Goal: Information Seeking & Learning: Learn about a topic

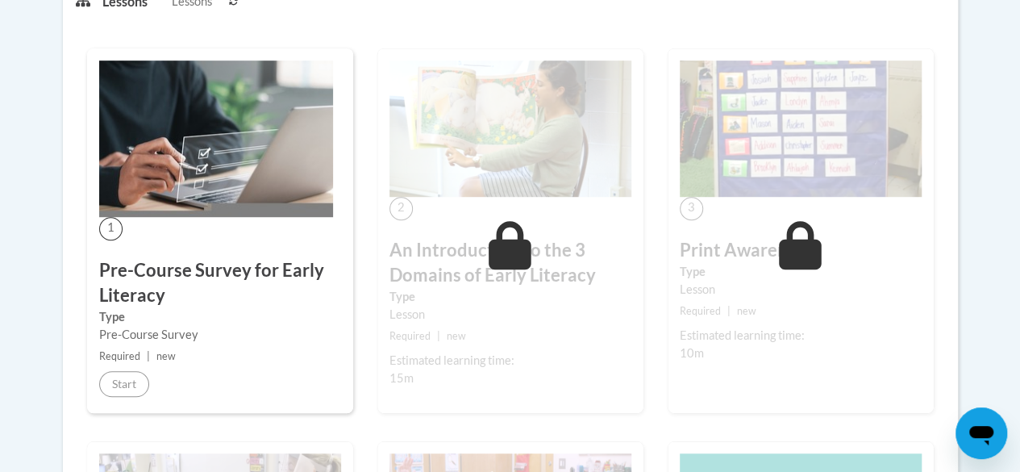
scroll to position [200, 0]
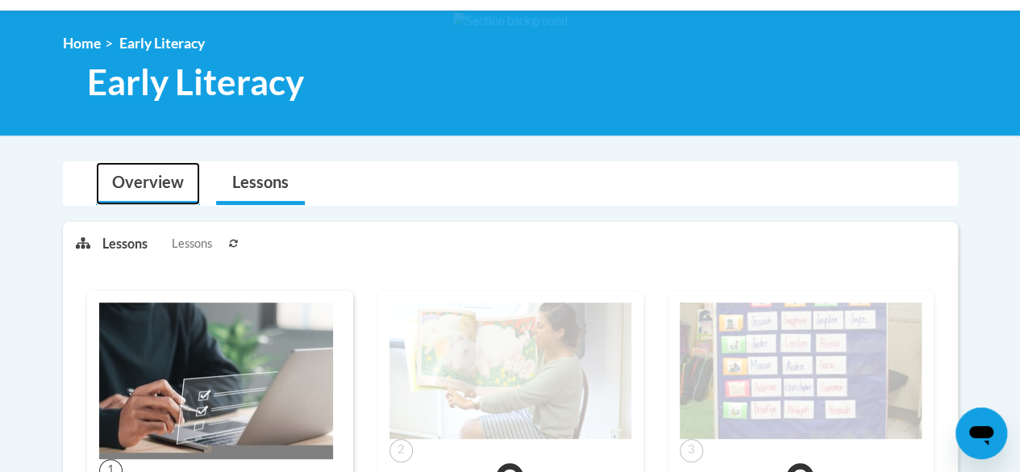
click at [163, 177] on link "Overview" at bounding box center [148, 183] width 104 height 43
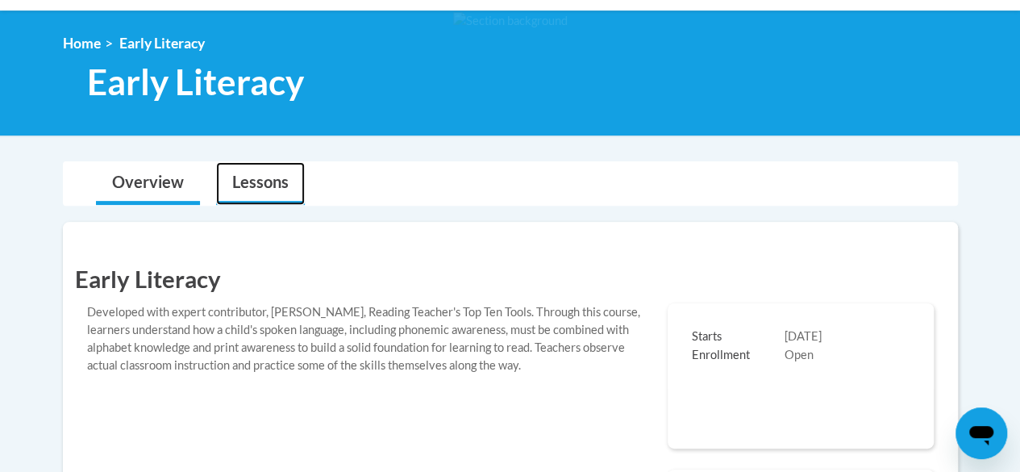
click at [270, 178] on link "Lessons" at bounding box center [260, 183] width 89 height 43
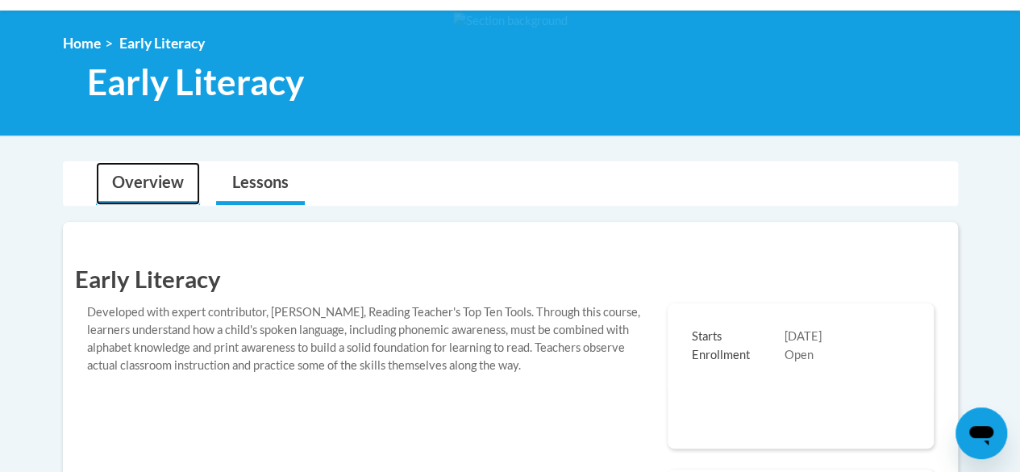
click at [150, 177] on link "Overview" at bounding box center [148, 183] width 104 height 43
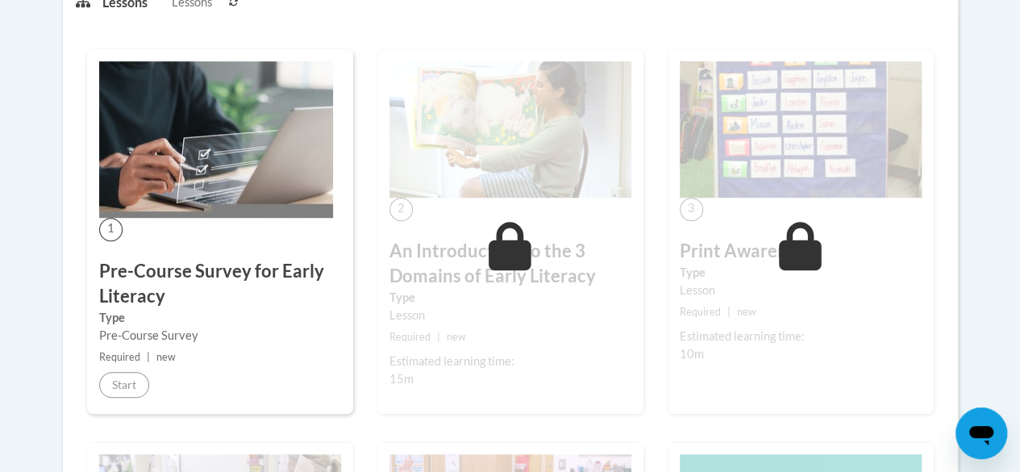
scroll to position [199, 0]
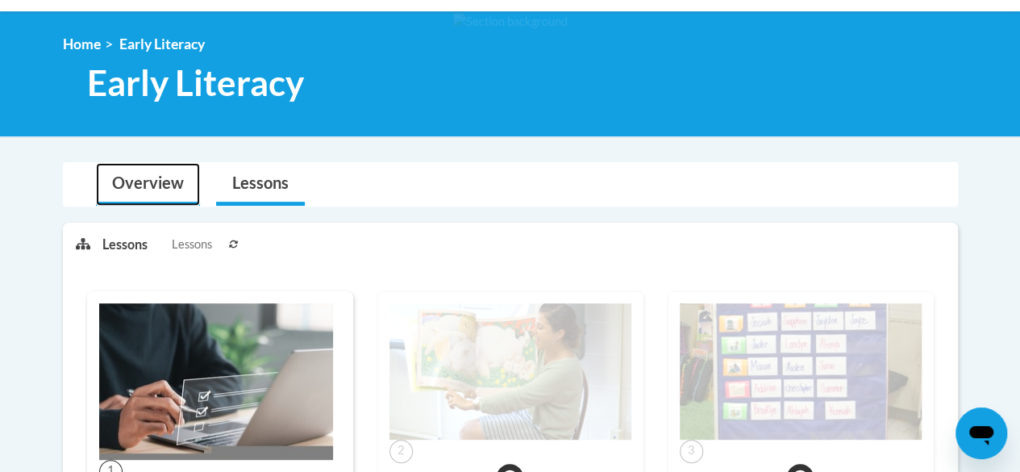
click at [155, 180] on link "Overview" at bounding box center [148, 184] width 104 height 43
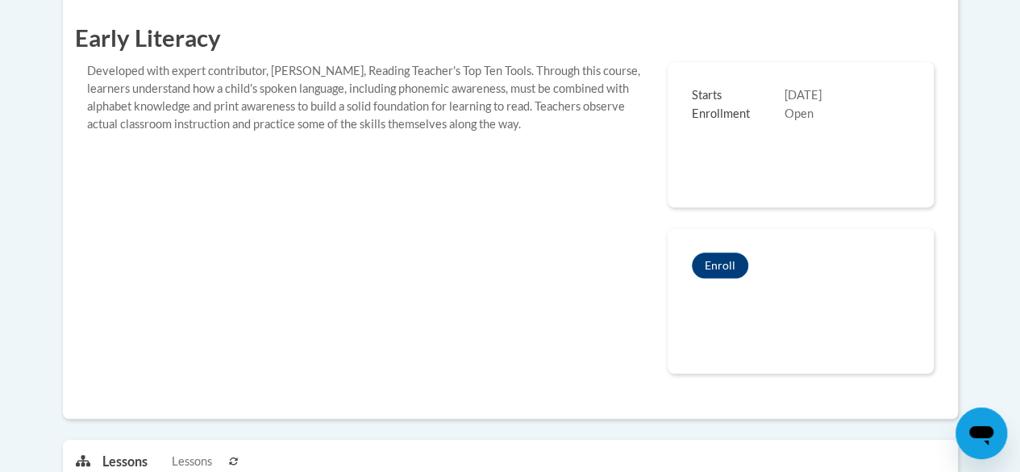
scroll to position [361, 0]
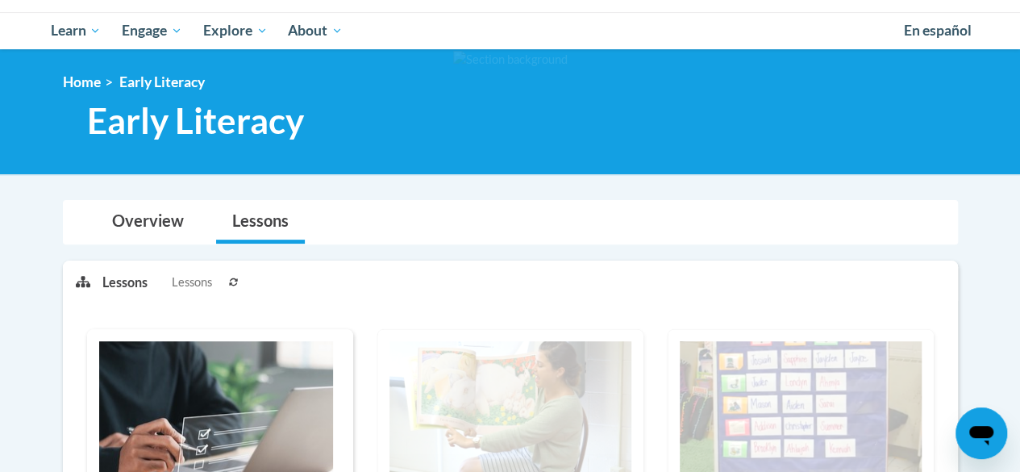
scroll to position [81, 0]
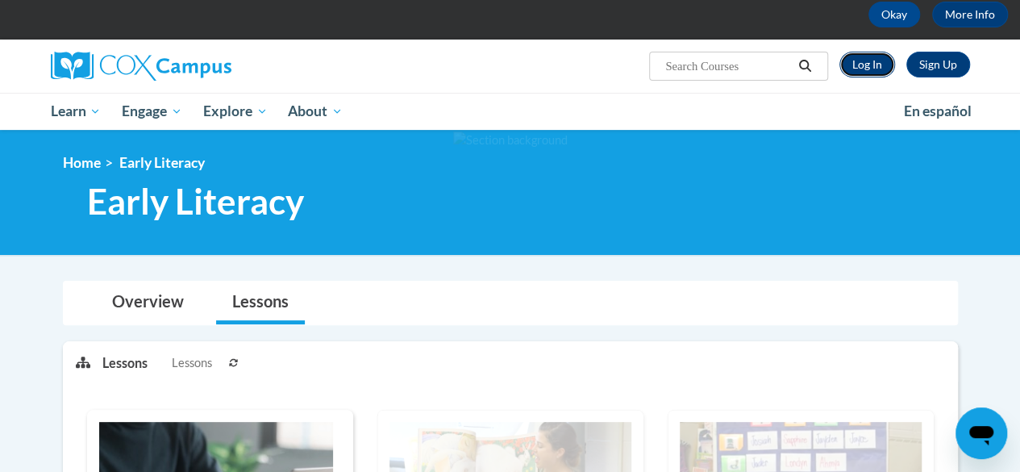
click at [869, 53] on link "Log In" at bounding box center [868, 65] width 56 height 26
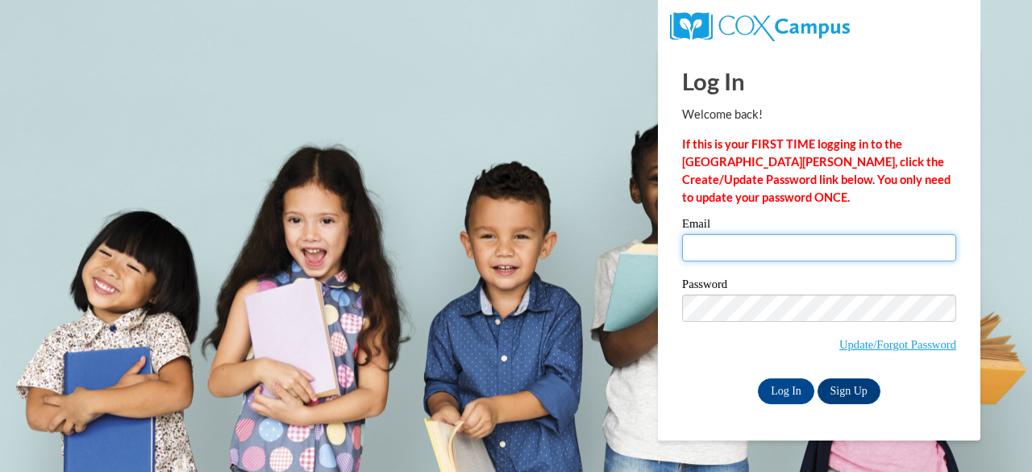
click at [748, 248] on input "Email" at bounding box center [819, 247] width 274 height 27
type input "[EMAIL_ADDRESS][DOMAIN_NAME]"
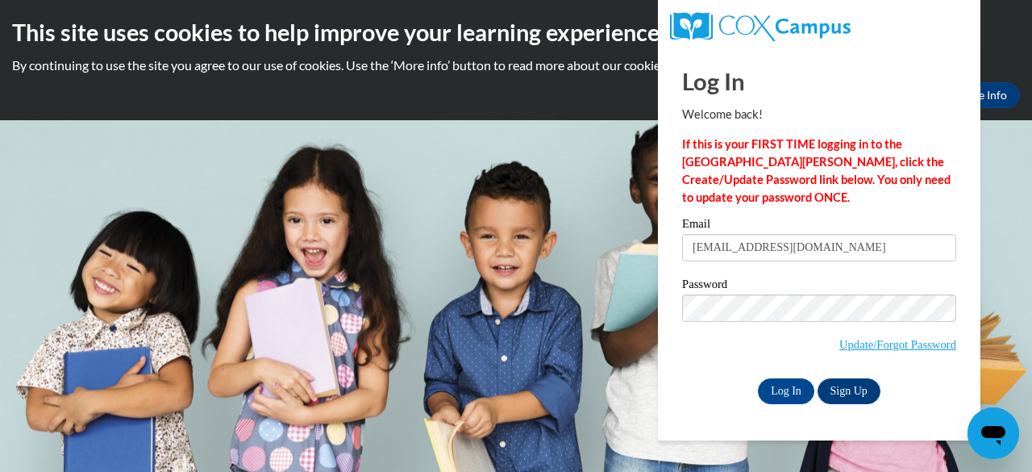
click at [700, 384] on div "Log In Sign Up" at bounding box center [819, 391] width 274 height 26
drag, startPoint x: 774, startPoint y: 391, endPoint x: 790, endPoint y: 398, distance: 17.4
click at [774, 391] on input "Log In" at bounding box center [786, 391] width 56 height 26
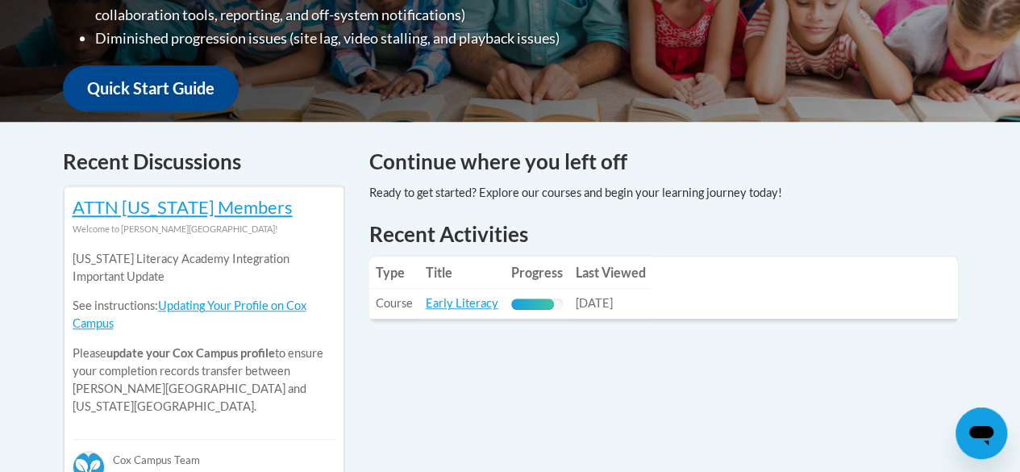
scroll to position [645, 0]
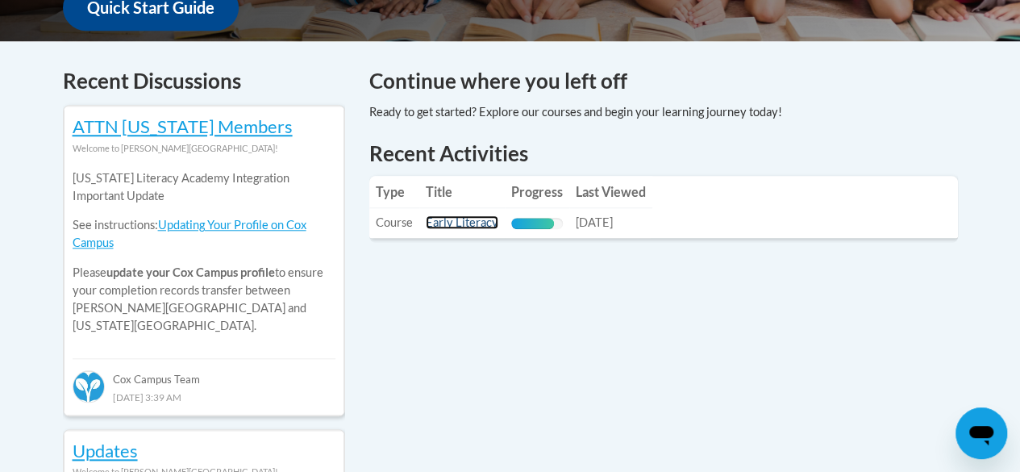
click at [469, 226] on link "Early Literacy" at bounding box center [462, 222] width 73 height 14
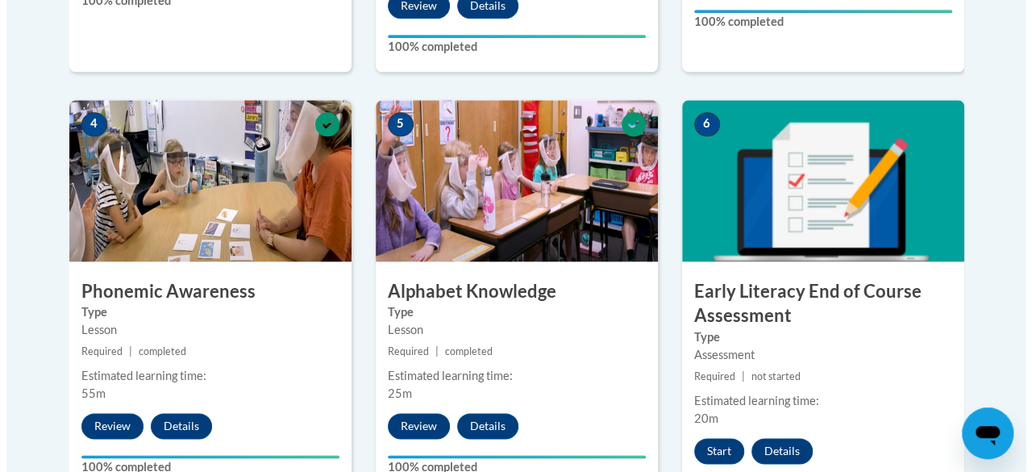
scroll to position [1129, 0]
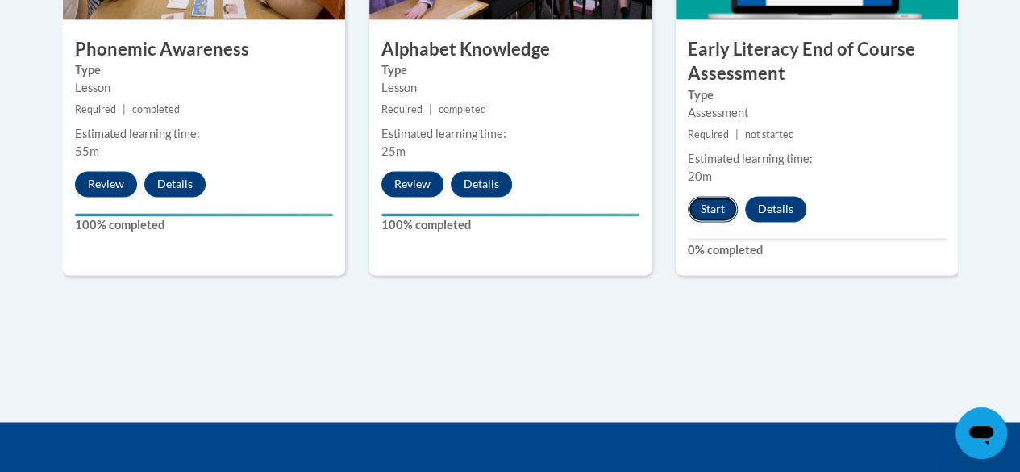
click at [713, 211] on button "Start" at bounding box center [713, 209] width 50 height 26
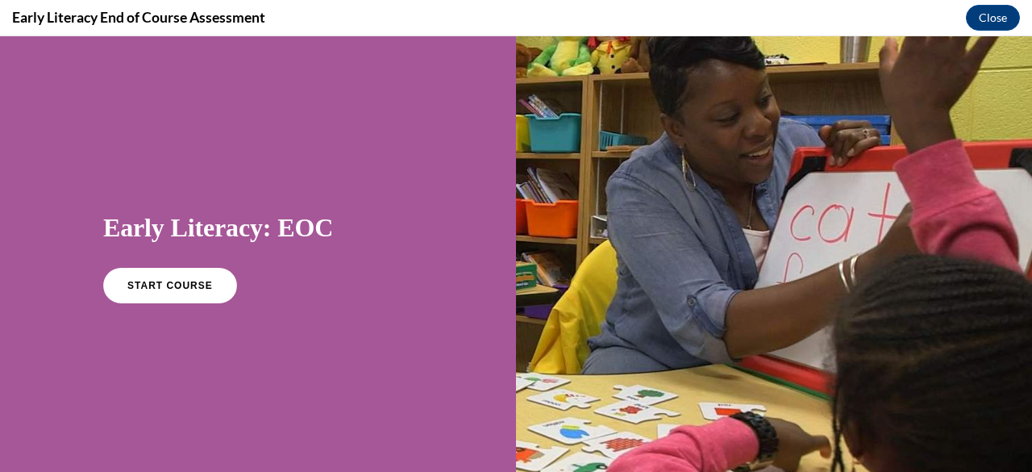
scroll to position [0, 0]
click at [202, 290] on link "START COURSE" at bounding box center [170, 285] width 140 height 37
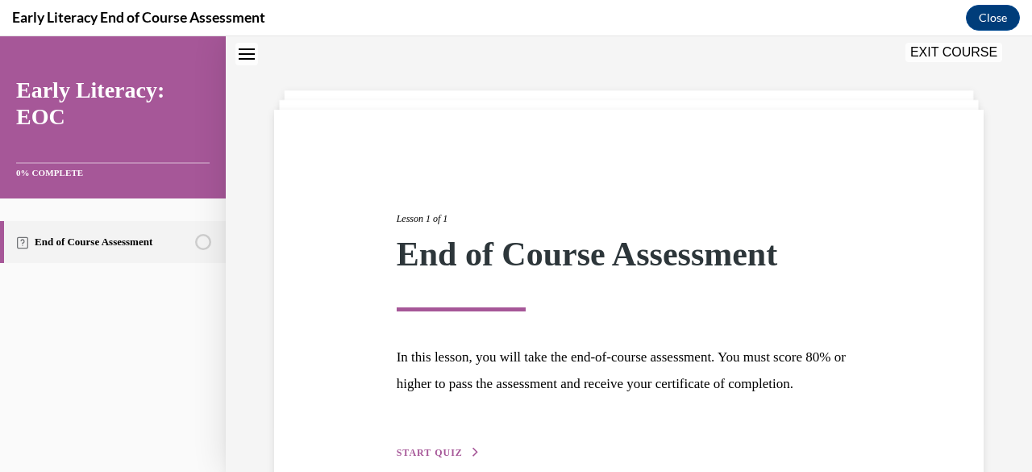
scroll to position [161, 0]
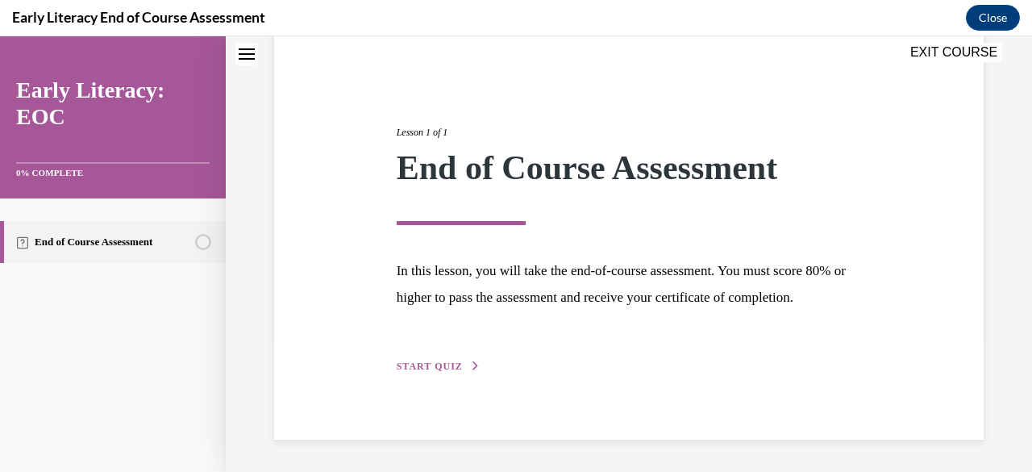
click at [437, 367] on span "START QUIZ" at bounding box center [430, 366] width 66 height 11
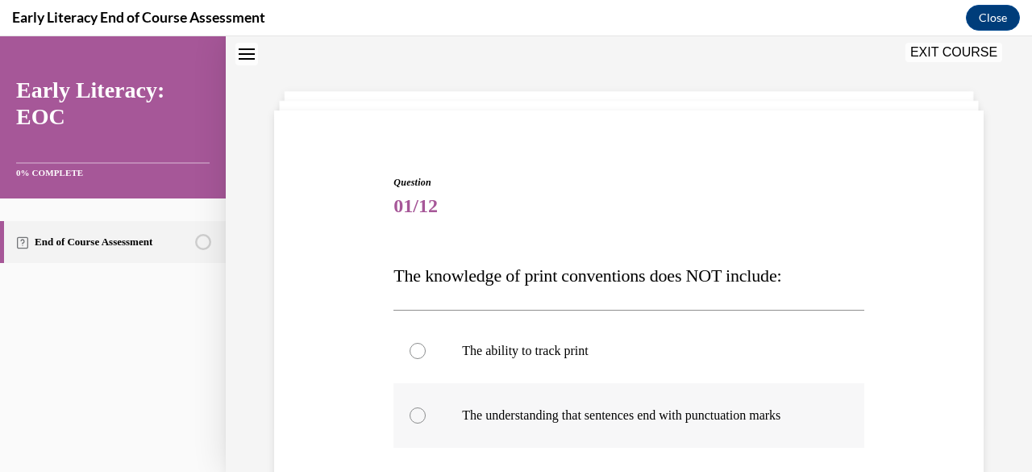
scroll to position [210, 0]
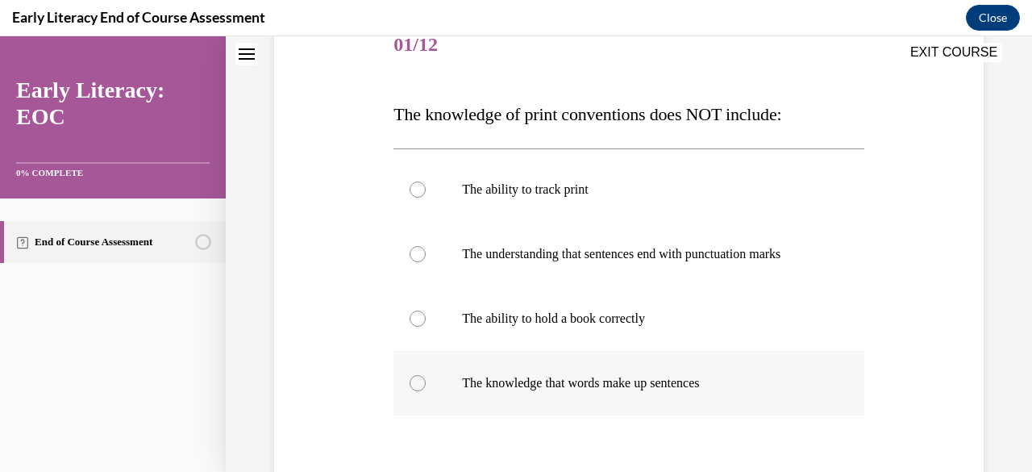
drag, startPoint x: 423, startPoint y: 381, endPoint x: 447, endPoint y: 374, distance: 25.3
click at [423, 381] on div at bounding box center [418, 383] width 16 height 16
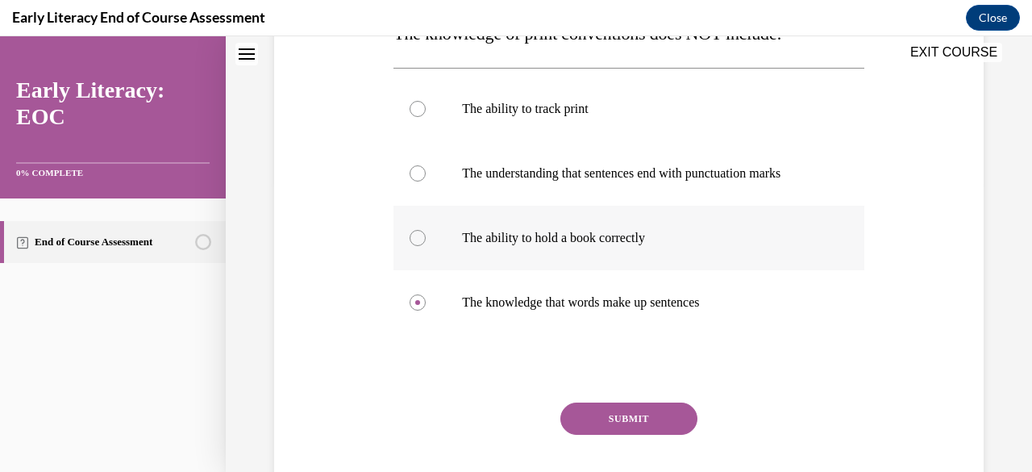
scroll to position [337, 0]
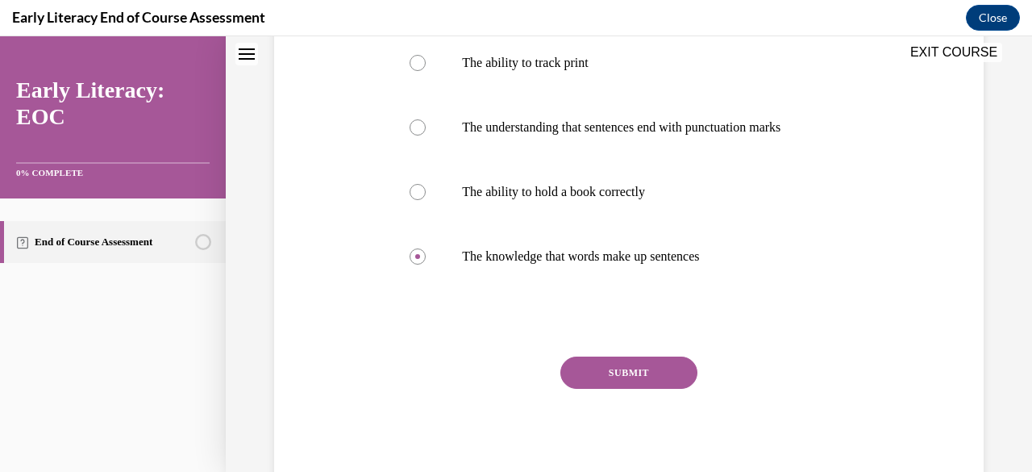
click at [645, 373] on button "SUBMIT" at bounding box center [629, 372] width 137 height 32
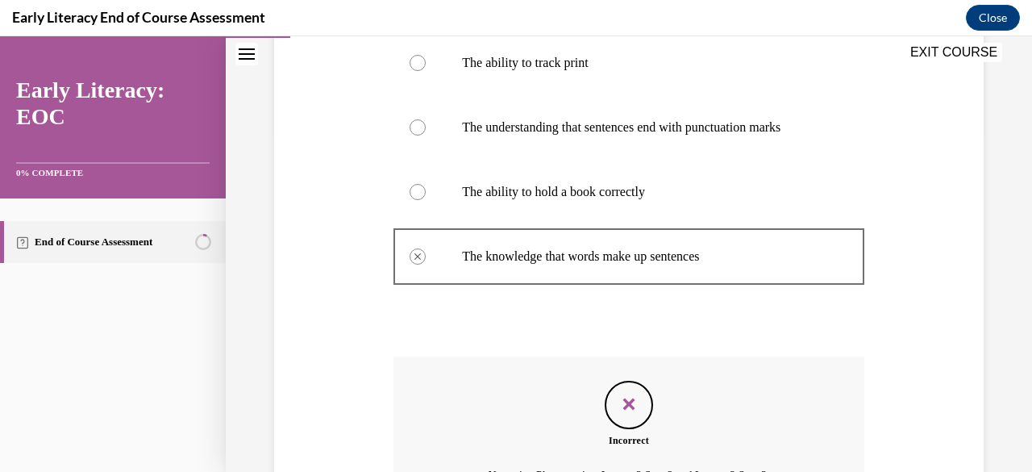
click at [414, 65] on div "EXIT COURSE" at bounding box center [621, 53] width 790 height 35
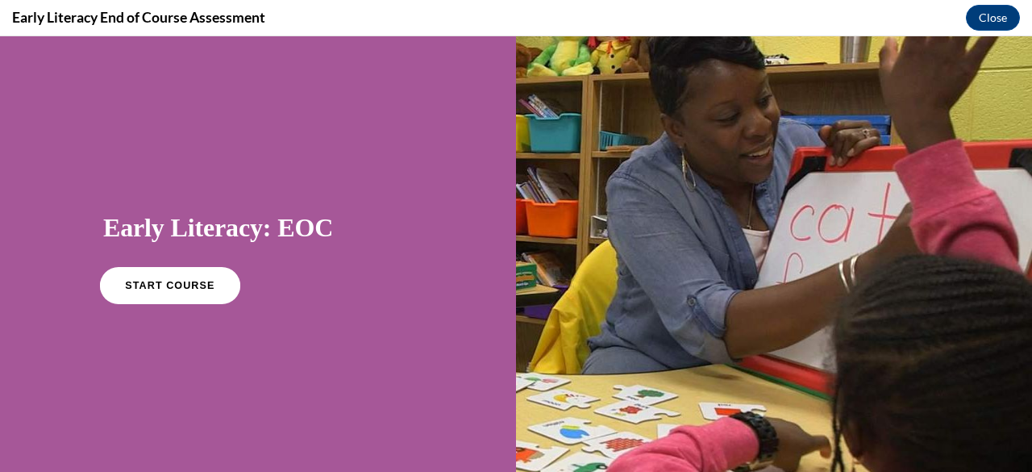
click at [198, 281] on span "START COURSE" at bounding box center [170, 286] width 90 height 12
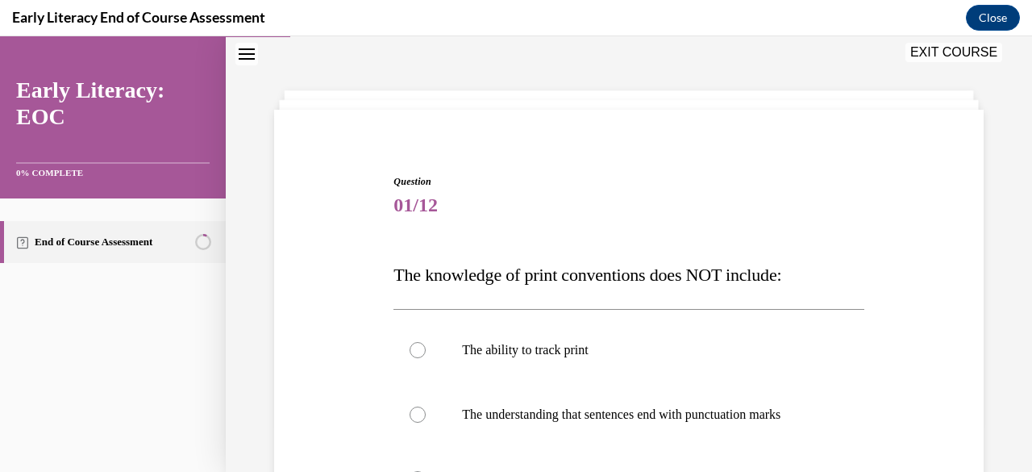
scroll to position [211, 0]
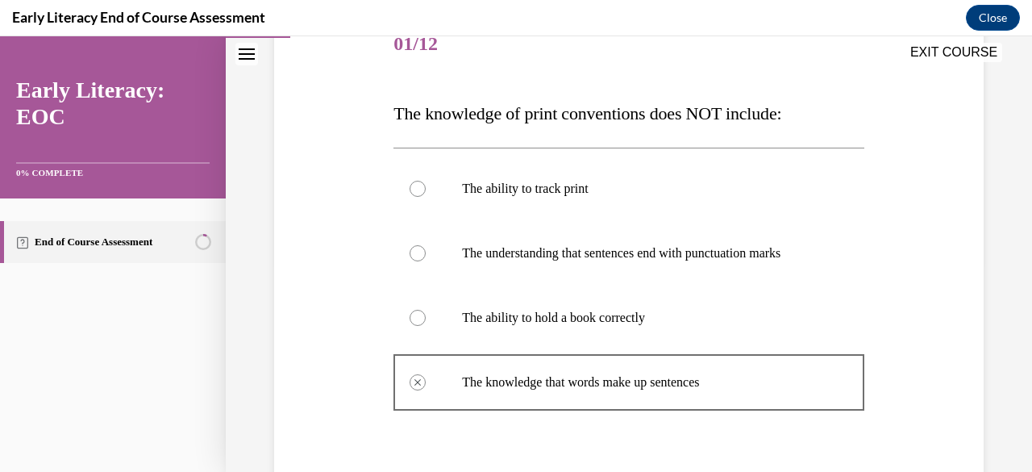
click at [417, 194] on div at bounding box center [418, 189] width 16 height 16
click at [412, 188] on div at bounding box center [418, 189] width 16 height 16
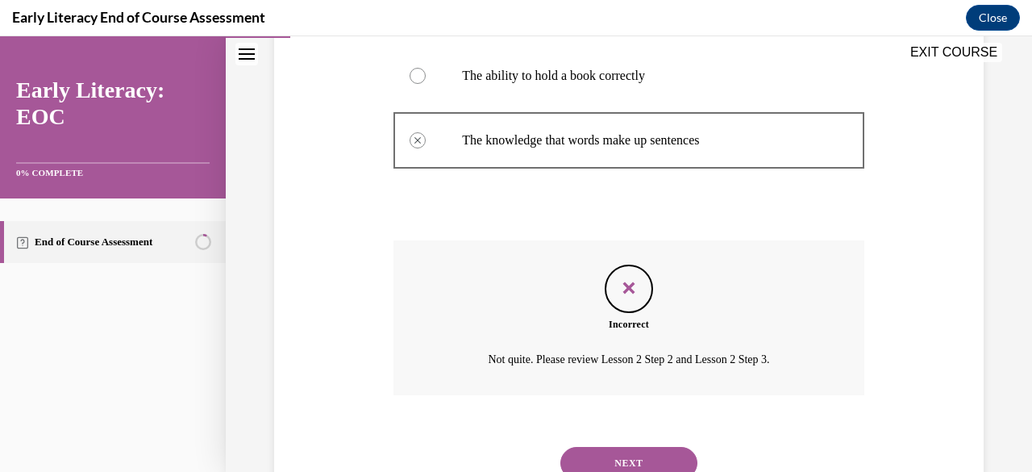
scroll to position [516, 0]
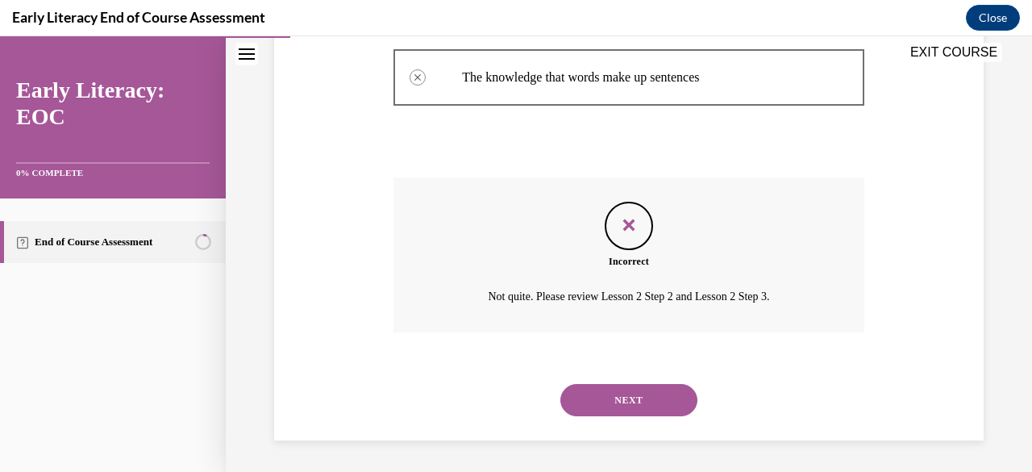
click at [658, 400] on button "NEXT" at bounding box center [629, 400] width 137 height 32
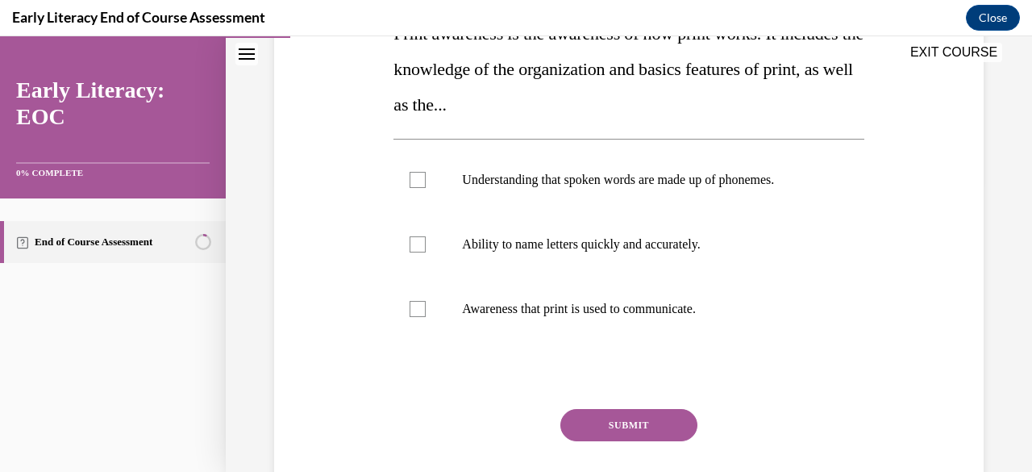
scroll to position [210, 0]
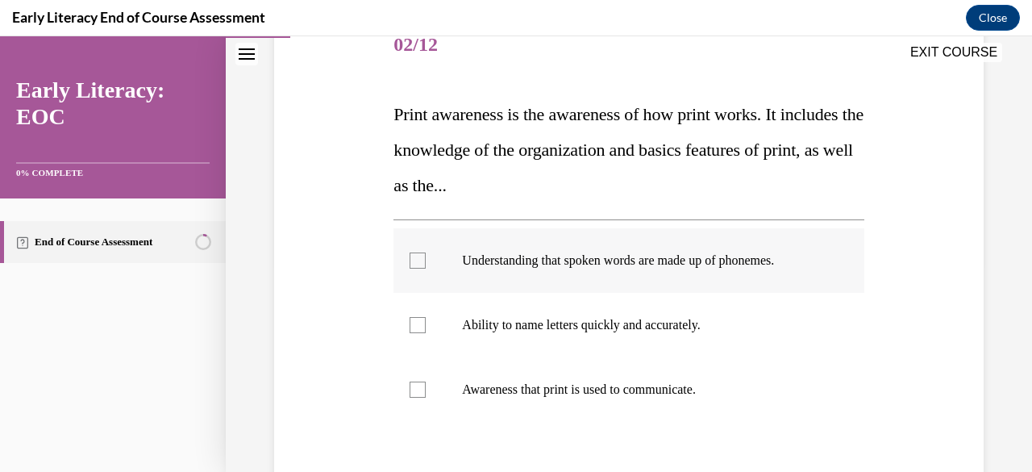
click at [410, 260] on div at bounding box center [418, 260] width 16 height 16
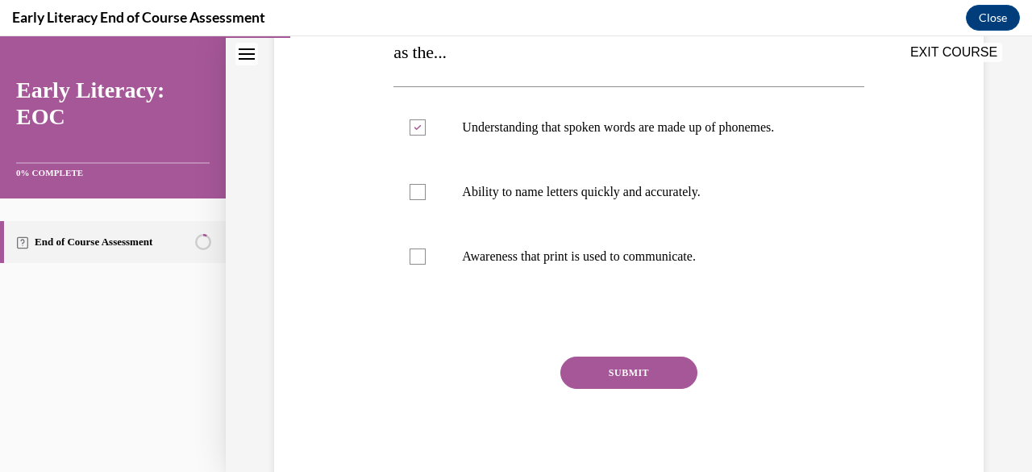
scroll to position [263, 0]
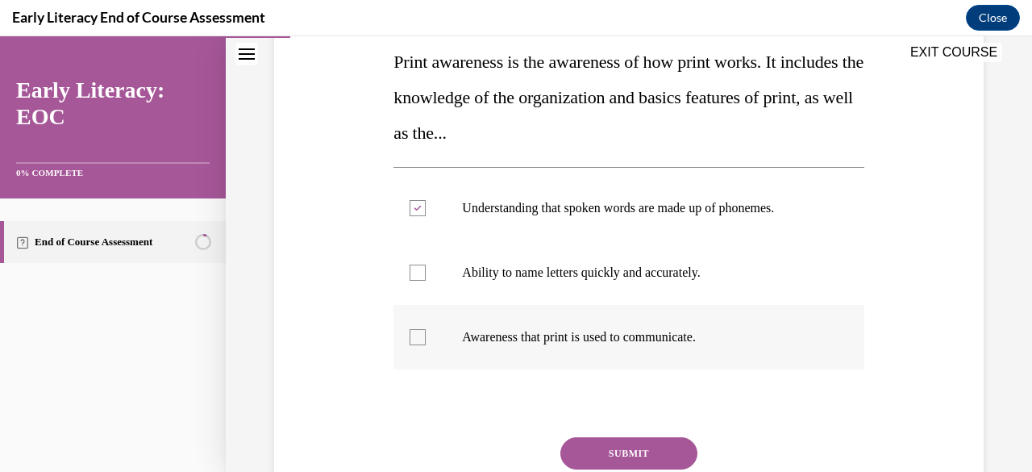
click at [441, 341] on div at bounding box center [629, 337] width 470 height 65
click at [420, 204] on div at bounding box center [418, 208] width 16 height 16
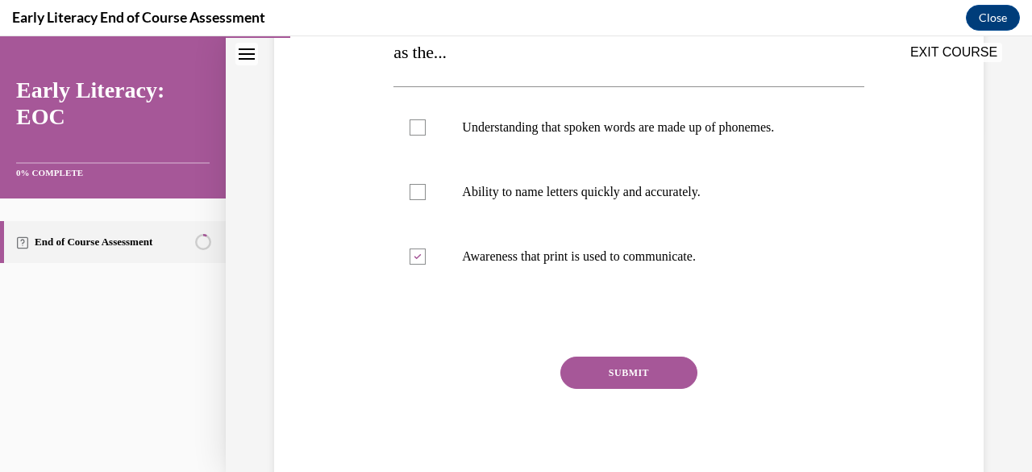
click at [663, 373] on button "SUBMIT" at bounding box center [629, 372] width 137 height 32
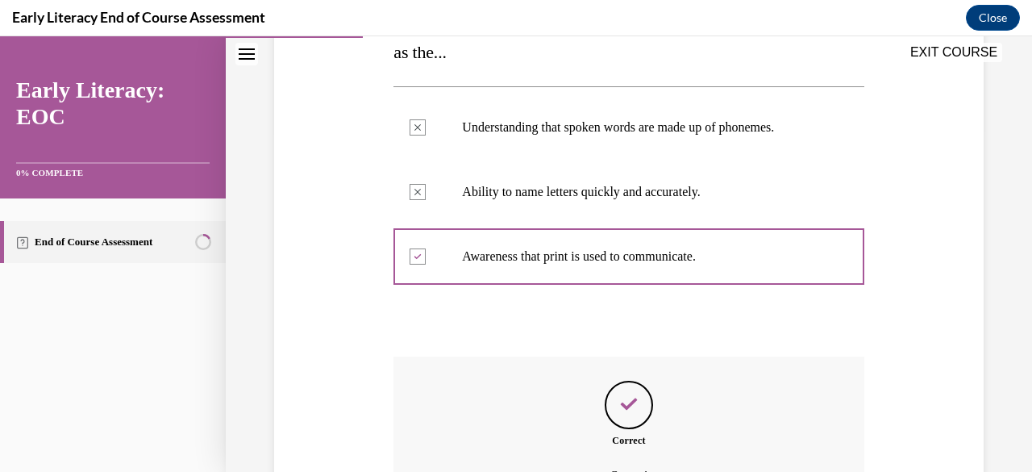
scroll to position [523, 0]
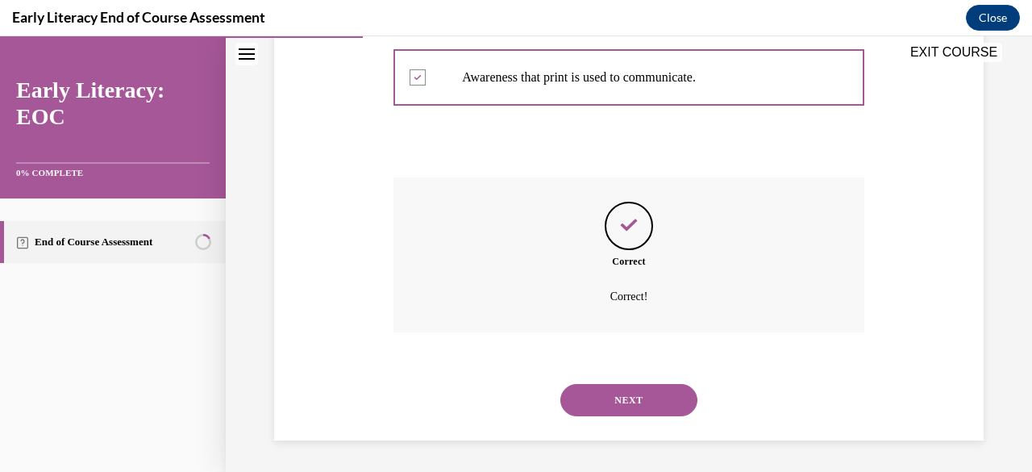
click at [661, 402] on button "NEXT" at bounding box center [629, 400] width 137 height 32
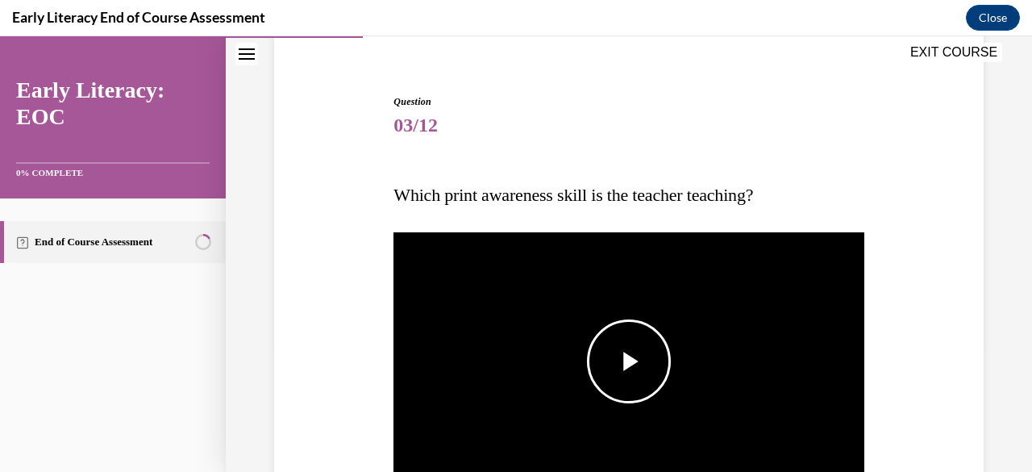
scroll to position [210, 0]
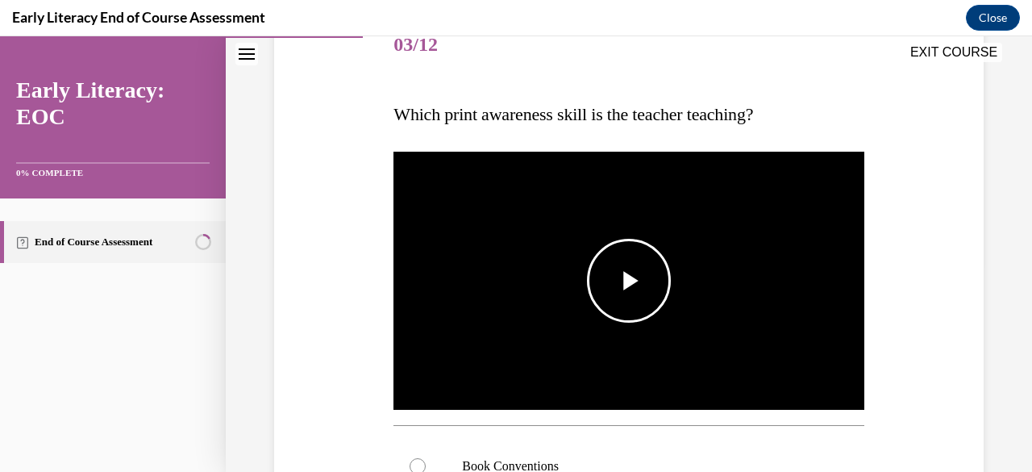
click at [629, 281] on span "Video player" at bounding box center [629, 281] width 0 height 0
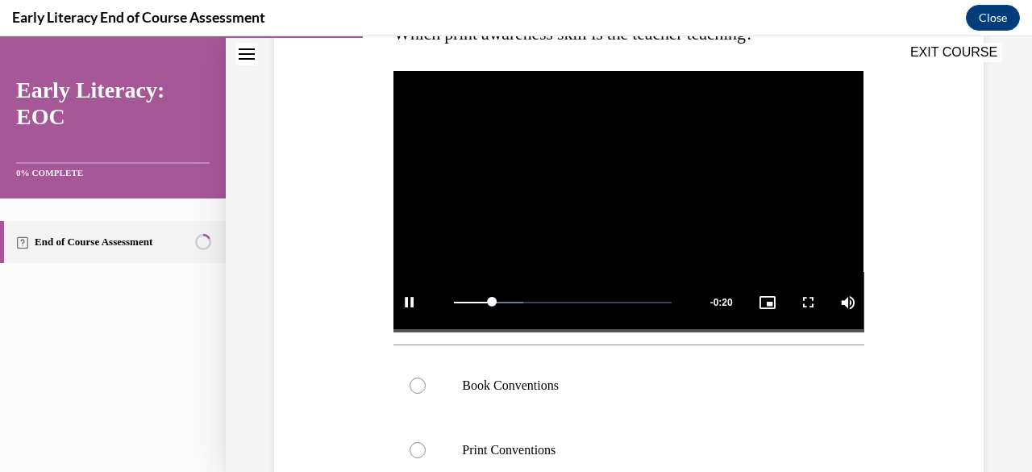
scroll to position [372, 0]
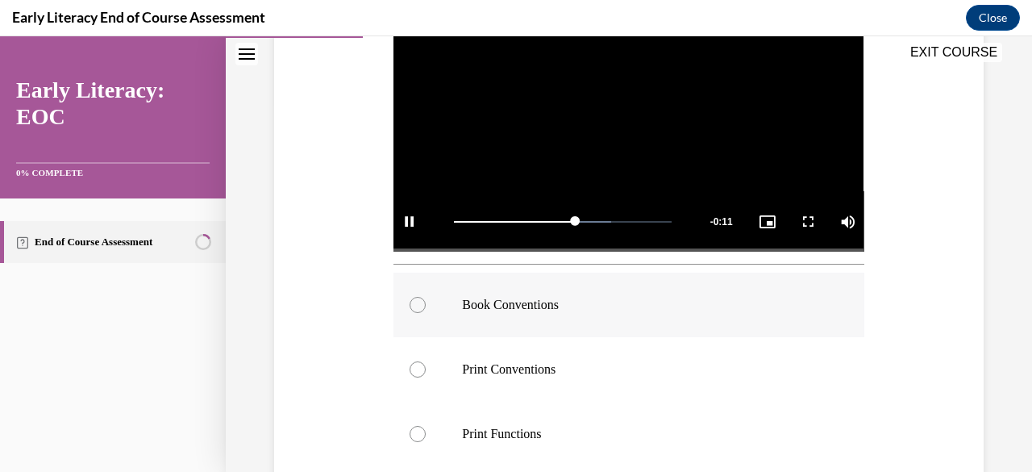
click at [454, 306] on div at bounding box center [629, 305] width 470 height 65
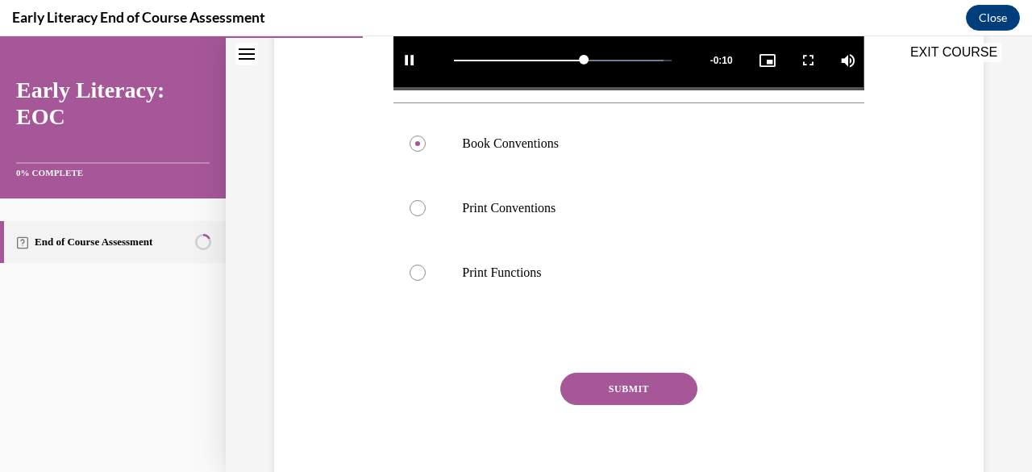
scroll to position [544, 0]
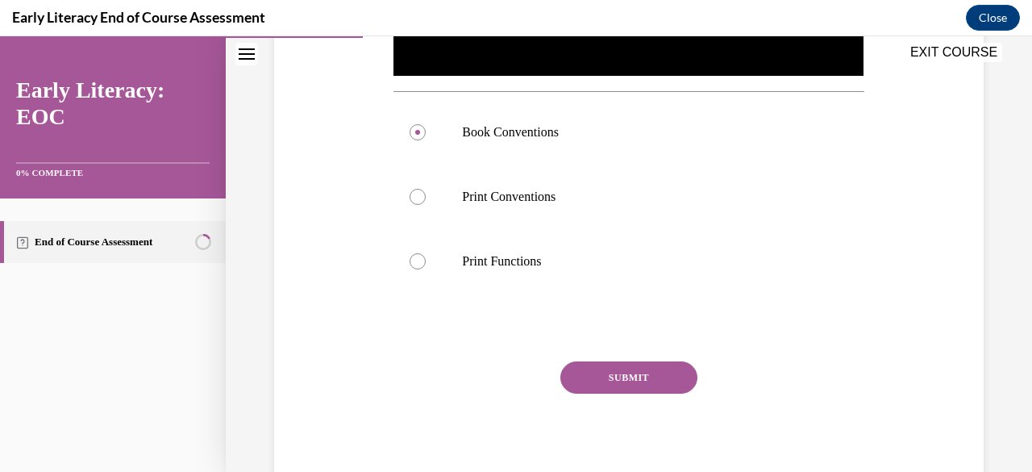
click at [612, 377] on button "SUBMIT" at bounding box center [629, 377] width 137 height 32
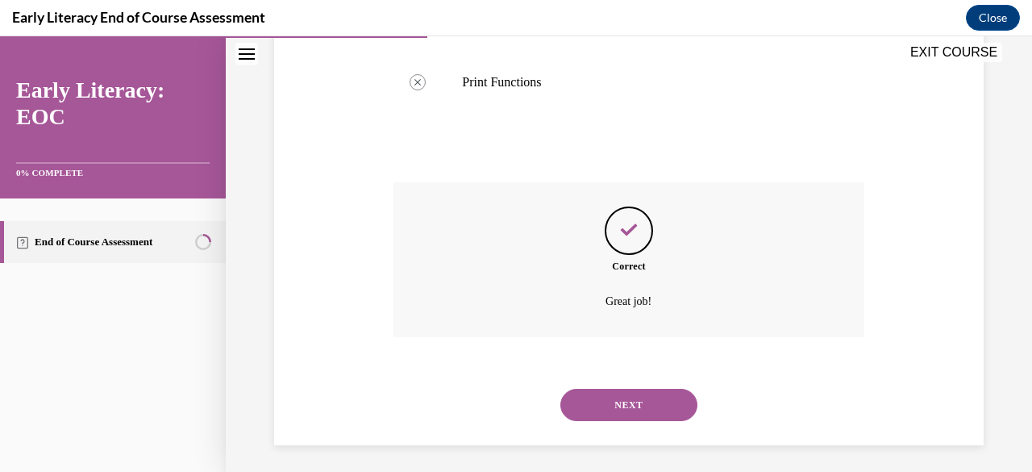
drag, startPoint x: 634, startPoint y: 402, endPoint x: 666, endPoint y: 412, distance: 33.7
click at [634, 403] on button "NEXT" at bounding box center [629, 405] width 137 height 32
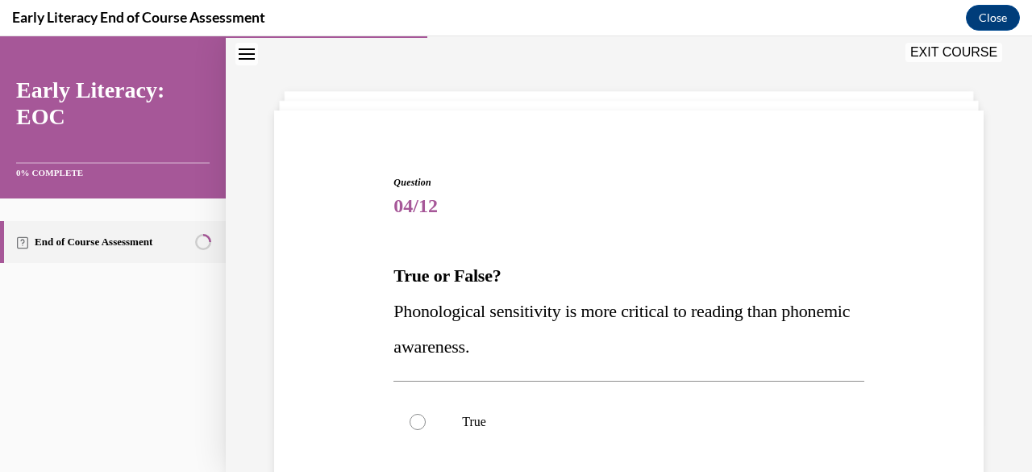
scroll to position [210, 0]
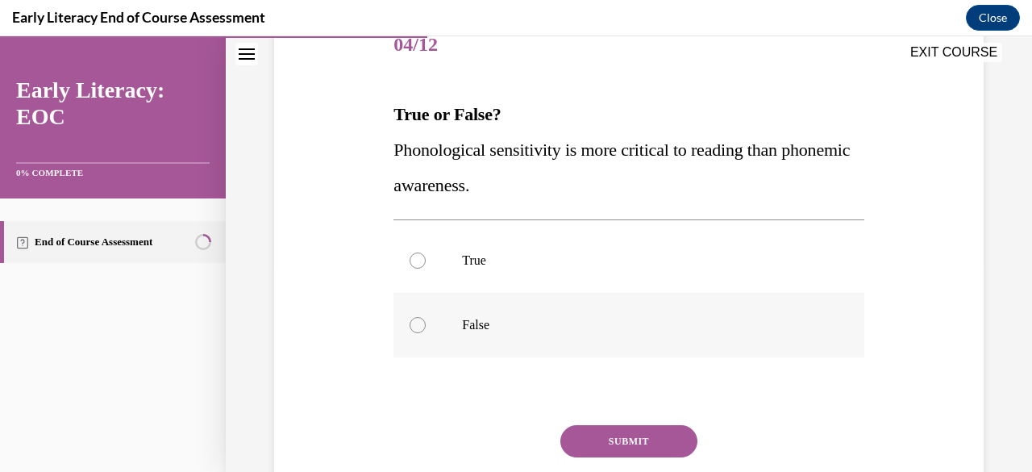
click at [462, 325] on p "False" at bounding box center [642, 325] width 361 height 16
click at [638, 442] on button "SUBMIT" at bounding box center [629, 441] width 137 height 32
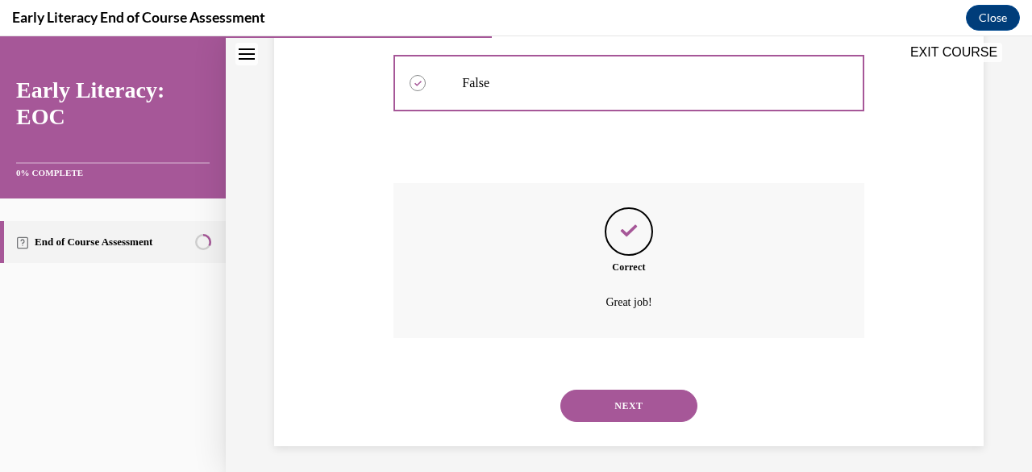
click at [644, 407] on button "NEXT" at bounding box center [629, 406] width 137 height 32
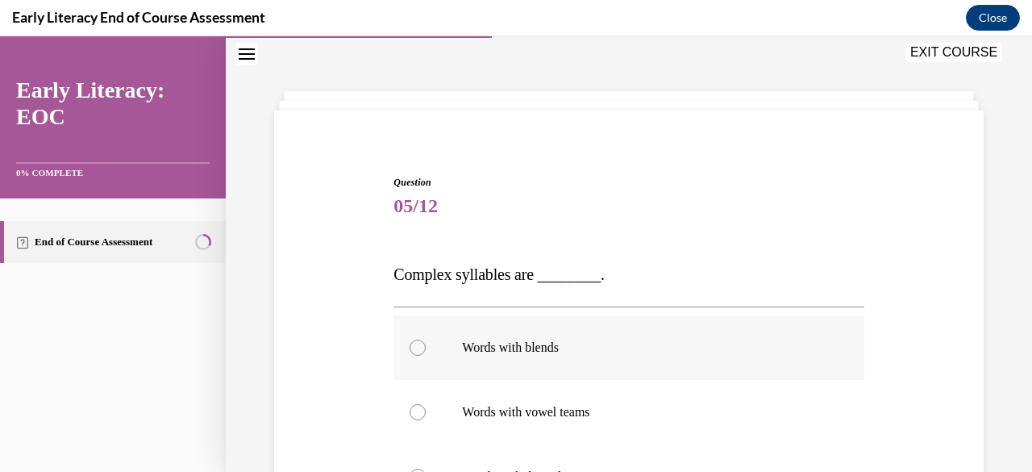
scroll to position [130, 0]
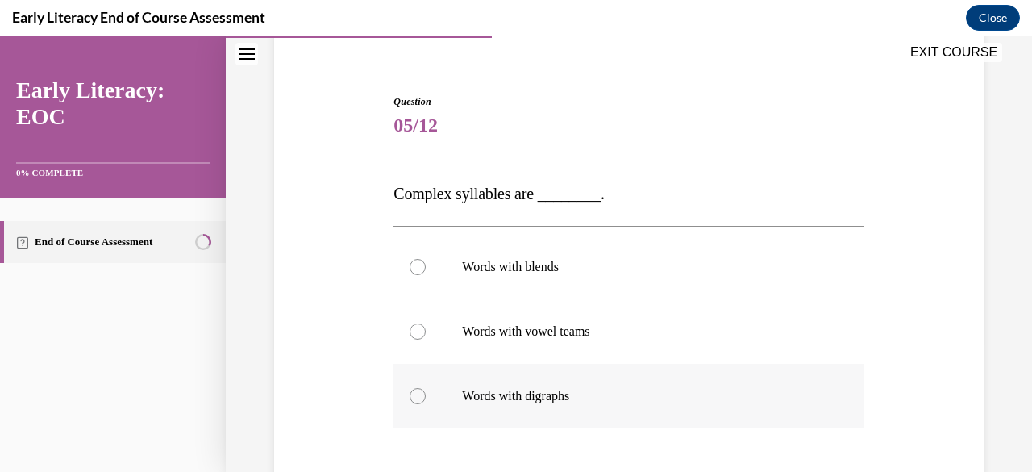
click at [427, 396] on div at bounding box center [629, 396] width 470 height 65
click at [431, 269] on div at bounding box center [629, 267] width 470 height 65
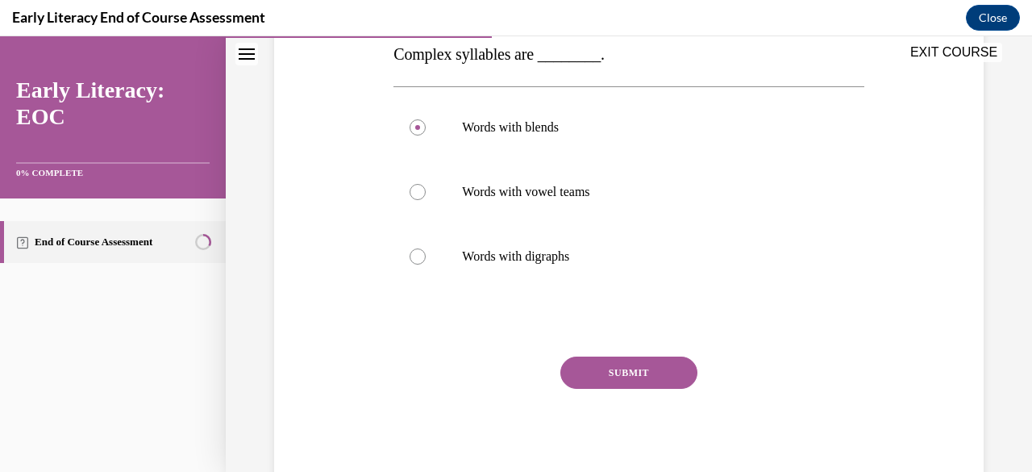
click at [601, 379] on button "SUBMIT" at bounding box center [629, 372] width 137 height 32
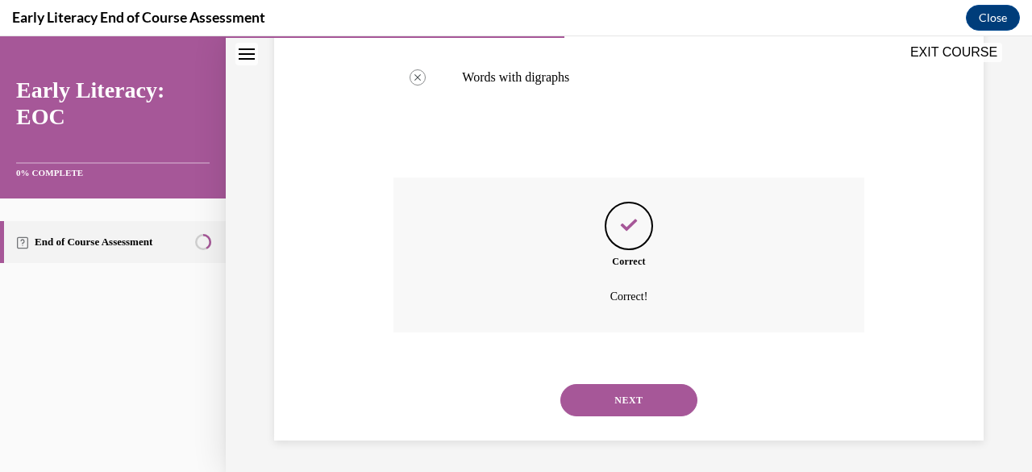
click at [636, 398] on button "NEXT" at bounding box center [629, 400] width 137 height 32
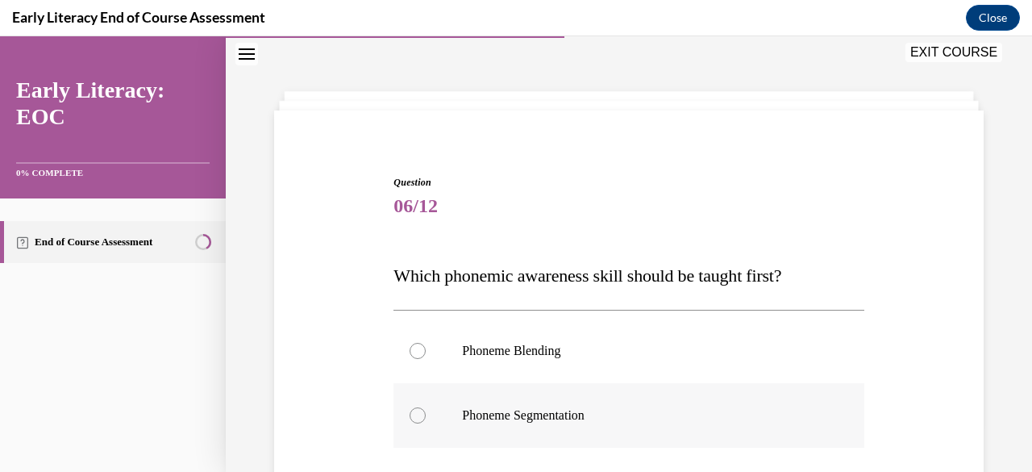
scroll to position [130, 0]
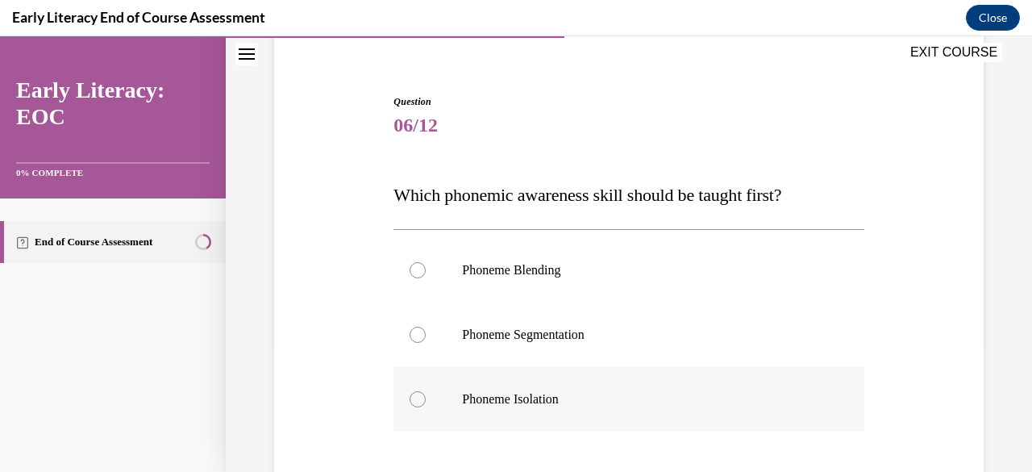
click at [419, 399] on div at bounding box center [418, 399] width 16 height 16
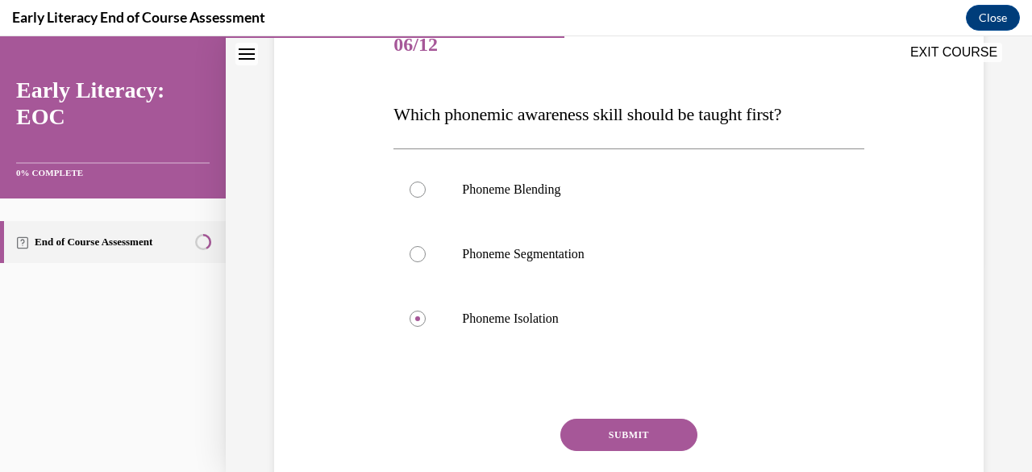
click at [652, 431] on button "SUBMIT" at bounding box center [629, 435] width 137 height 32
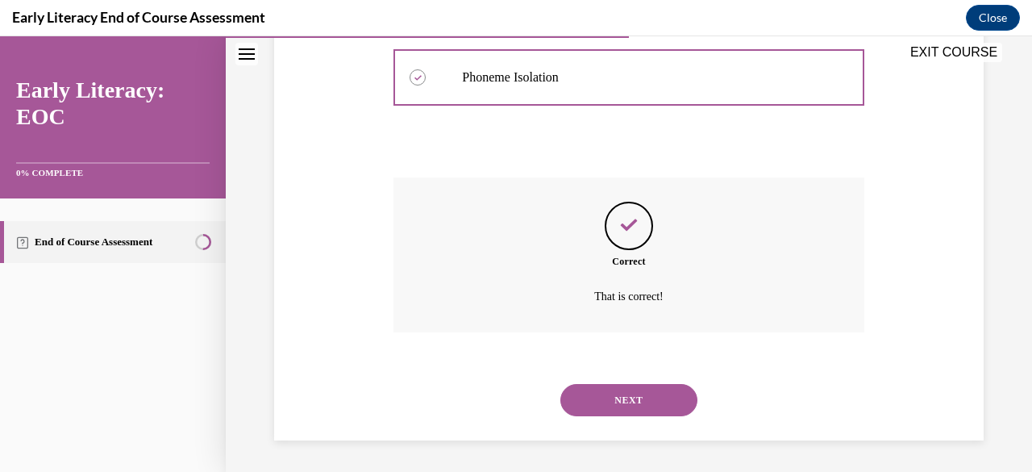
click at [640, 401] on button "NEXT" at bounding box center [629, 400] width 137 height 32
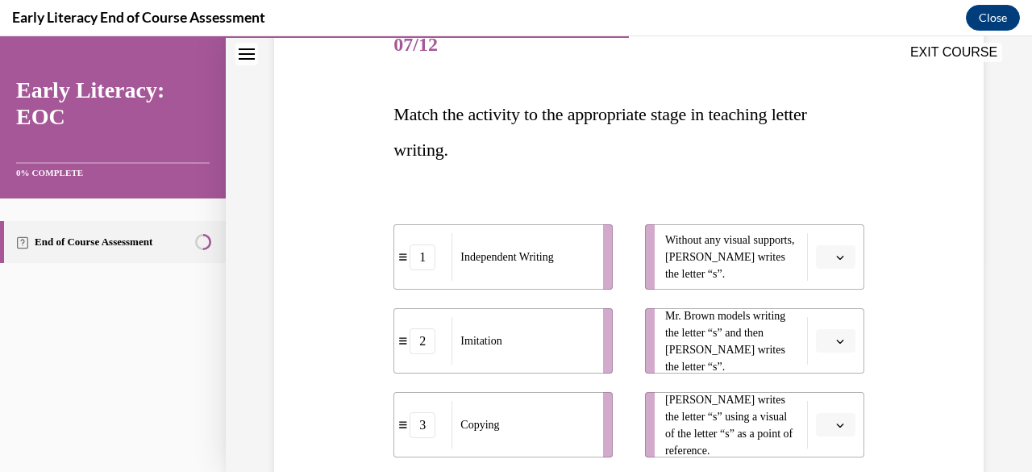
click at [823, 339] on button "button" at bounding box center [836, 341] width 40 height 24
click at [831, 304] on div "3" at bounding box center [823, 305] width 40 height 32
click at [822, 423] on button "button" at bounding box center [836, 425] width 40 height 24
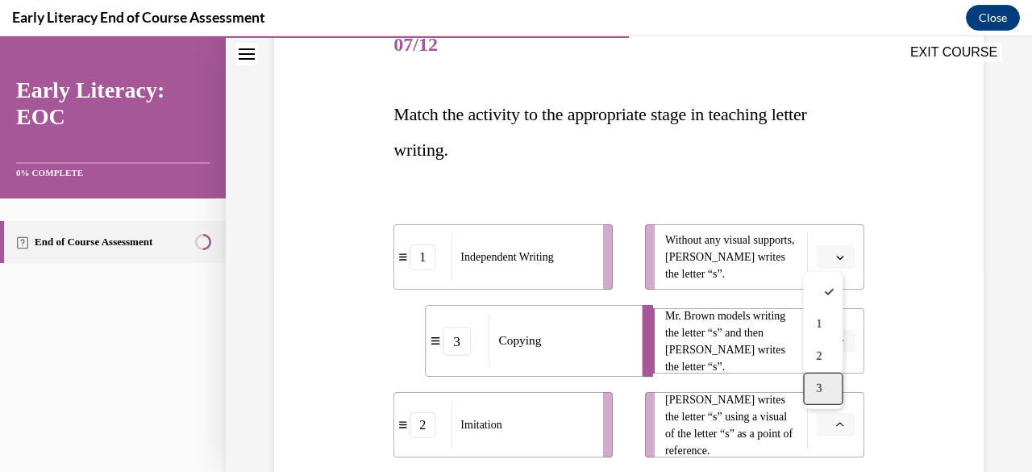
click at [810, 386] on div "3" at bounding box center [823, 389] width 40 height 32
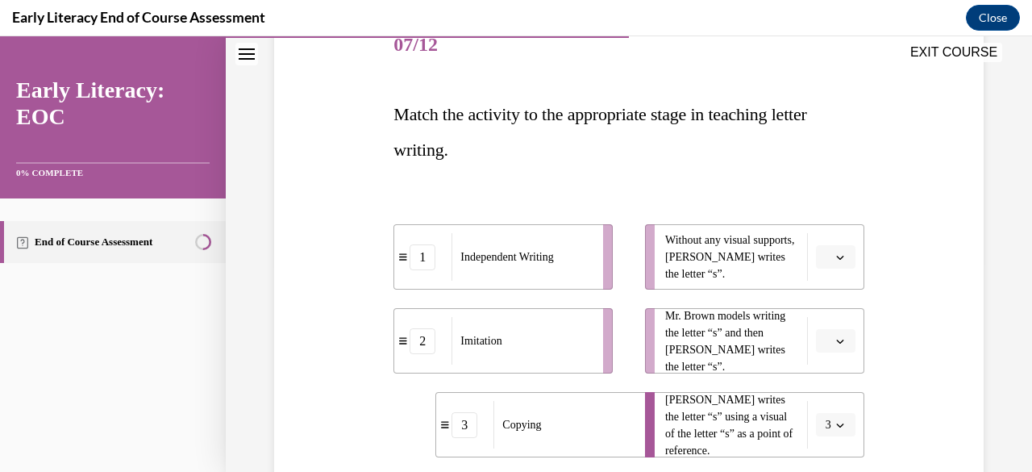
click at [835, 336] on span "button" at bounding box center [840, 341] width 11 height 11
drag, startPoint x: 821, startPoint y: 256, endPoint x: 824, endPoint y: 265, distance: 10.2
click at [823, 260] on div "1 2 3" at bounding box center [823, 256] width 40 height 137
click at [827, 278] on div "2" at bounding box center [823, 272] width 40 height 32
click at [836, 256] on icon "button" at bounding box center [840, 257] width 8 height 8
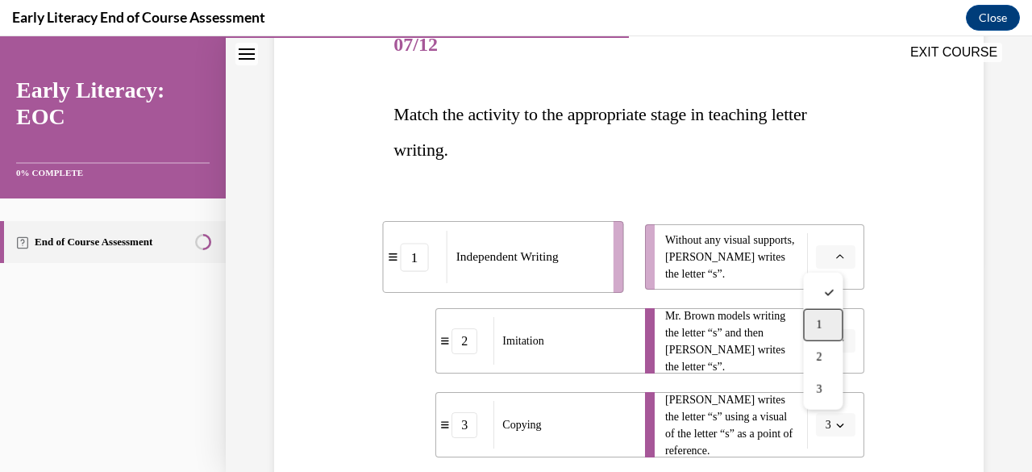
click at [824, 316] on div "1" at bounding box center [823, 325] width 40 height 32
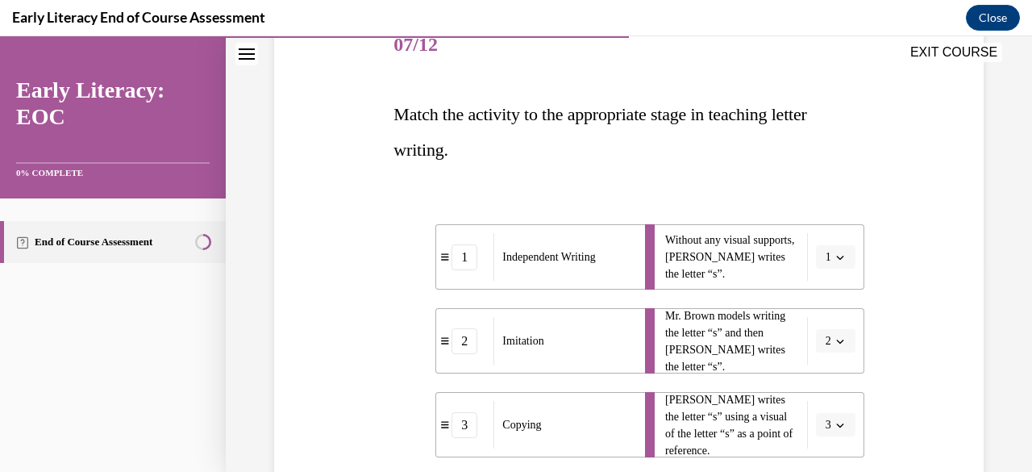
click at [836, 341] on button "2" at bounding box center [836, 341] width 40 height 24
click at [835, 306] on div "3" at bounding box center [820, 305] width 40 height 32
click at [835, 427] on span "button" at bounding box center [840, 424] width 11 height 11
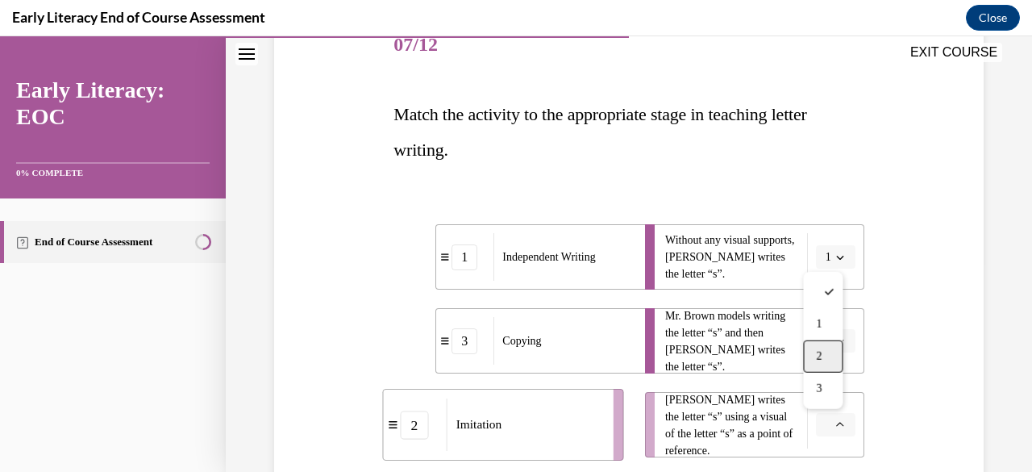
click at [827, 356] on div "2" at bounding box center [823, 356] width 40 height 32
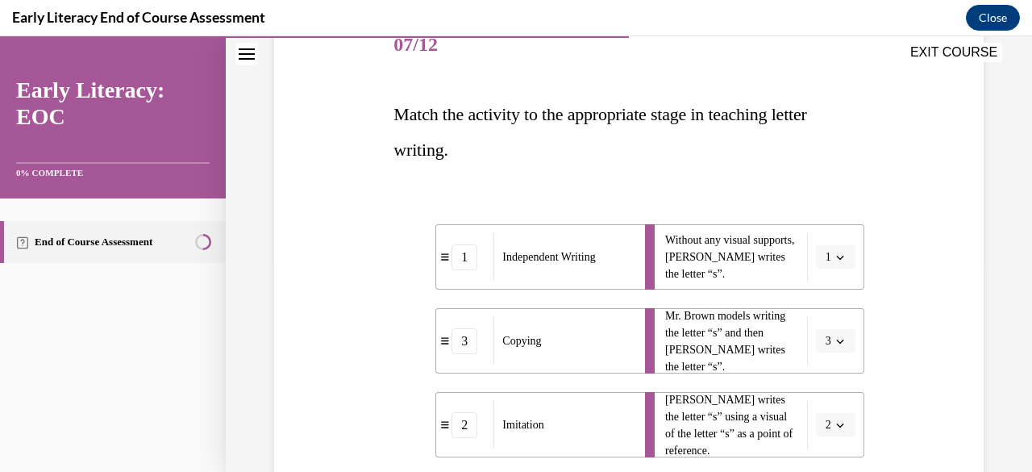
scroll to position [291, 0]
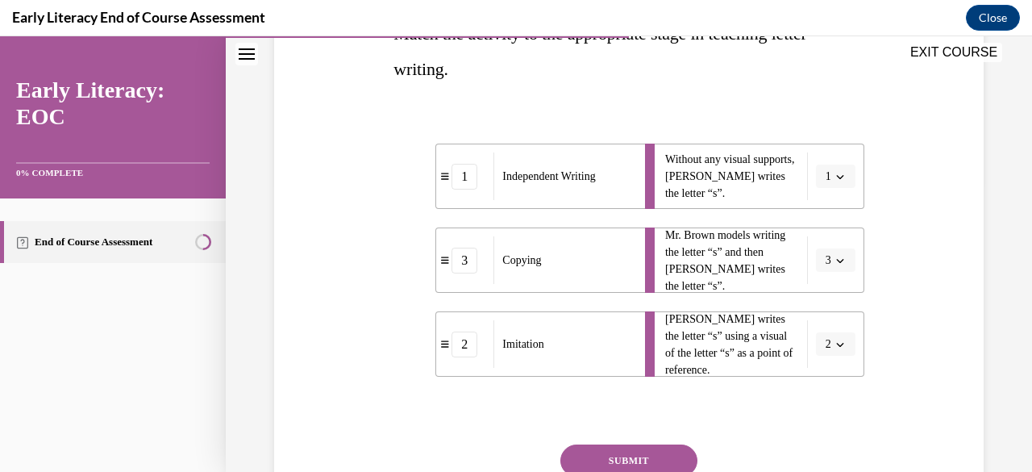
click at [836, 262] on icon "button" at bounding box center [840, 260] width 8 height 8
click at [820, 359] on div "2" at bounding box center [820, 360] width 40 height 32
click at [835, 348] on span "button" at bounding box center [840, 344] width 11 height 11
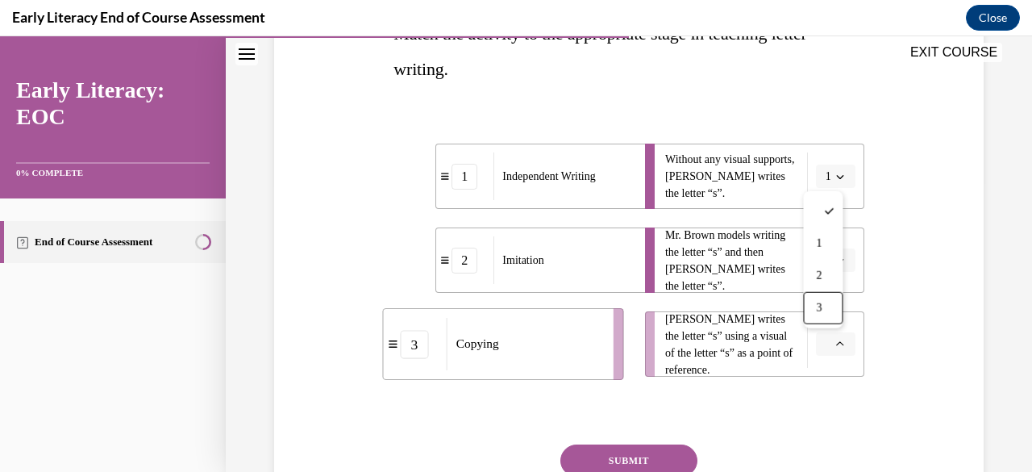
click at [833, 306] on div "3" at bounding box center [823, 308] width 40 height 32
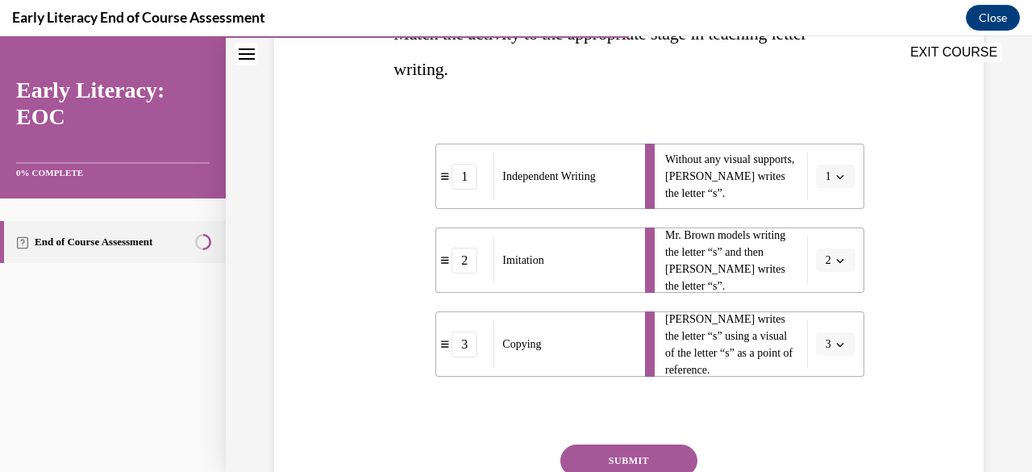
click at [631, 457] on button "SUBMIT" at bounding box center [629, 460] width 137 height 32
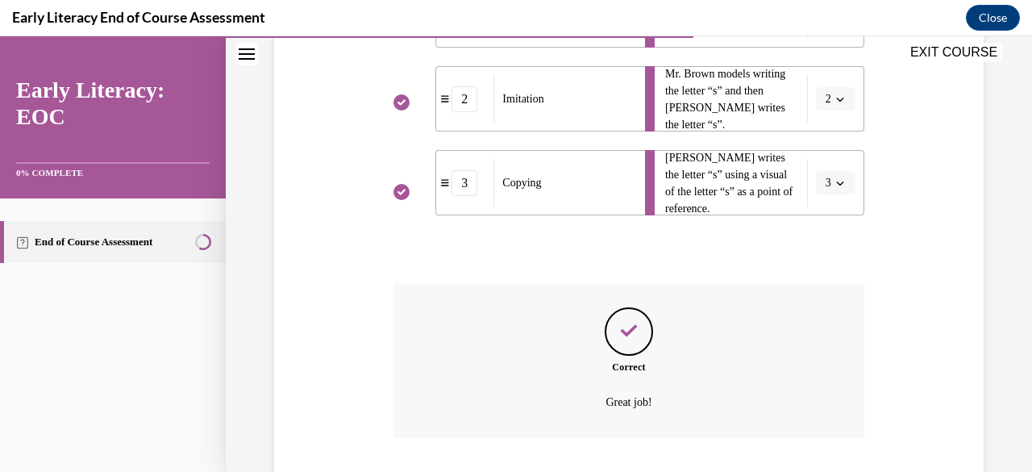
scroll to position [533, 0]
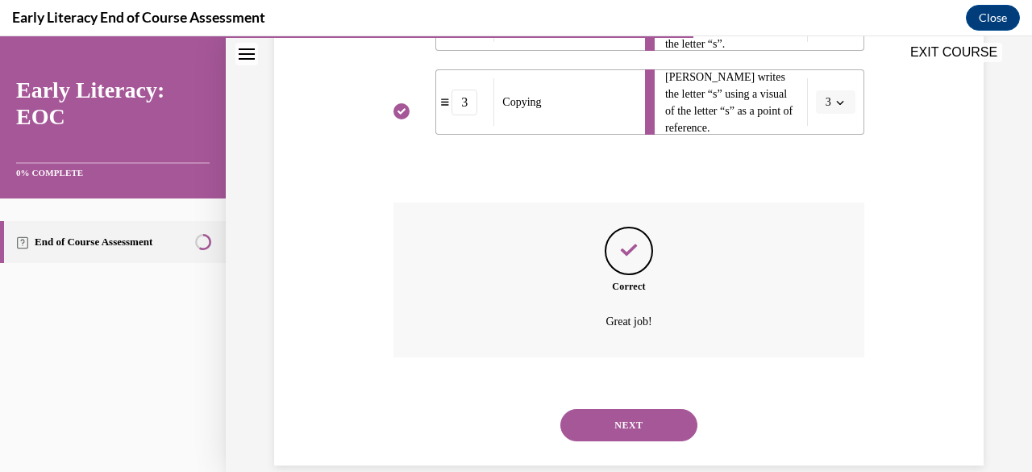
click at [647, 426] on button "NEXT" at bounding box center [629, 425] width 137 height 32
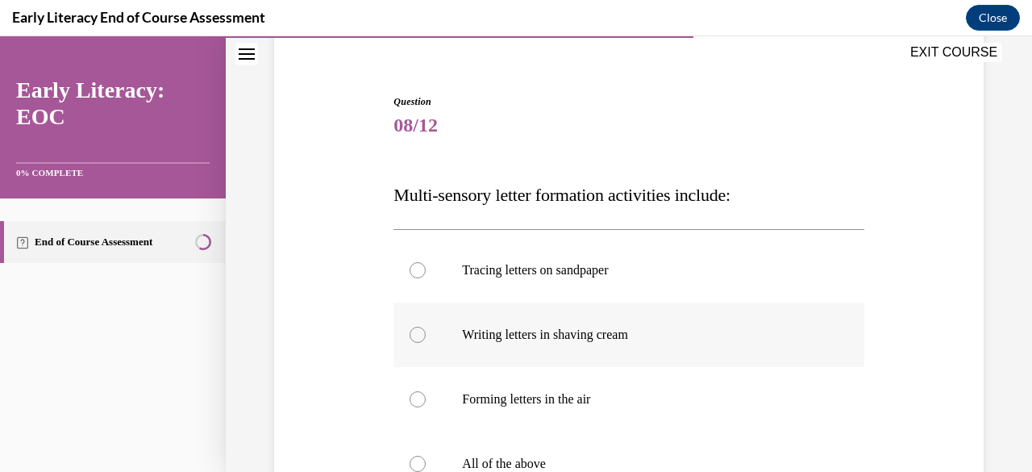
scroll to position [210, 0]
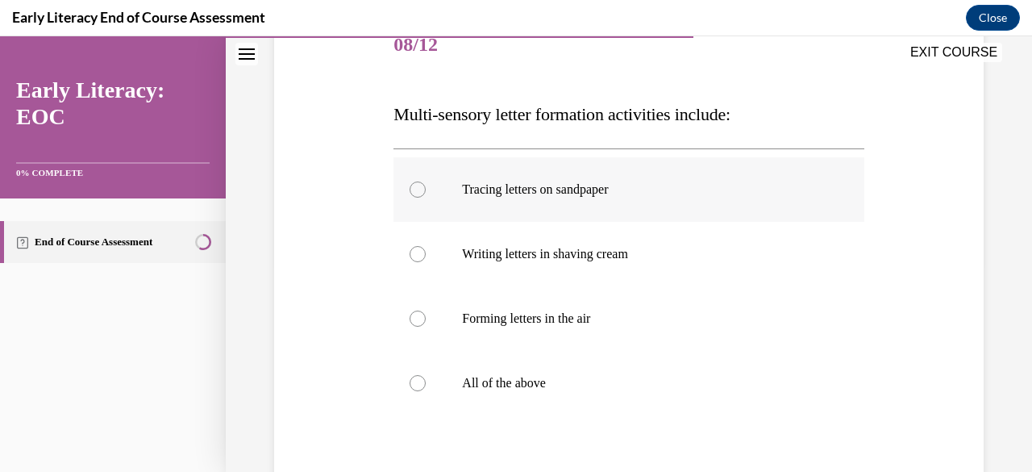
click at [421, 199] on div at bounding box center [629, 189] width 470 height 65
click at [505, 260] on p "Writing letters in shaving cream" at bounding box center [642, 254] width 361 height 16
click at [418, 377] on div at bounding box center [418, 383] width 16 height 16
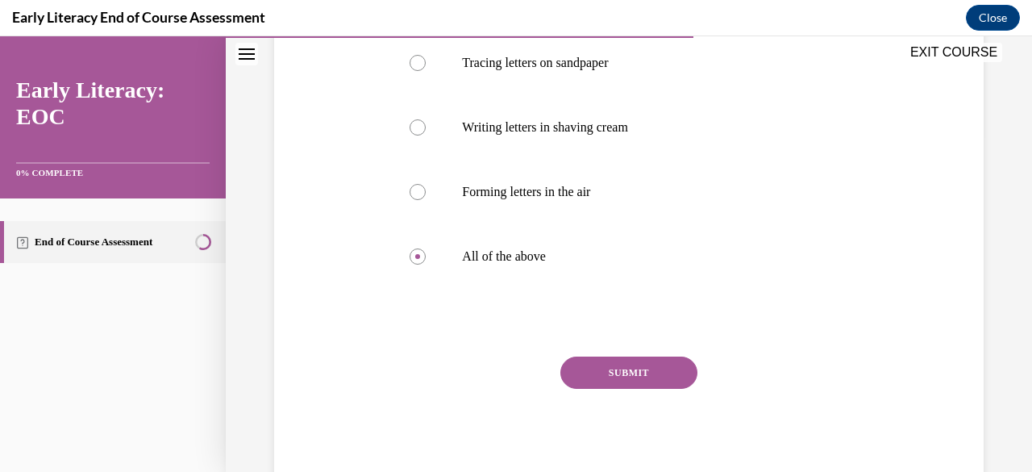
click at [627, 373] on button "SUBMIT" at bounding box center [629, 372] width 137 height 32
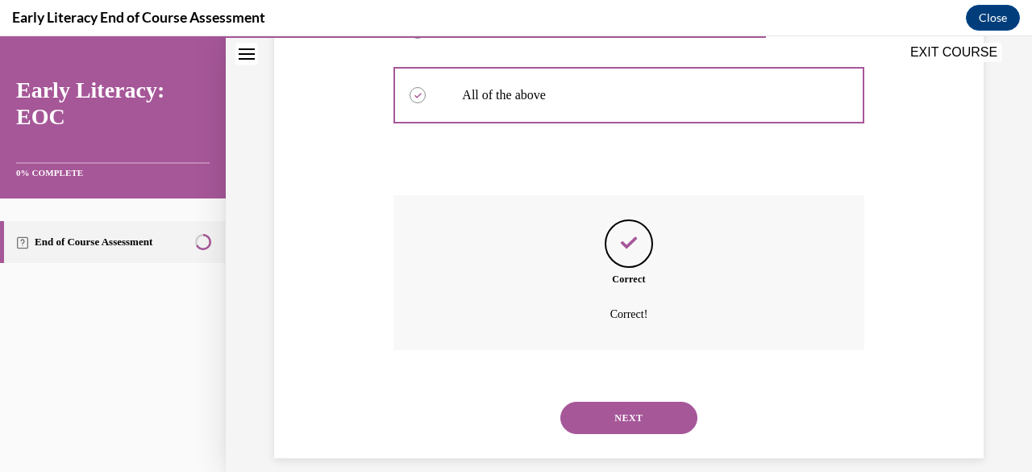
scroll to position [516, 0]
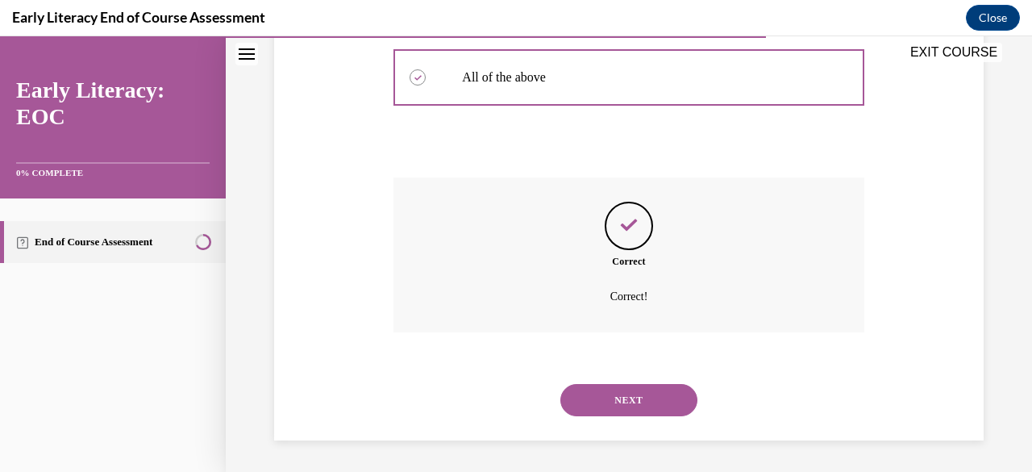
drag, startPoint x: 663, startPoint y: 402, endPoint x: 699, endPoint y: 423, distance: 41.9
click at [663, 403] on button "NEXT" at bounding box center [629, 400] width 137 height 32
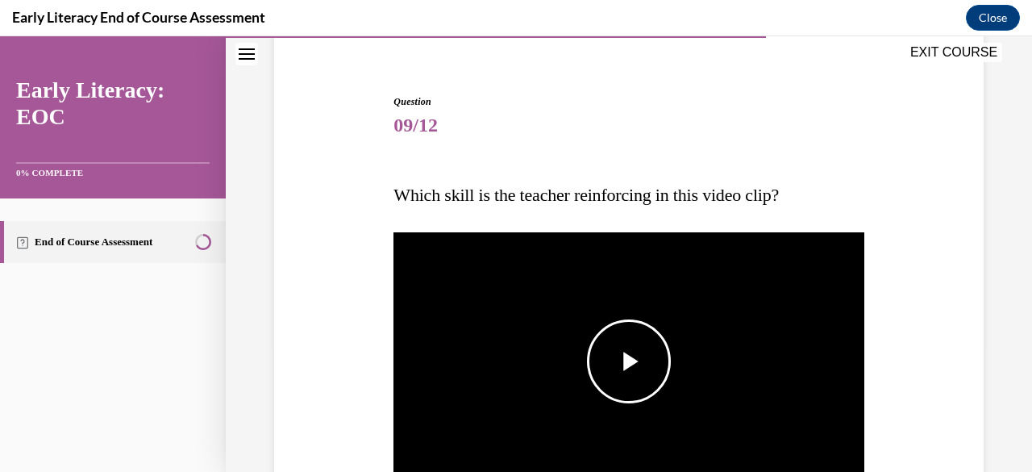
scroll to position [291, 0]
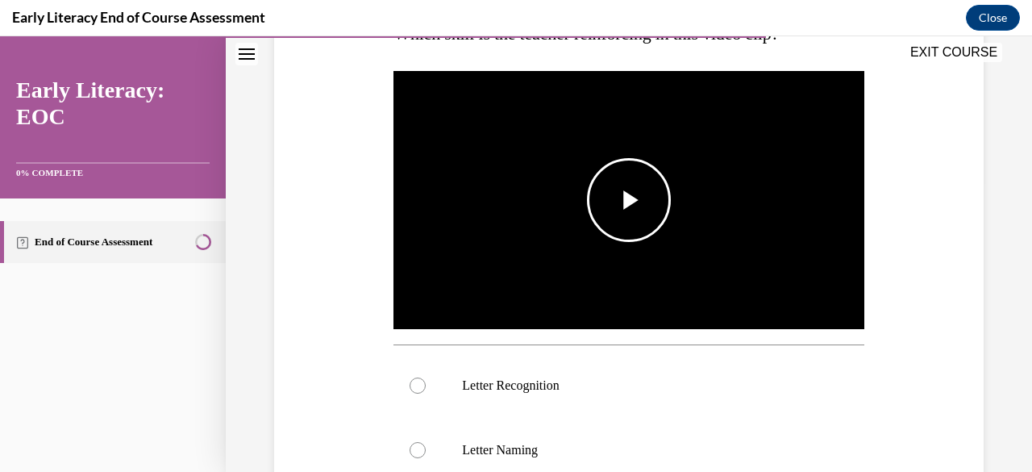
click at [629, 200] on span "Video player" at bounding box center [629, 200] width 0 height 0
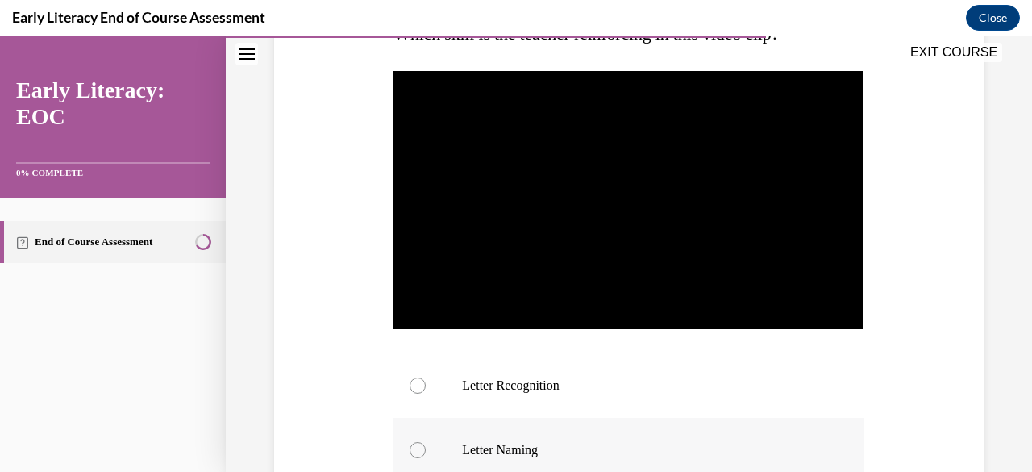
scroll to position [372, 0]
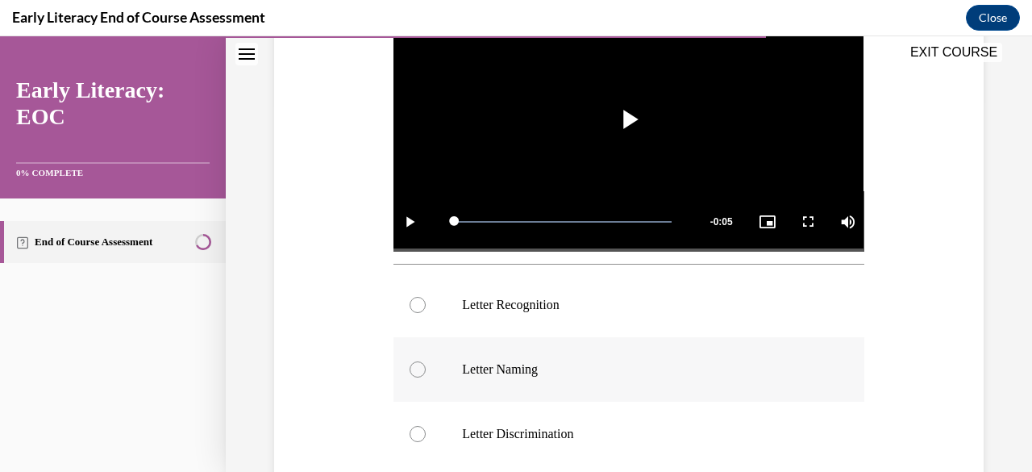
click at [445, 371] on div at bounding box center [629, 369] width 470 height 65
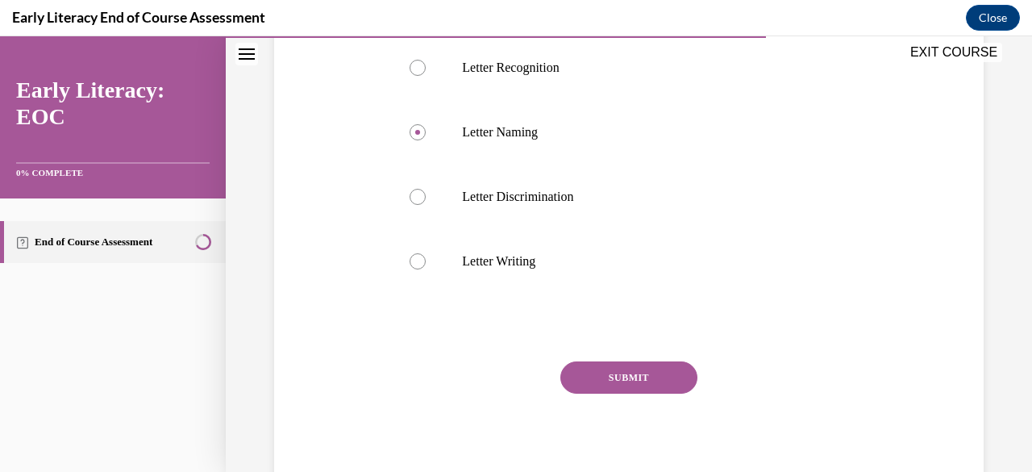
click at [606, 361] on button "SUBMIT" at bounding box center [629, 377] width 137 height 32
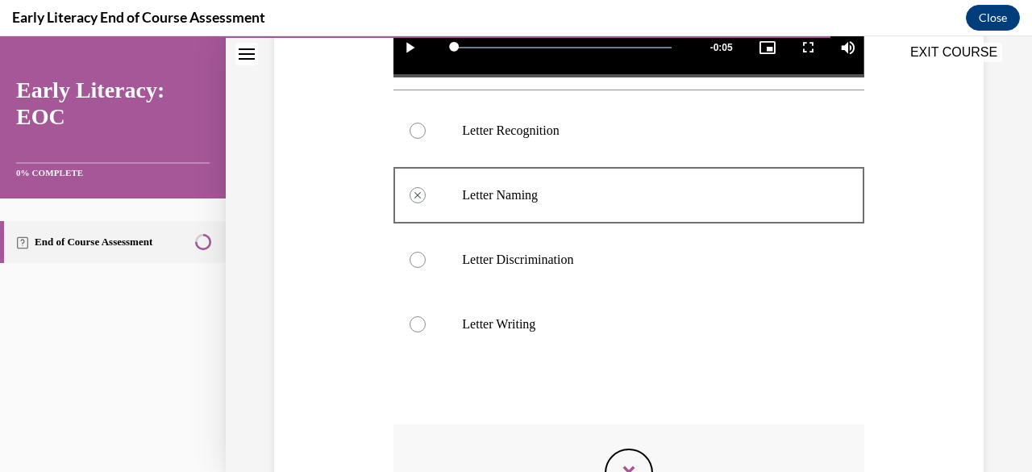
scroll to position [465, 0]
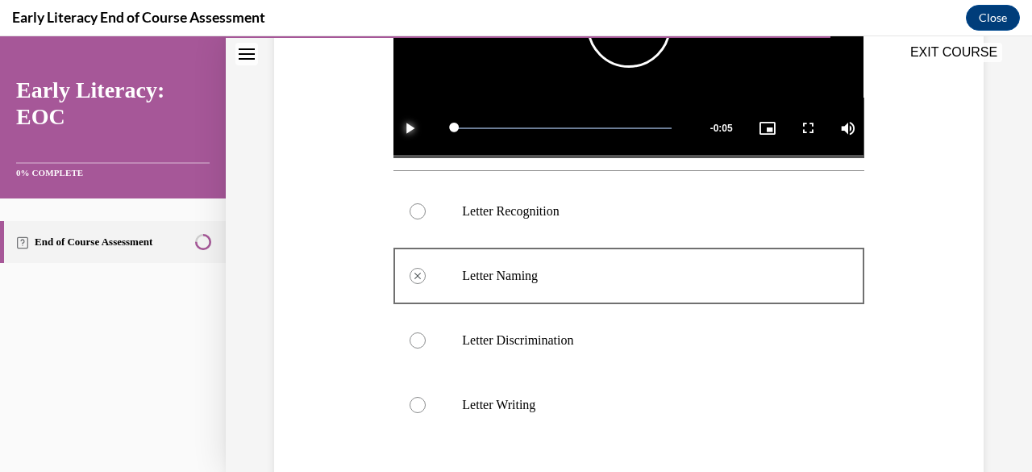
click at [419, 128] on span "Video player" at bounding box center [410, 128] width 32 height 0
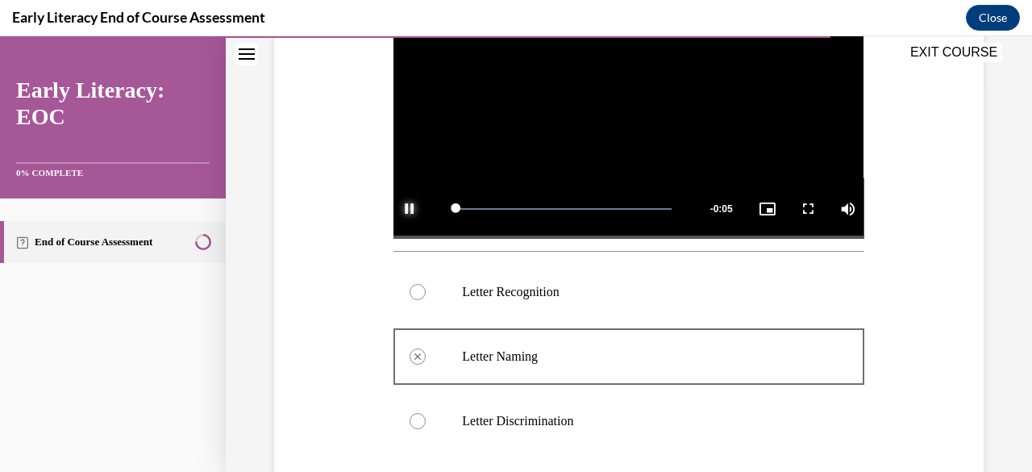
scroll to position [304, 0]
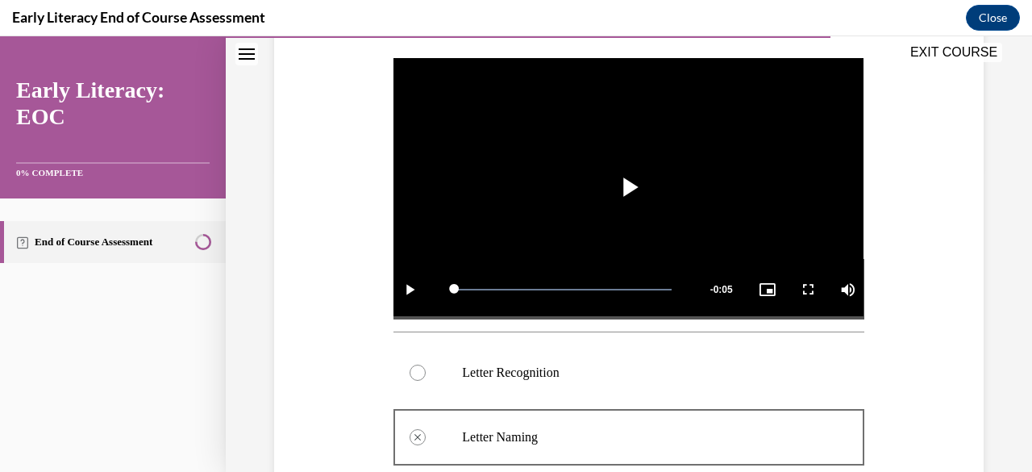
click at [417, 365] on div at bounding box center [418, 373] width 16 height 16
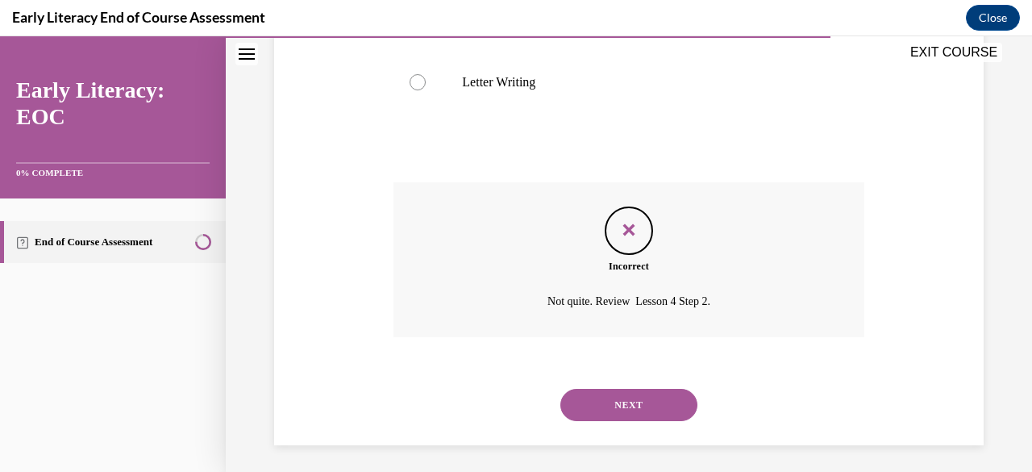
click at [641, 396] on button "NEXT" at bounding box center [629, 405] width 137 height 32
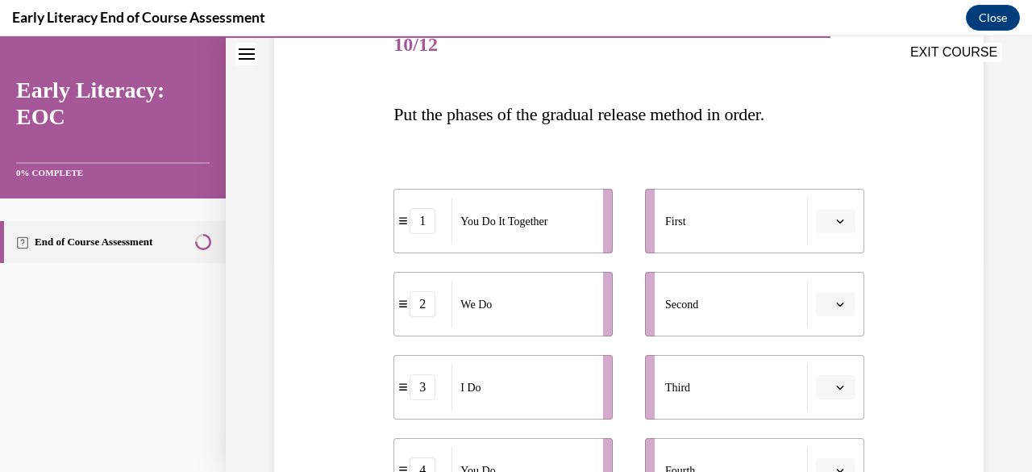
scroll to position [291, 0]
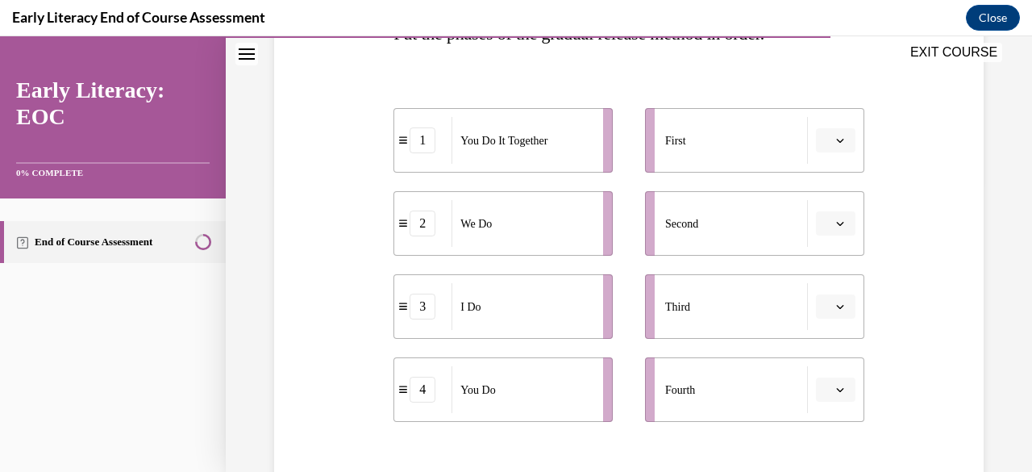
click at [823, 138] on button "button" at bounding box center [836, 140] width 40 height 24
click at [827, 273] on div "3" at bounding box center [823, 272] width 40 height 32
click at [836, 225] on icon "button" at bounding box center [840, 223] width 8 height 8
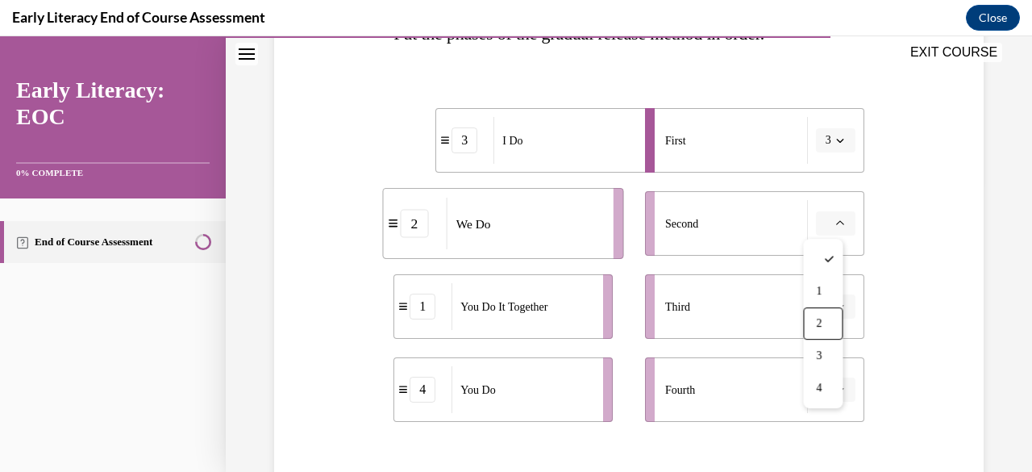
click at [819, 319] on div "2" at bounding box center [823, 323] width 40 height 32
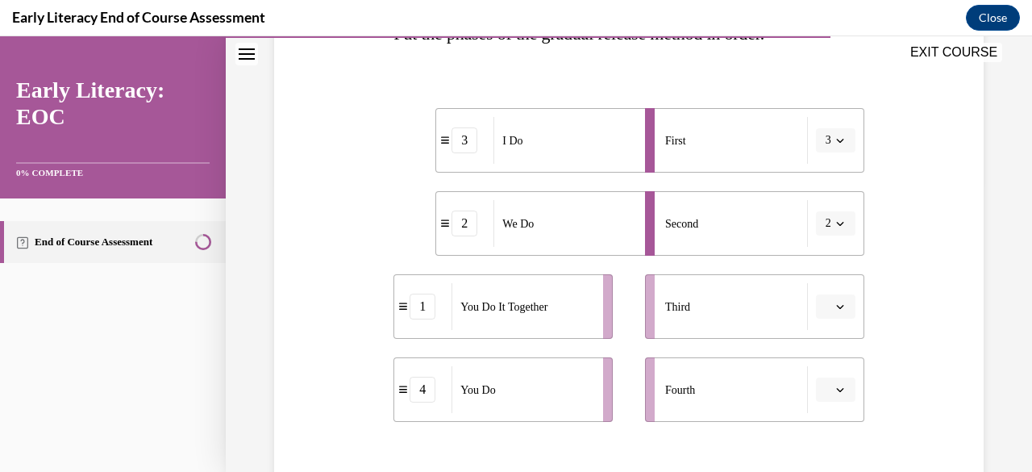
click at [836, 307] on icon "button" at bounding box center [840, 306] width 8 height 8
click at [815, 181] on div "1" at bounding box center [823, 173] width 40 height 32
click at [836, 386] on icon "button" at bounding box center [840, 390] width 8 height 8
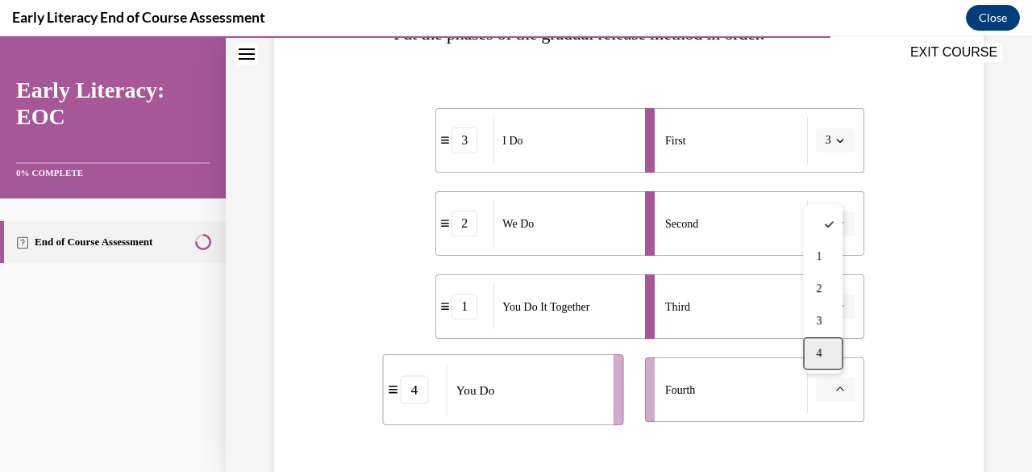
click at [815, 356] on div "4" at bounding box center [823, 353] width 40 height 32
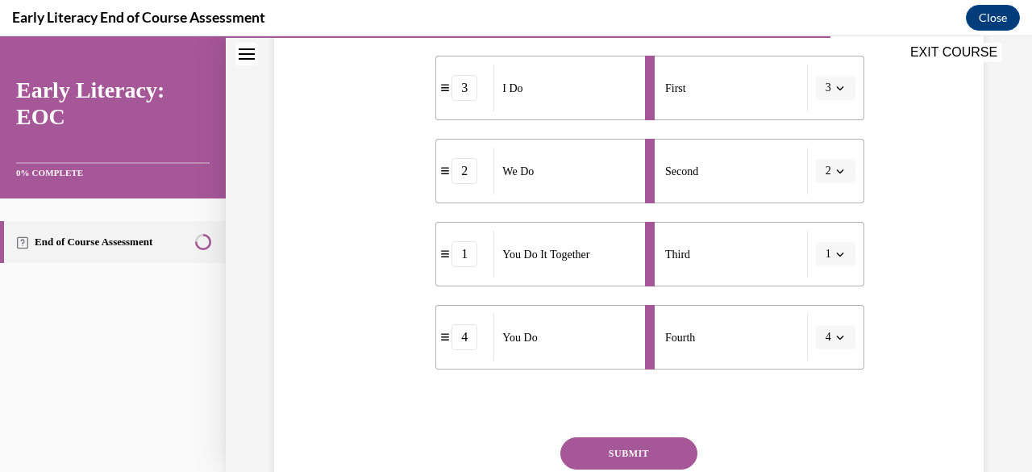
scroll to position [424, 0]
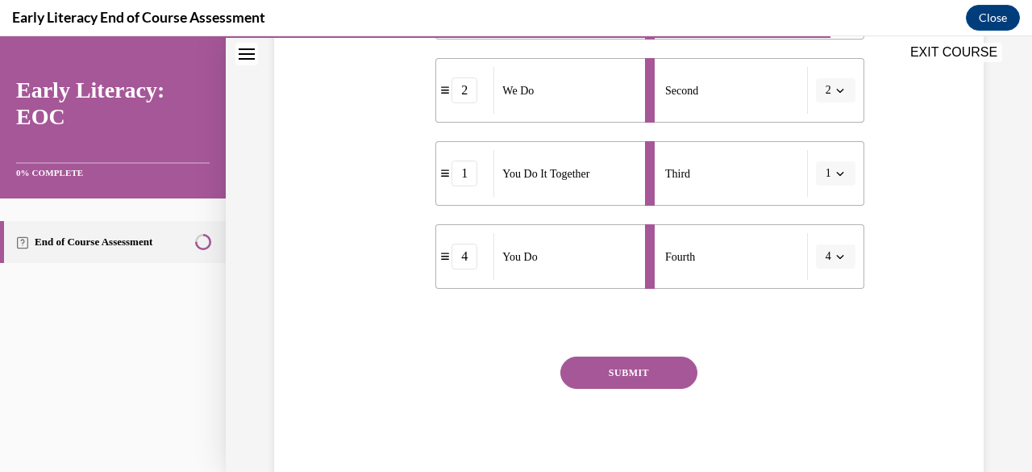
drag, startPoint x: 633, startPoint y: 374, endPoint x: 648, endPoint y: 377, distance: 15.7
click at [633, 373] on button "SUBMIT" at bounding box center [629, 372] width 137 height 32
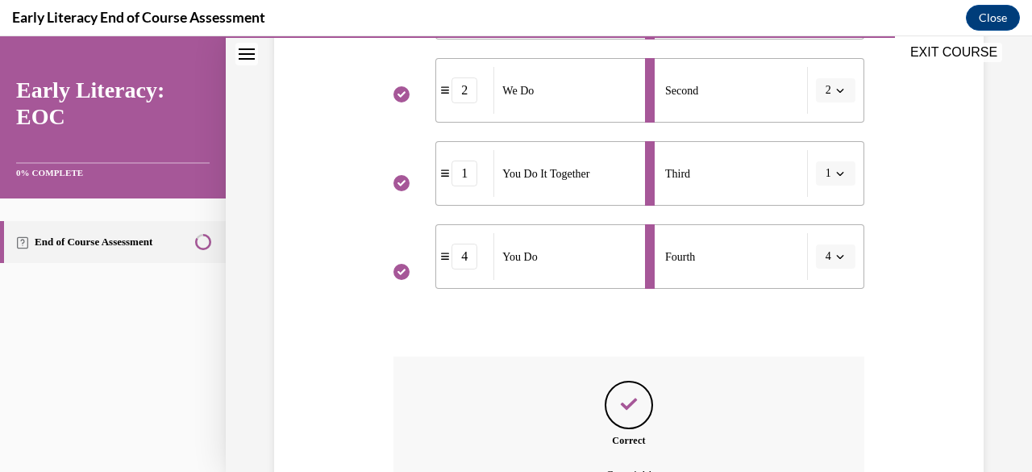
scroll to position [586, 0]
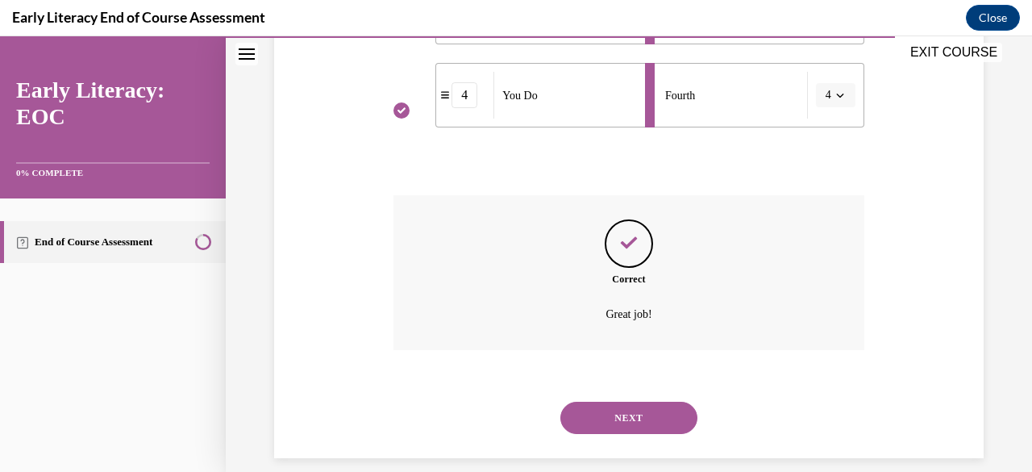
click at [653, 417] on button "NEXT" at bounding box center [629, 418] width 137 height 32
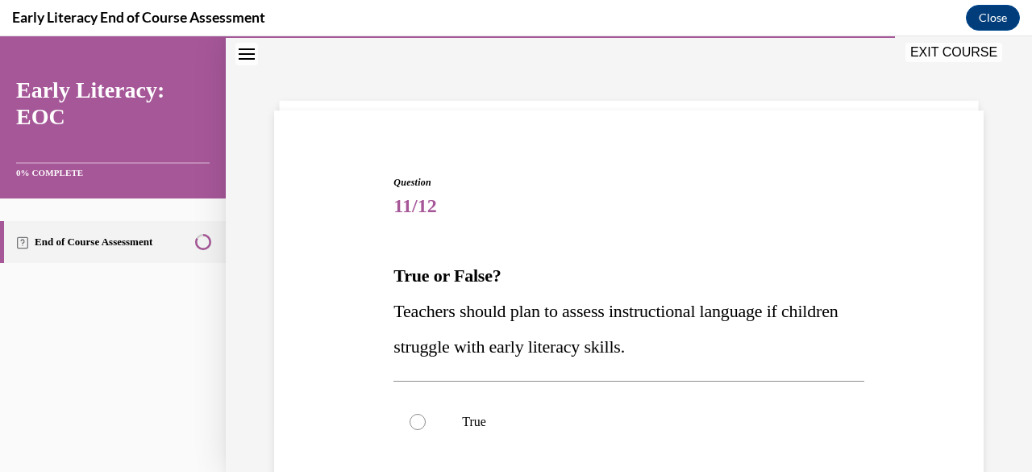
scroll to position [130, 0]
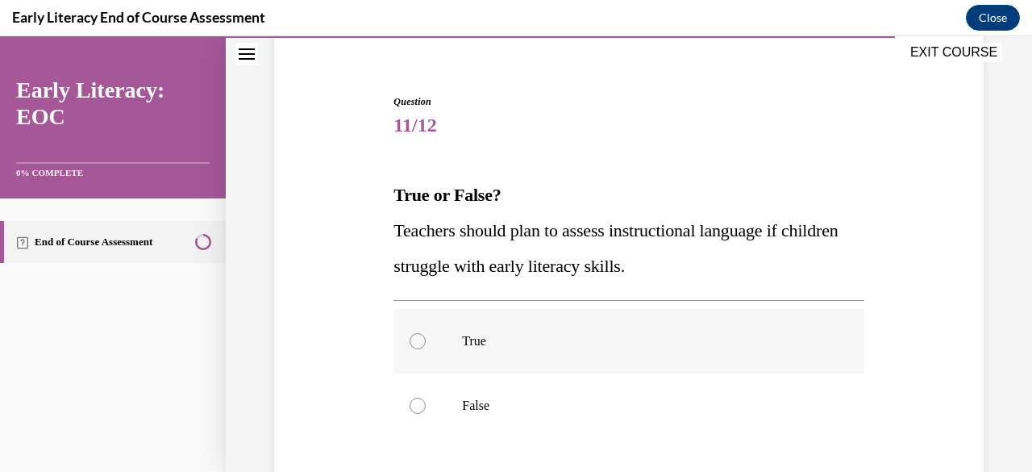
click at [500, 353] on div at bounding box center [629, 341] width 470 height 65
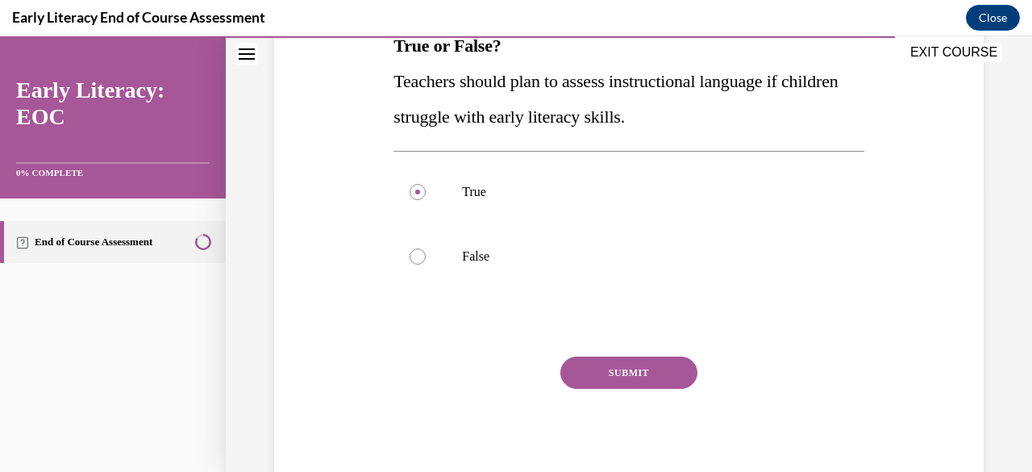
drag, startPoint x: 605, startPoint y: 381, endPoint x: 614, endPoint y: 386, distance: 9.7
click at [606, 381] on button "SUBMIT" at bounding box center [629, 372] width 137 height 32
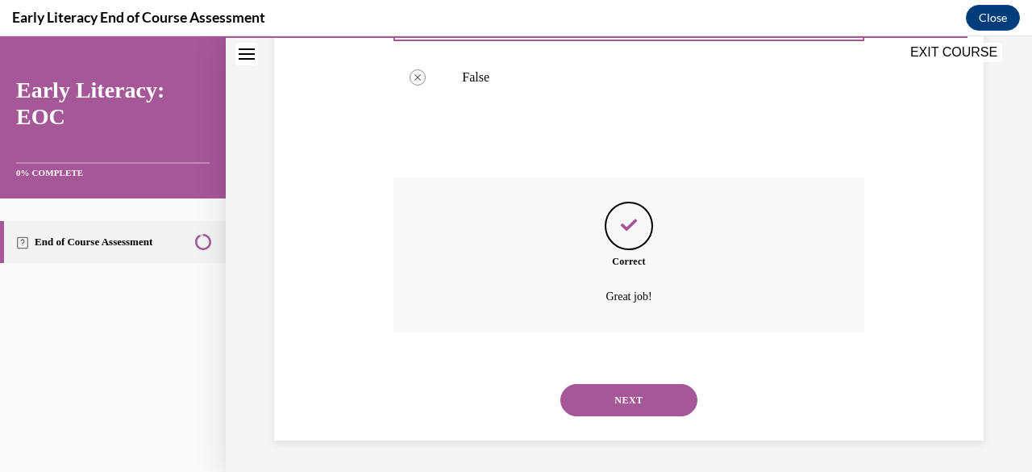
click at [615, 397] on button "NEXT" at bounding box center [629, 400] width 137 height 32
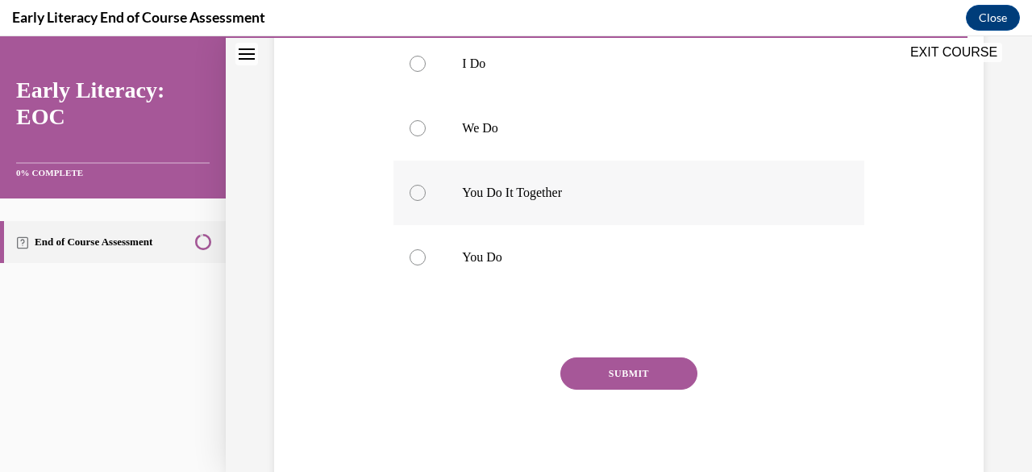
scroll to position [210, 0]
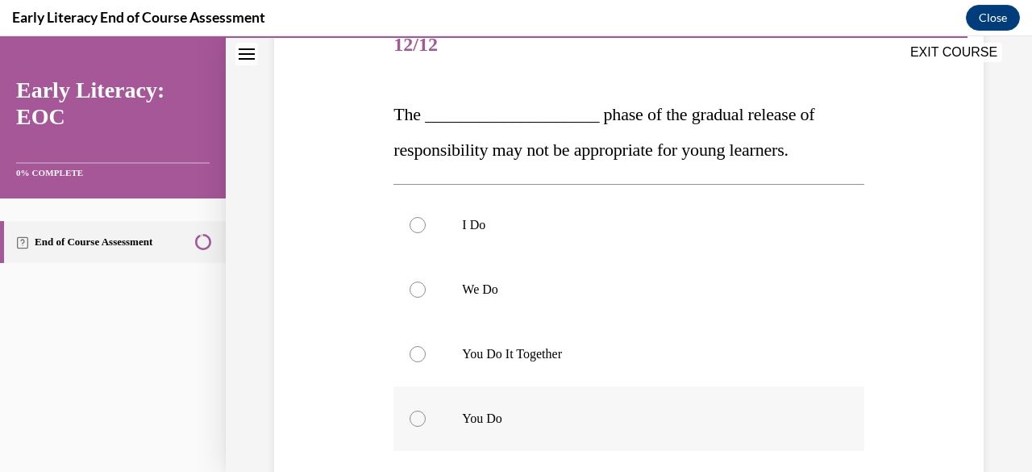
click at [476, 427] on div at bounding box center [629, 418] width 470 height 65
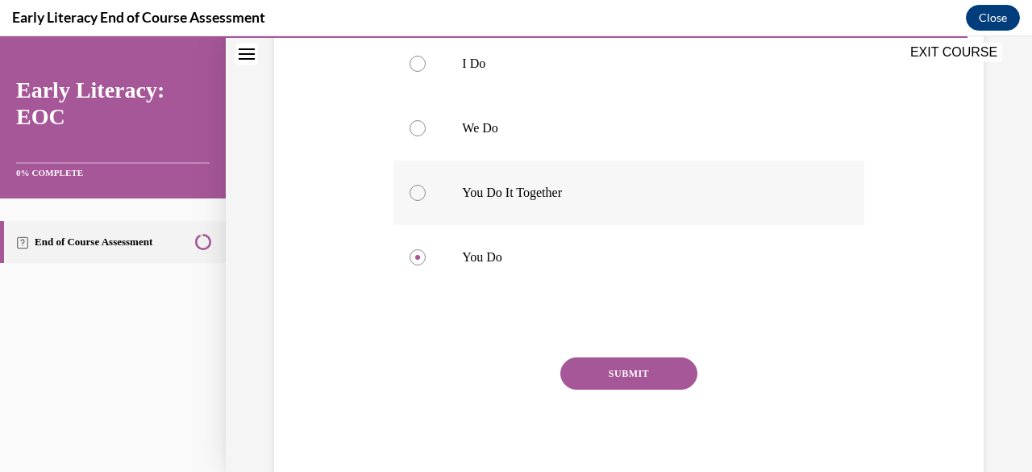
scroll to position [373, 0]
click at [625, 378] on button "SUBMIT" at bounding box center [629, 372] width 137 height 32
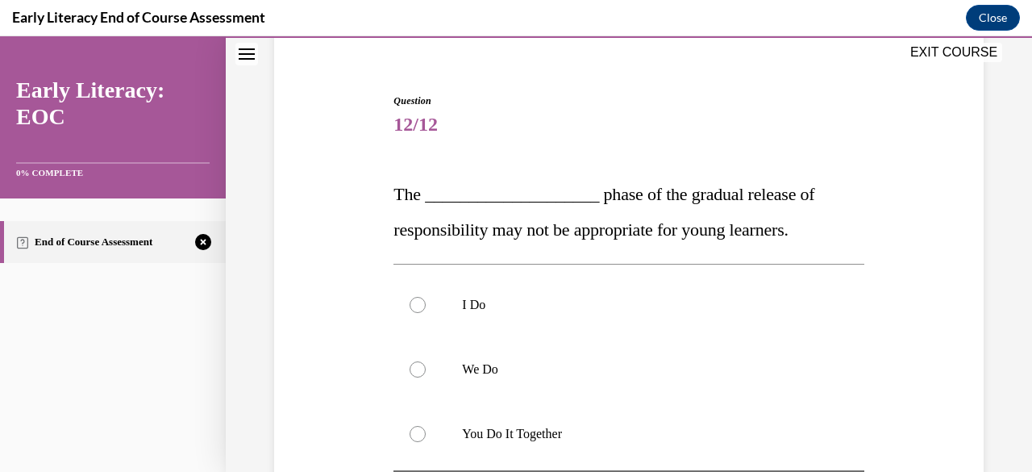
scroll to position [211, 0]
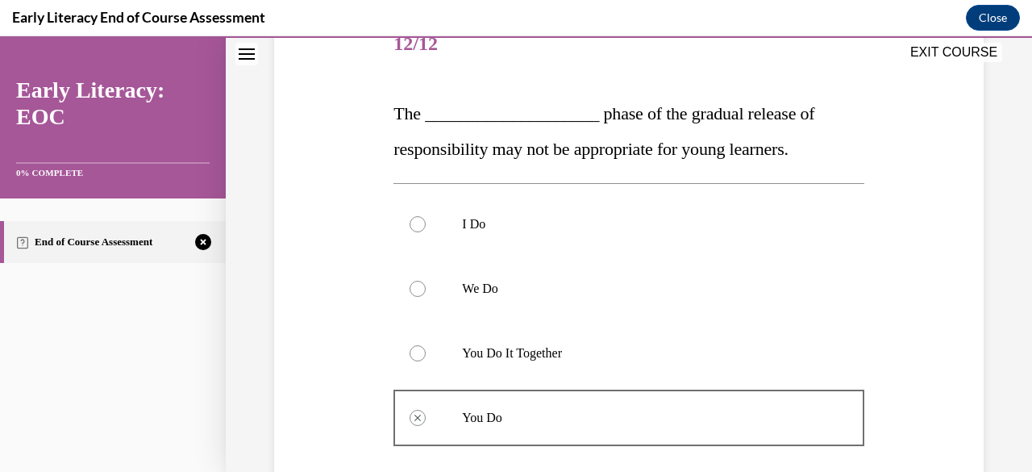
click at [412, 357] on div at bounding box center [418, 353] width 16 height 16
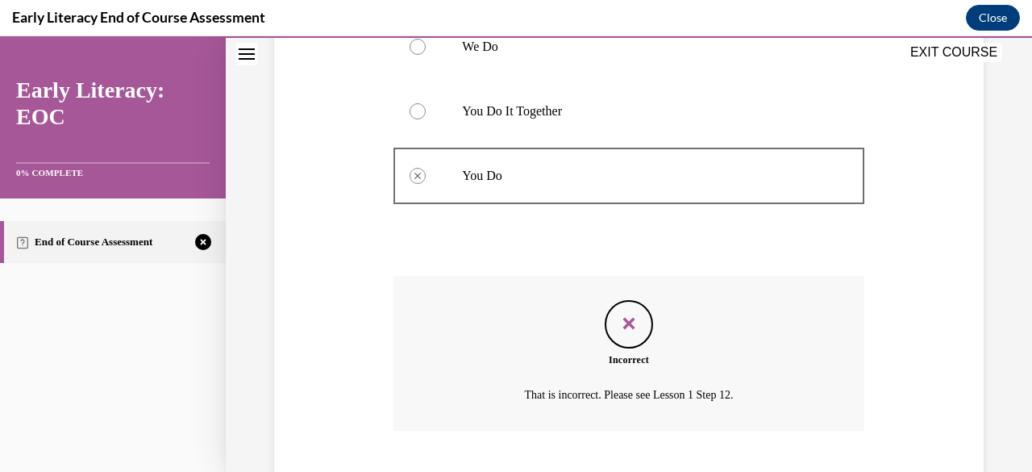
scroll to position [552, 0]
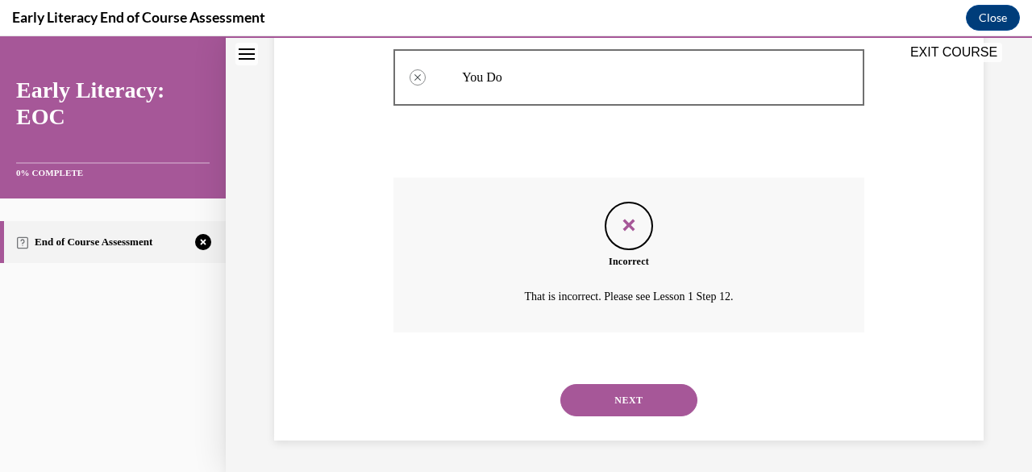
click at [636, 399] on button "NEXT" at bounding box center [629, 400] width 137 height 32
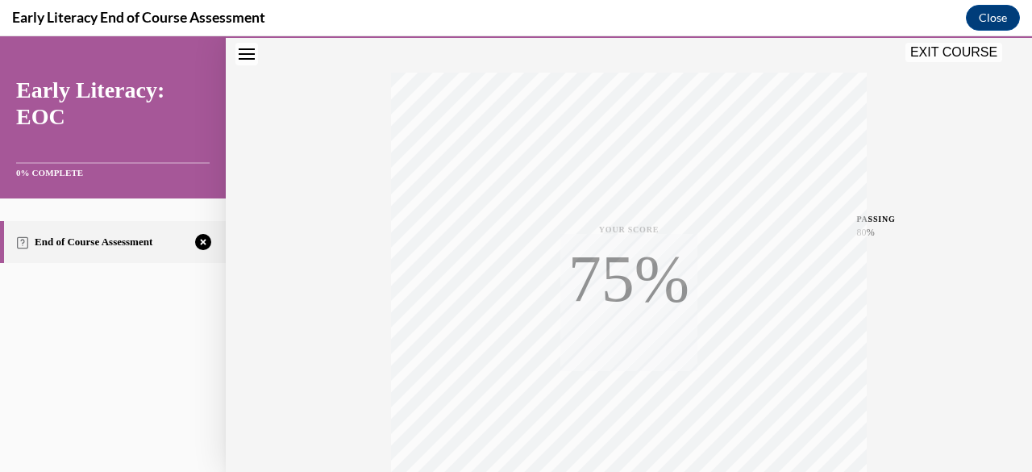
scroll to position [390, 0]
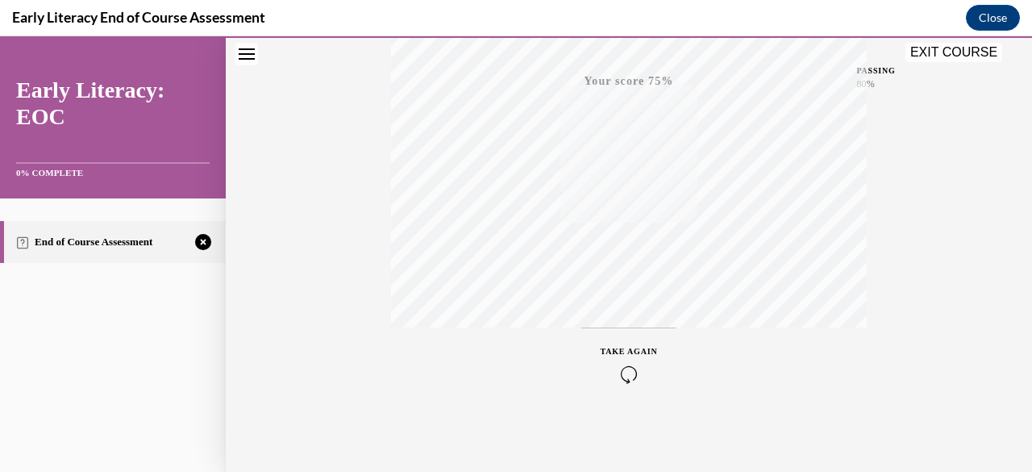
click at [610, 350] on span "TAKE AGAIN" at bounding box center [629, 351] width 57 height 9
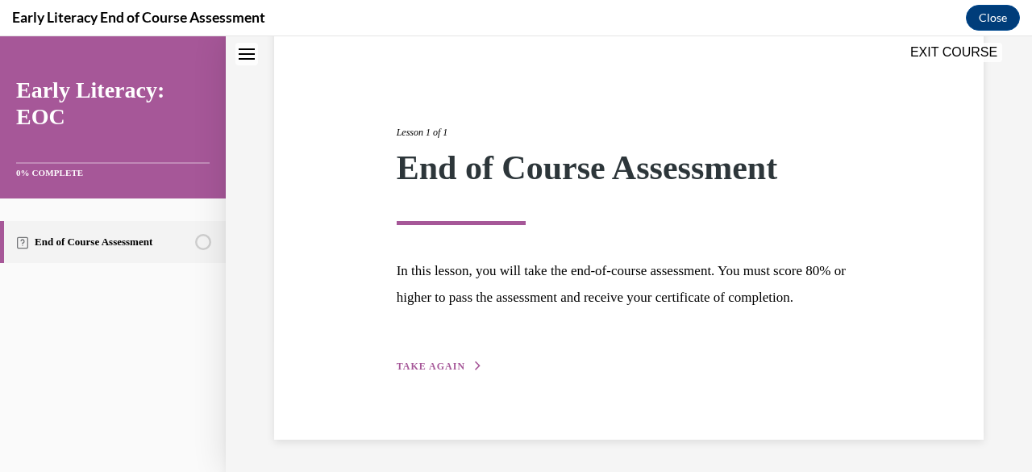
scroll to position [161, 0]
click at [432, 365] on span "TAKE AGAIN" at bounding box center [431, 366] width 69 height 11
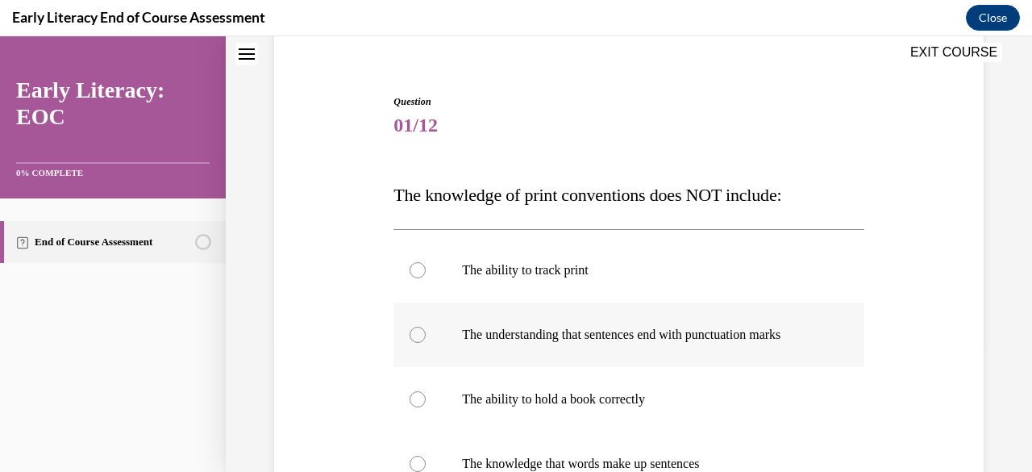
scroll to position [210, 0]
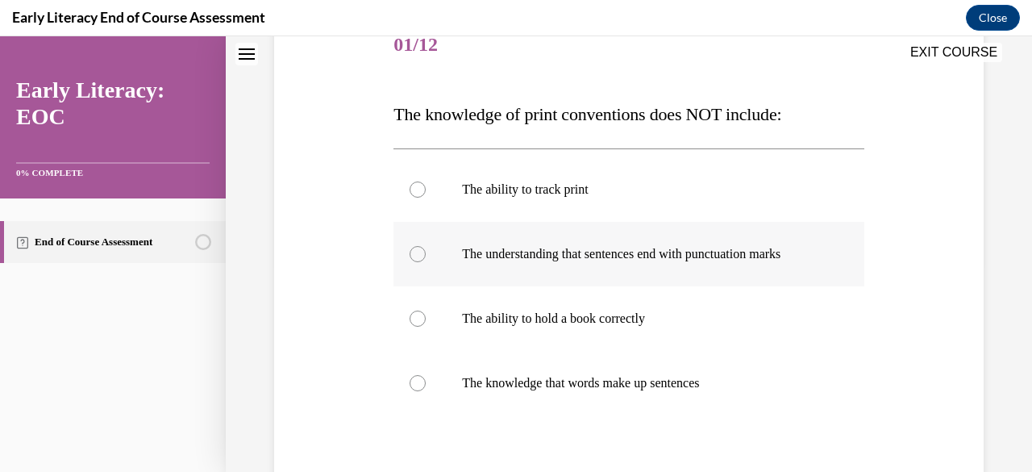
click at [616, 260] on p "The understanding that sentences end with punctuation marks" at bounding box center [642, 254] width 361 height 16
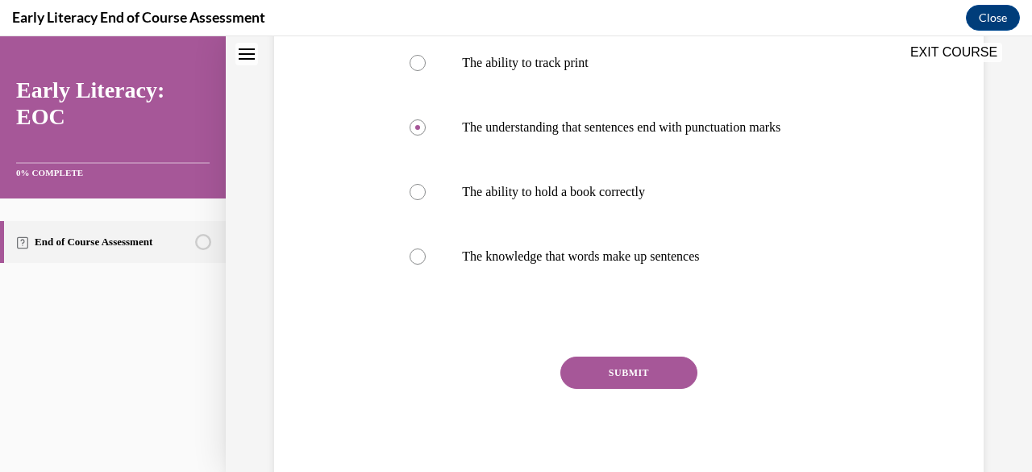
click at [651, 365] on button "SUBMIT" at bounding box center [629, 372] width 137 height 32
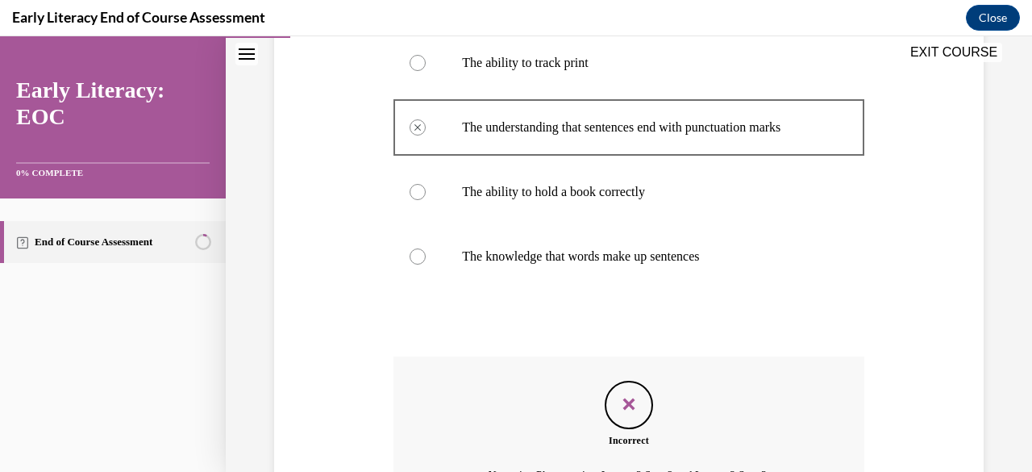
scroll to position [516, 0]
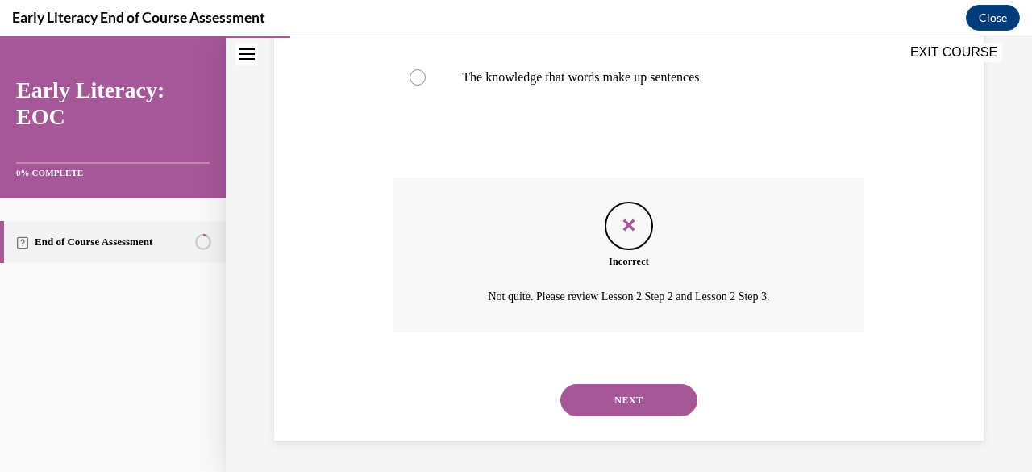
click at [631, 391] on button "NEXT" at bounding box center [629, 400] width 137 height 32
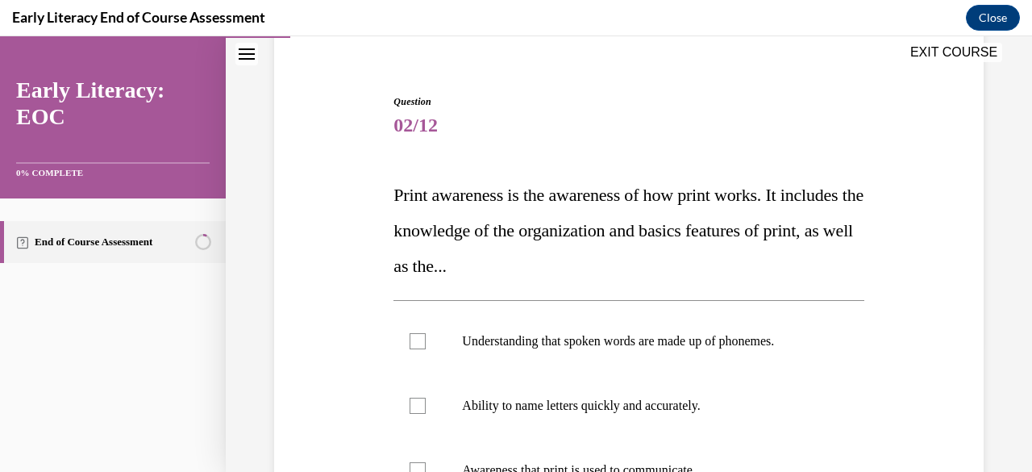
scroll to position [210, 0]
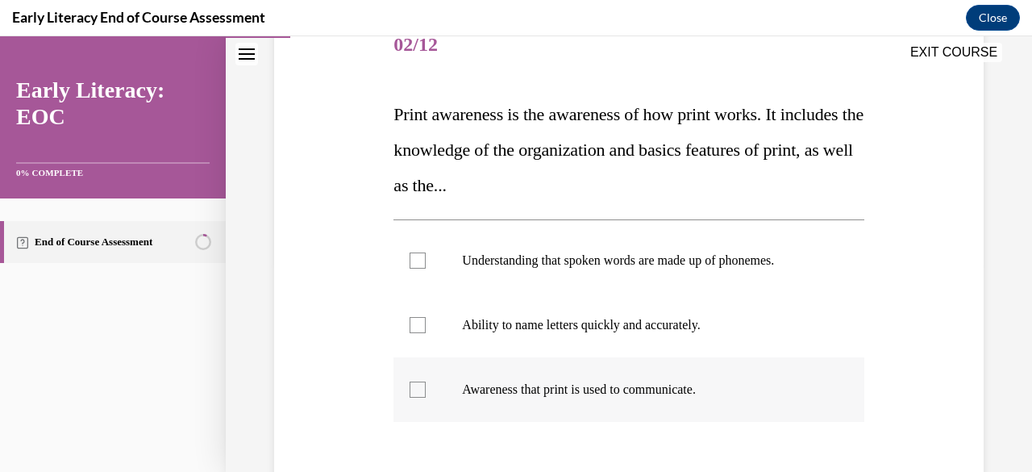
click at [510, 393] on p "Awareness that print is used to communicate." at bounding box center [642, 389] width 361 height 16
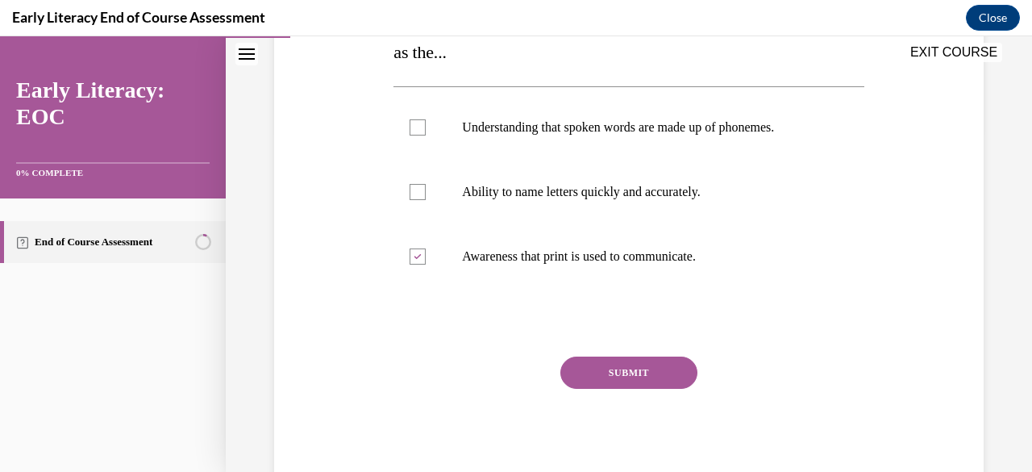
click at [631, 369] on button "SUBMIT" at bounding box center [629, 372] width 137 height 32
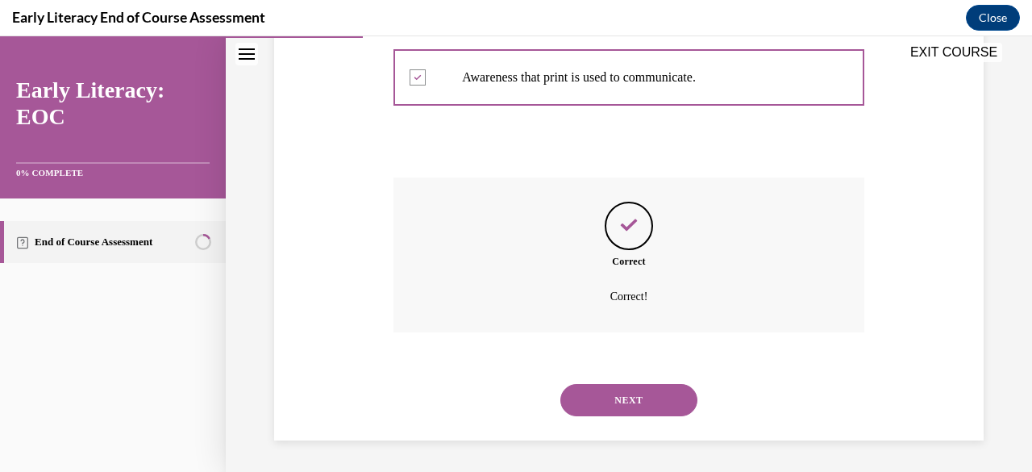
click at [645, 398] on button "NEXT" at bounding box center [629, 400] width 137 height 32
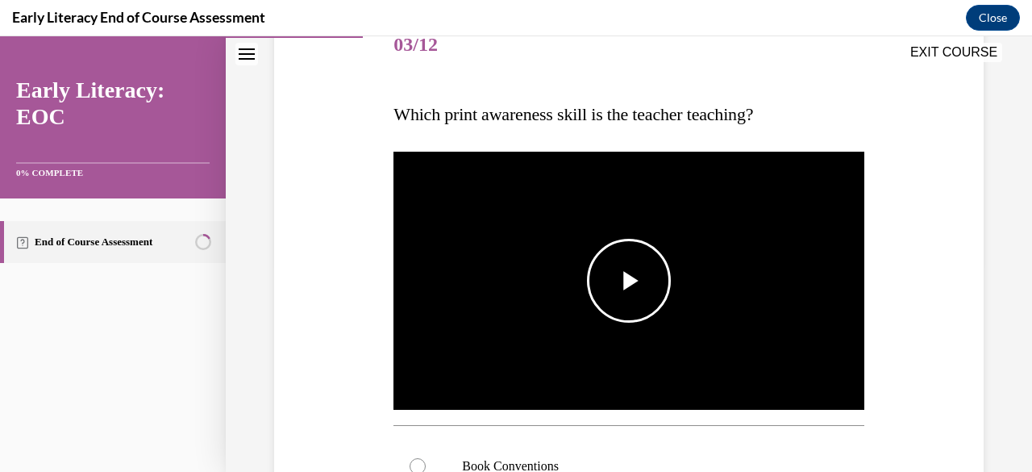
scroll to position [372, 0]
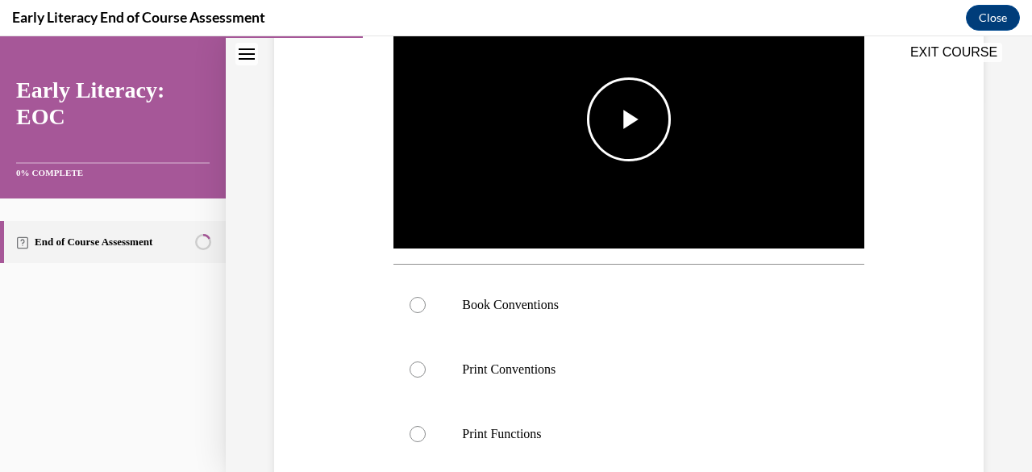
click at [629, 119] on span "Video player" at bounding box center [629, 119] width 0 height 0
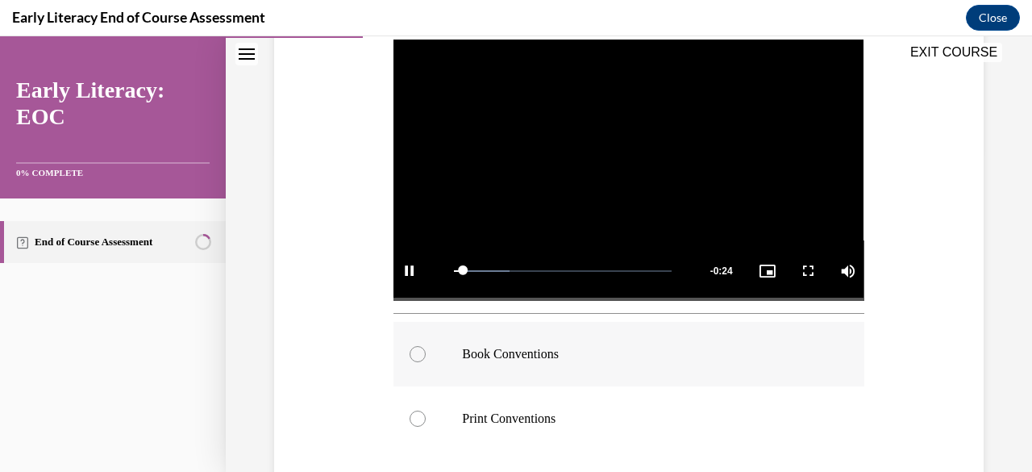
click at [415, 348] on div at bounding box center [418, 354] width 16 height 16
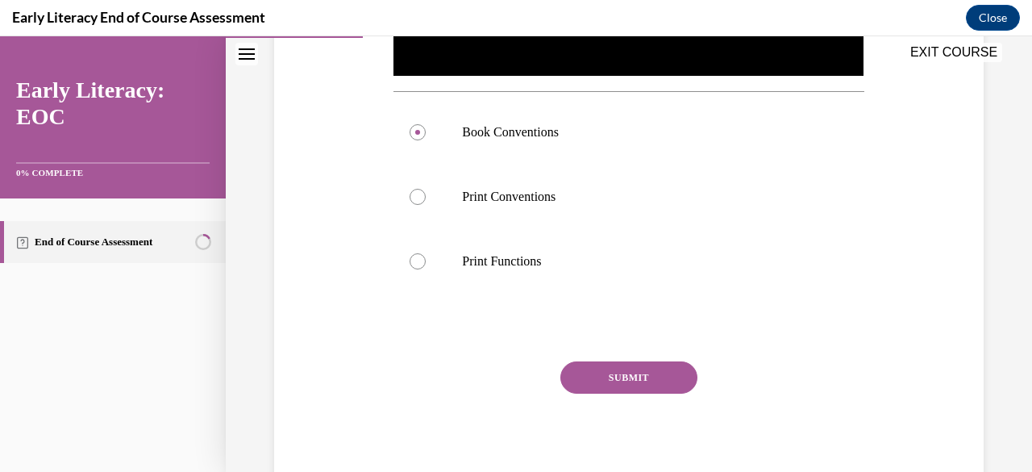
click at [622, 381] on button "SUBMIT" at bounding box center [629, 377] width 137 height 32
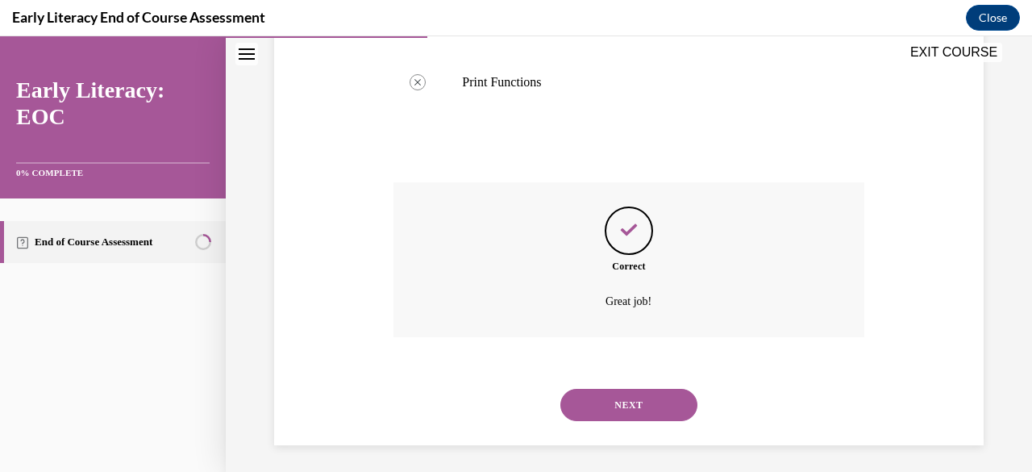
click at [648, 413] on button "NEXT" at bounding box center [629, 405] width 137 height 32
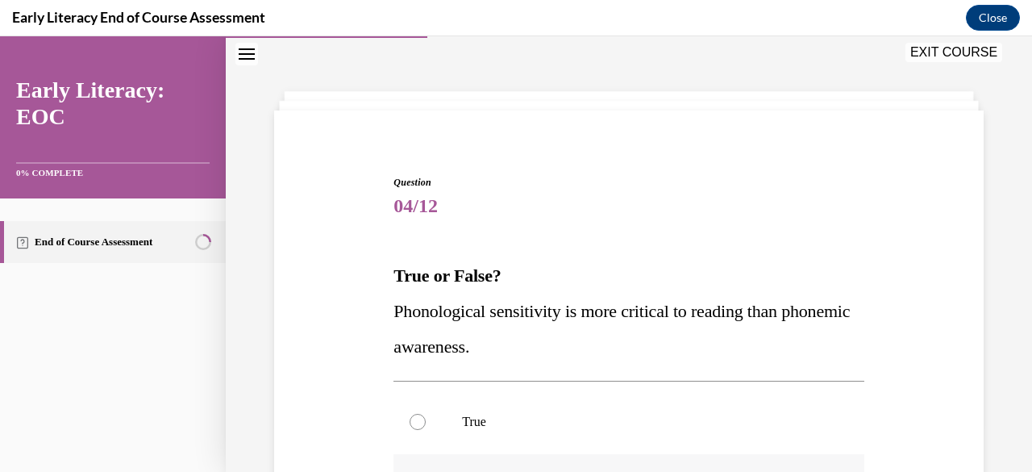
scroll to position [210, 0]
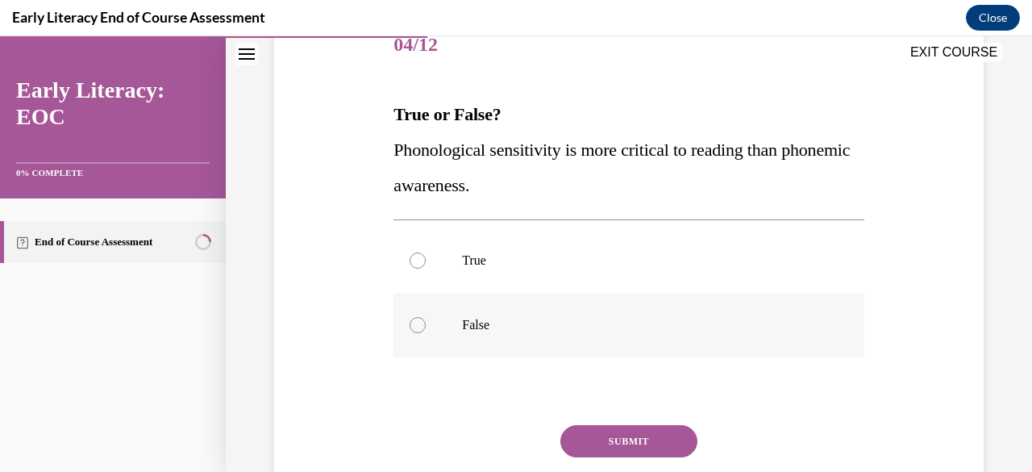
click at [419, 331] on div at bounding box center [418, 325] width 16 height 16
click at [622, 455] on button "SUBMIT" at bounding box center [629, 441] width 137 height 32
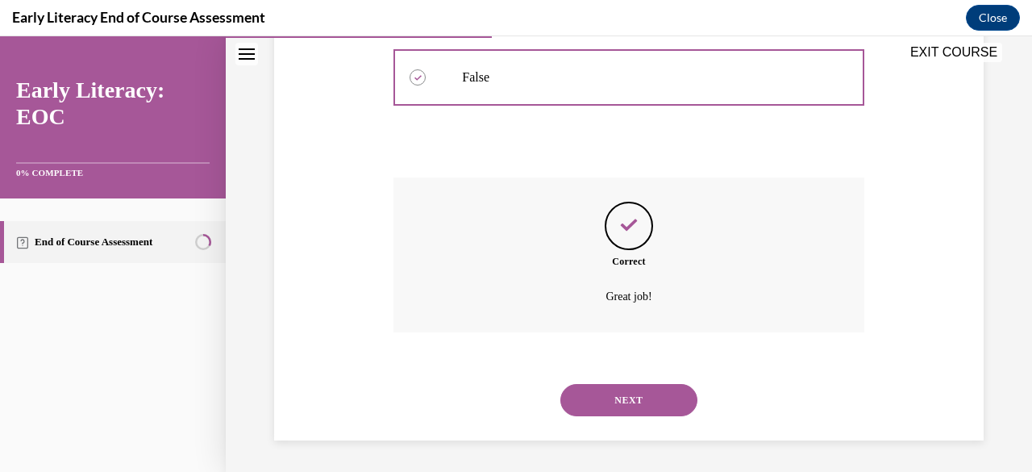
click at [640, 400] on button "NEXT" at bounding box center [629, 400] width 137 height 32
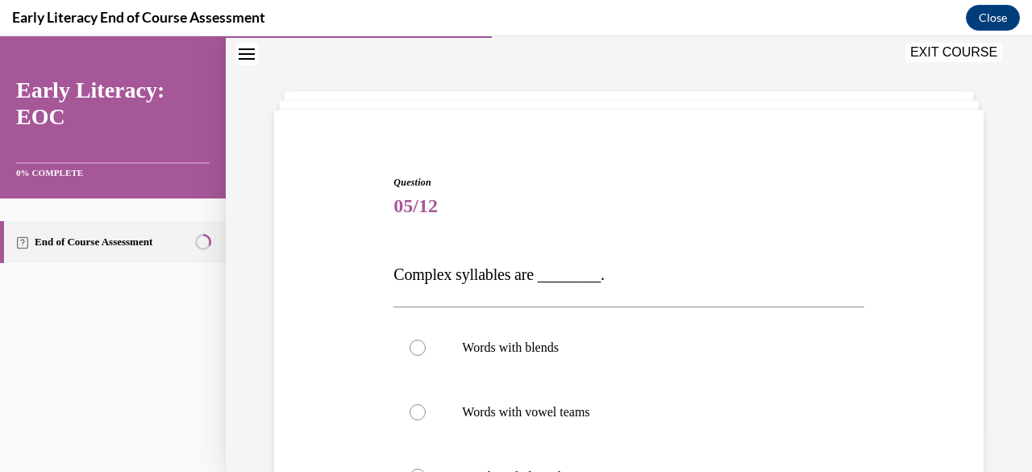
scroll to position [130, 0]
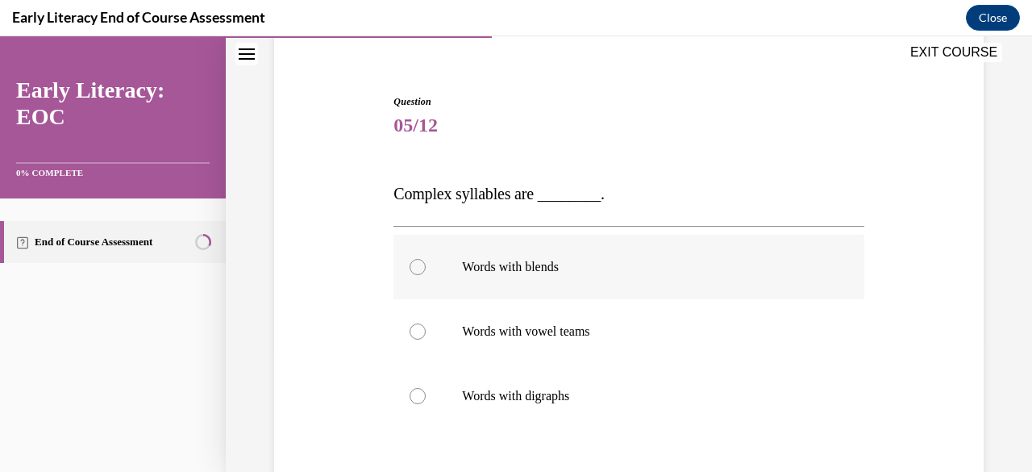
click at [404, 264] on div at bounding box center [629, 267] width 470 height 65
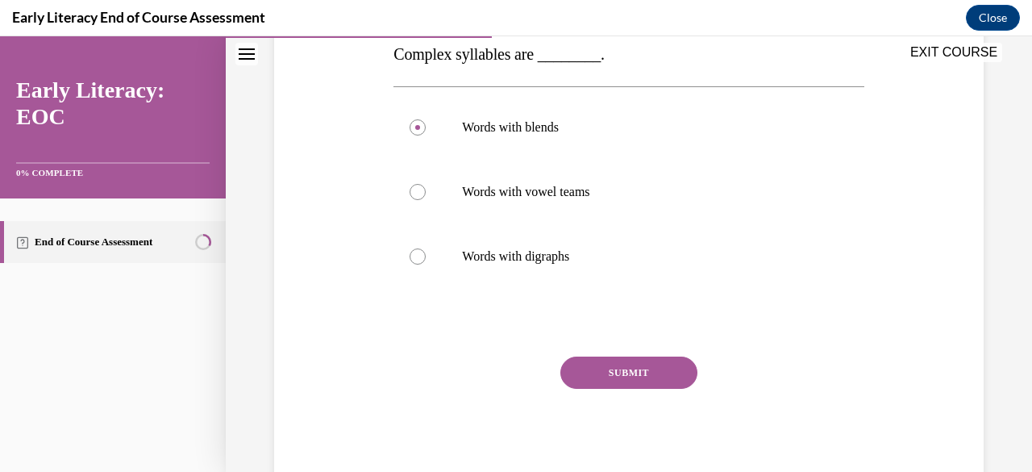
click at [651, 371] on button "SUBMIT" at bounding box center [629, 372] width 137 height 32
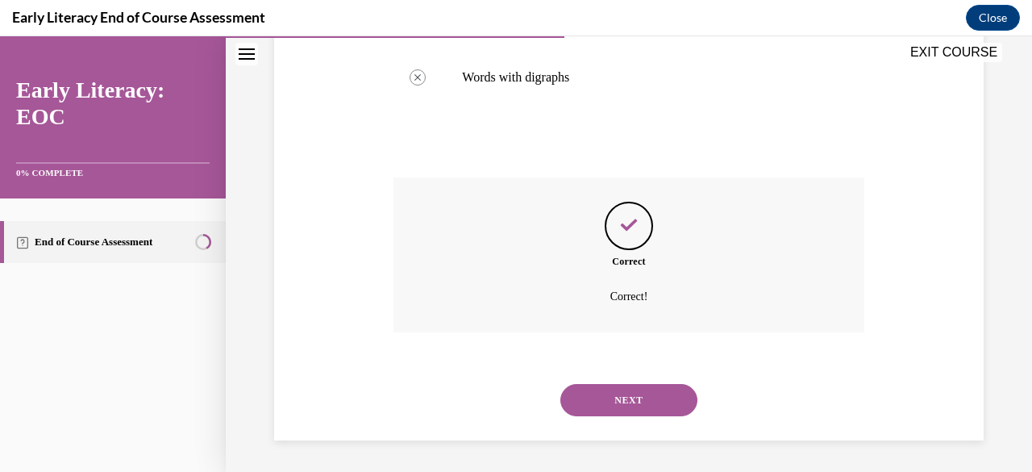
drag, startPoint x: 636, startPoint y: 401, endPoint x: 672, endPoint y: 410, distance: 37.4
click at [636, 401] on button "NEXT" at bounding box center [629, 400] width 137 height 32
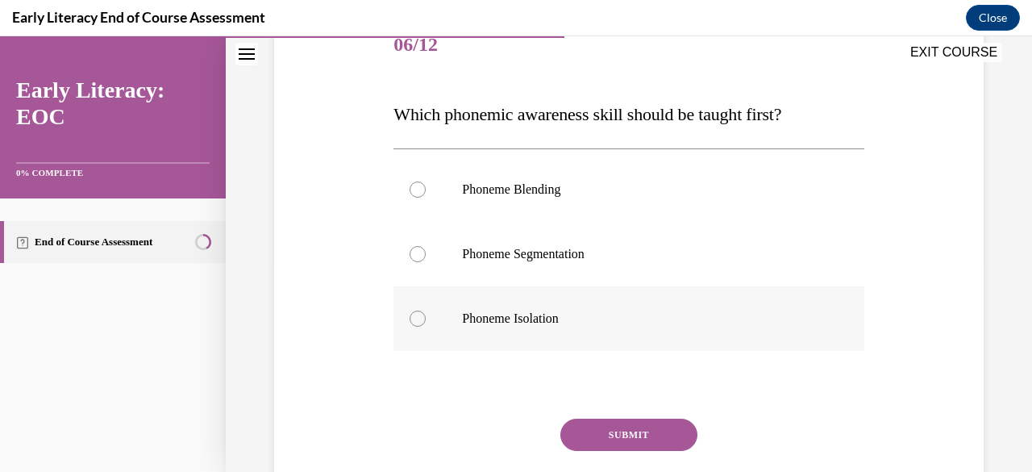
scroll to position [273, 0]
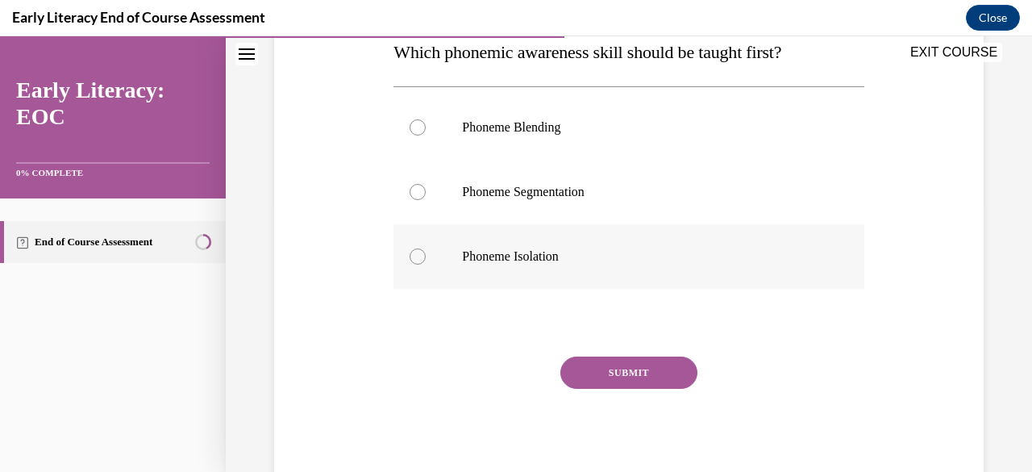
click at [544, 257] on p "Phoneme Isolation" at bounding box center [642, 256] width 361 height 16
click at [618, 373] on button "SUBMIT" at bounding box center [629, 372] width 137 height 32
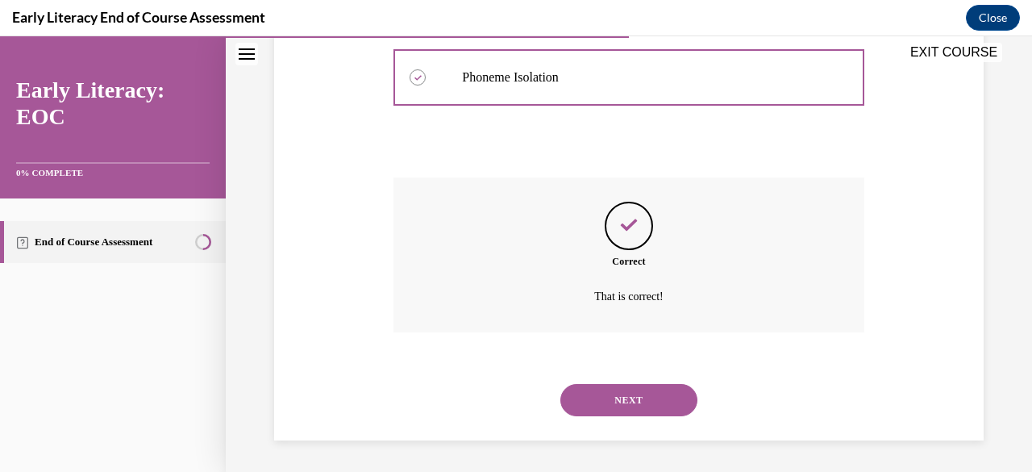
click at [639, 393] on button "NEXT" at bounding box center [629, 400] width 137 height 32
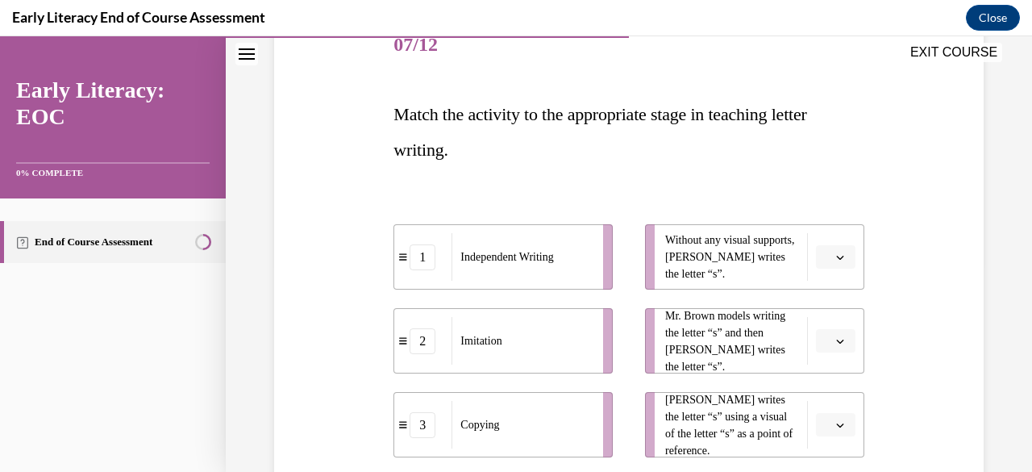
scroll to position [291, 0]
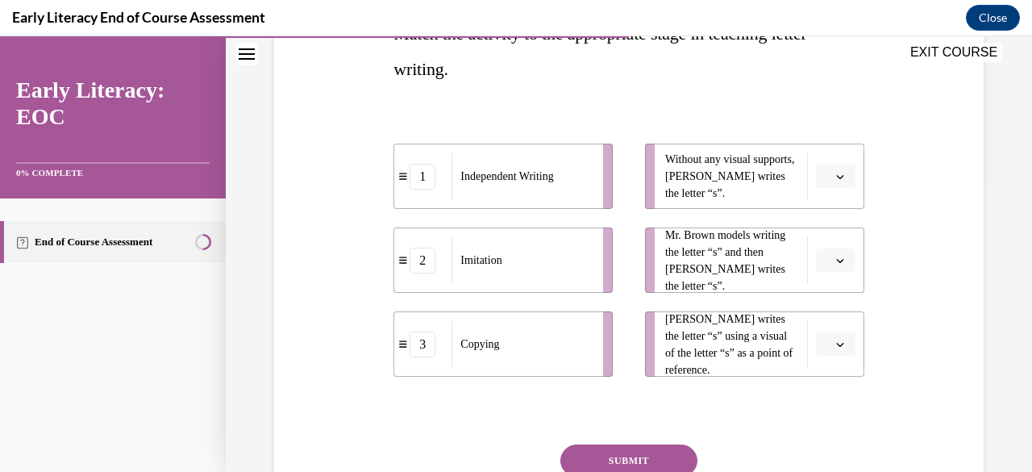
click at [826, 176] on span "Please select an option" at bounding box center [829, 177] width 6 height 16
click at [825, 246] on div "1" at bounding box center [823, 244] width 40 height 32
click at [826, 262] on span "Please select an option" at bounding box center [829, 260] width 6 height 16
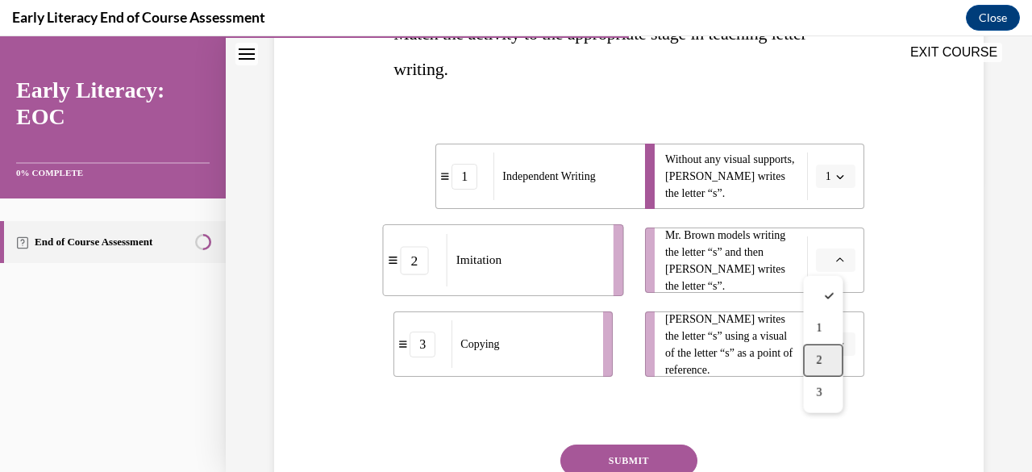
click at [818, 356] on span "2" at bounding box center [819, 360] width 6 height 13
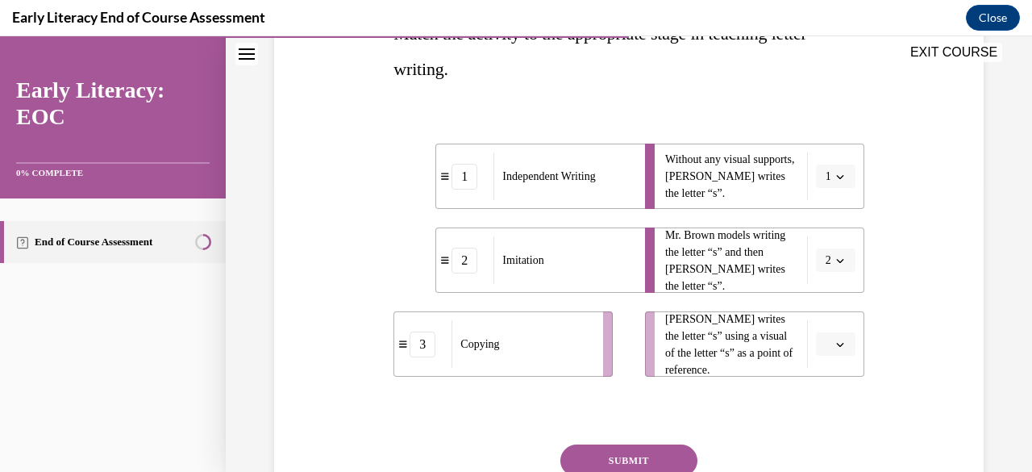
click at [836, 343] on icon "button" at bounding box center [840, 344] width 8 height 8
click at [822, 308] on span "3" at bounding box center [819, 308] width 6 height 13
click at [666, 465] on button "SUBMIT" at bounding box center [629, 460] width 137 height 32
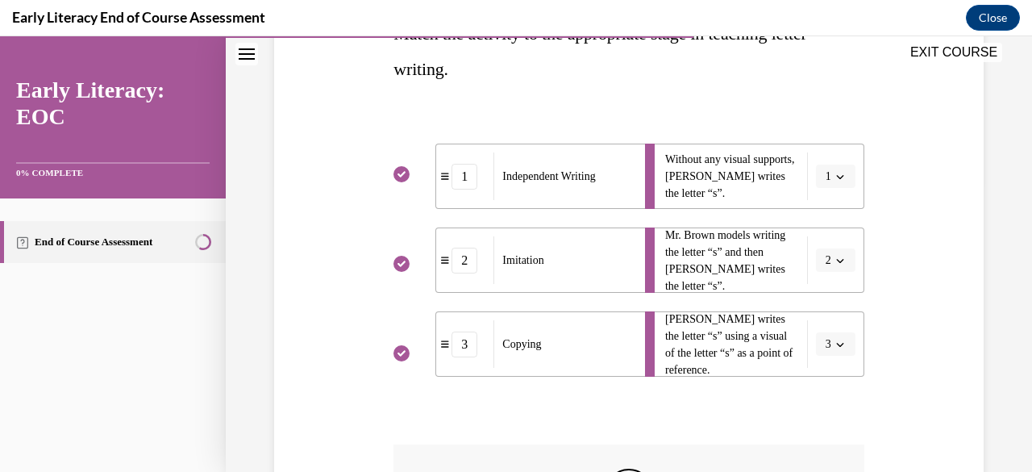
scroll to position [533, 0]
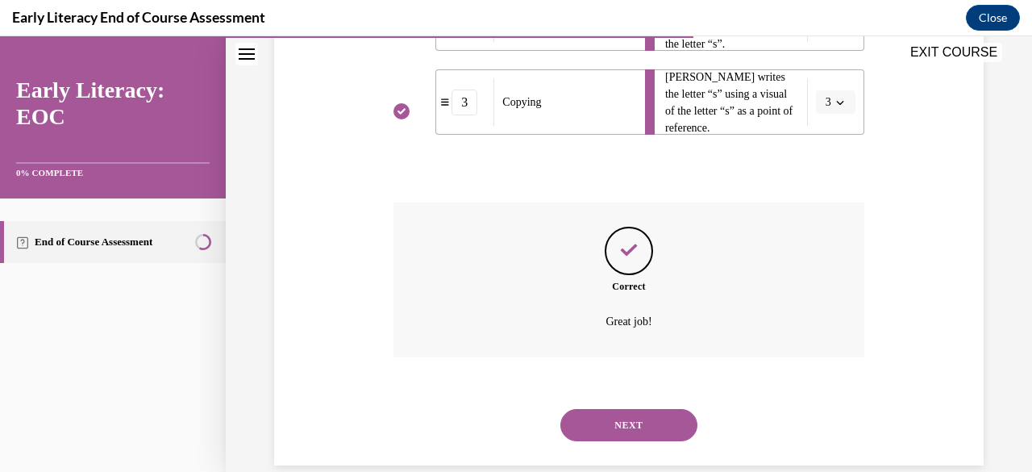
click at [643, 419] on button "NEXT" at bounding box center [629, 425] width 137 height 32
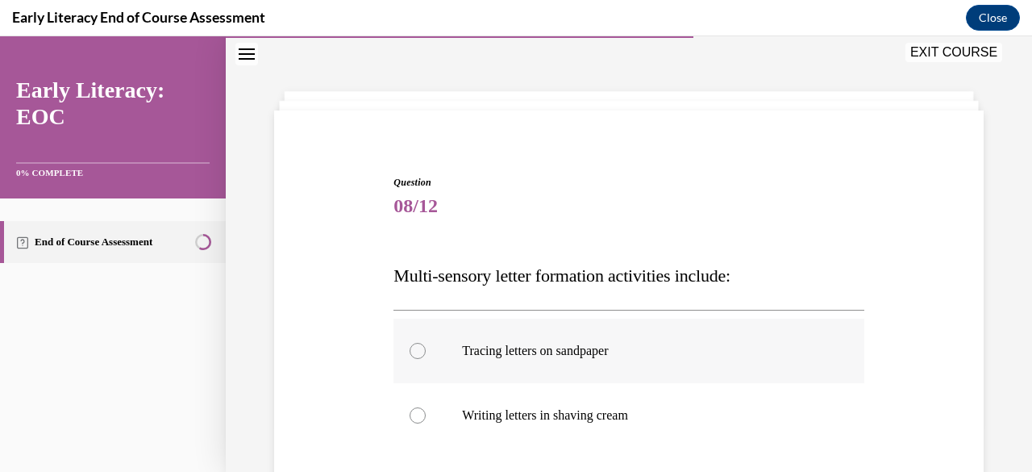
scroll to position [210, 0]
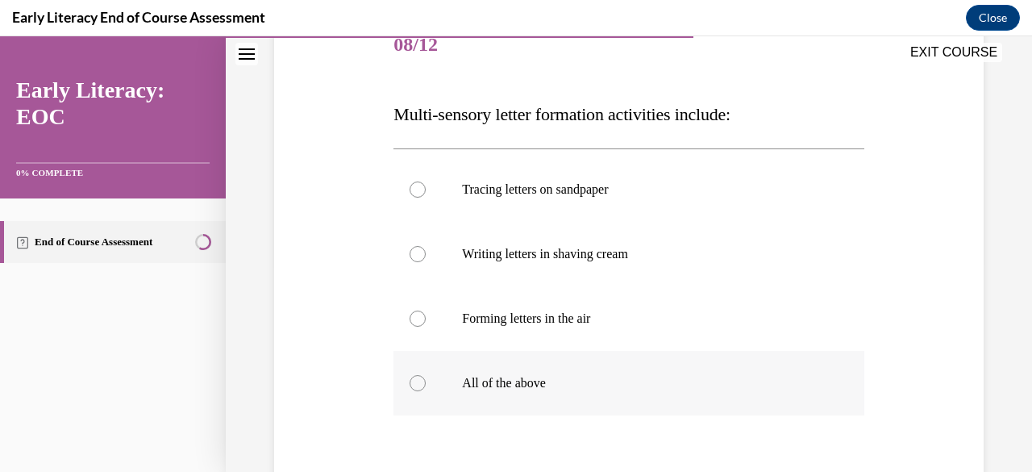
click at [471, 373] on div at bounding box center [629, 383] width 470 height 65
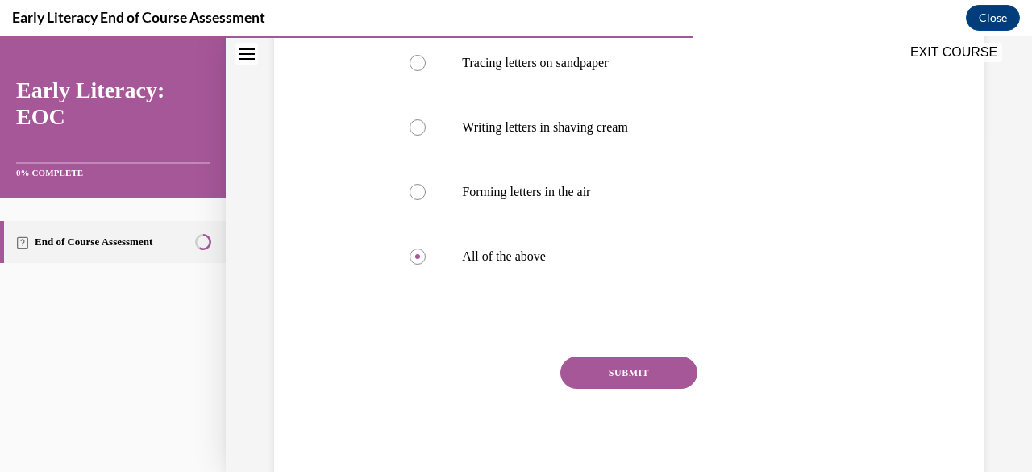
click at [656, 374] on button "SUBMIT" at bounding box center [629, 372] width 137 height 32
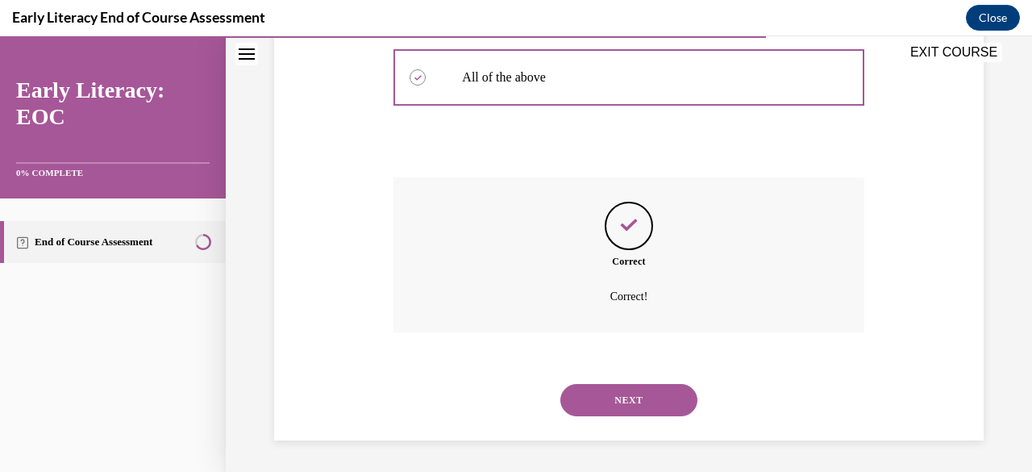
click at [655, 411] on button "NEXT" at bounding box center [629, 400] width 137 height 32
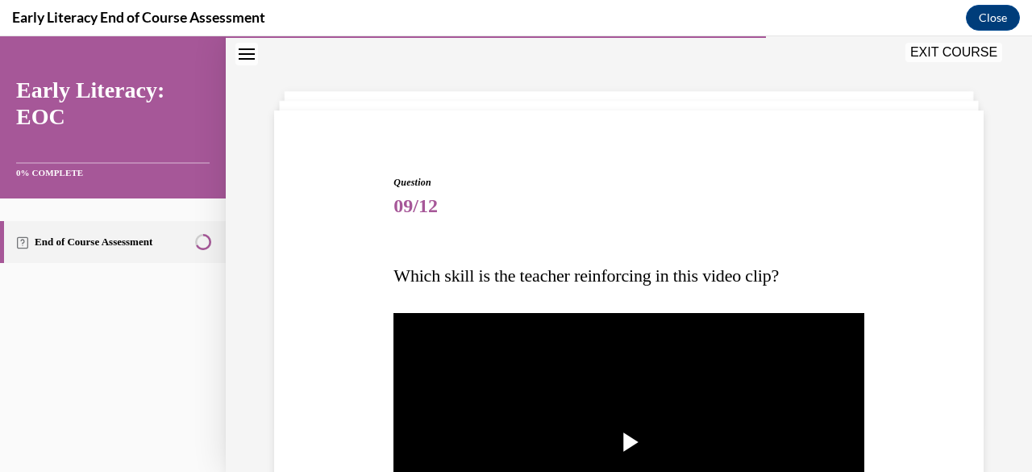
scroll to position [210, 0]
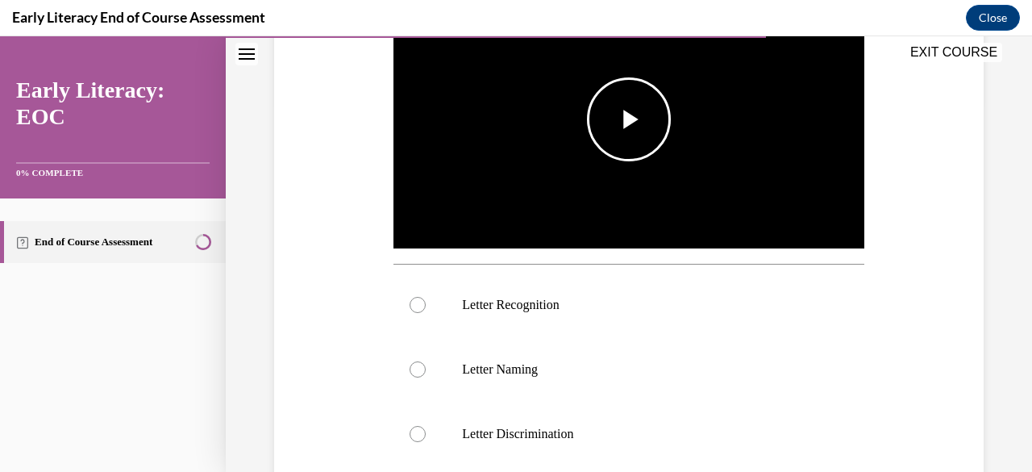
click at [629, 119] on span "Video player" at bounding box center [629, 119] width 0 height 0
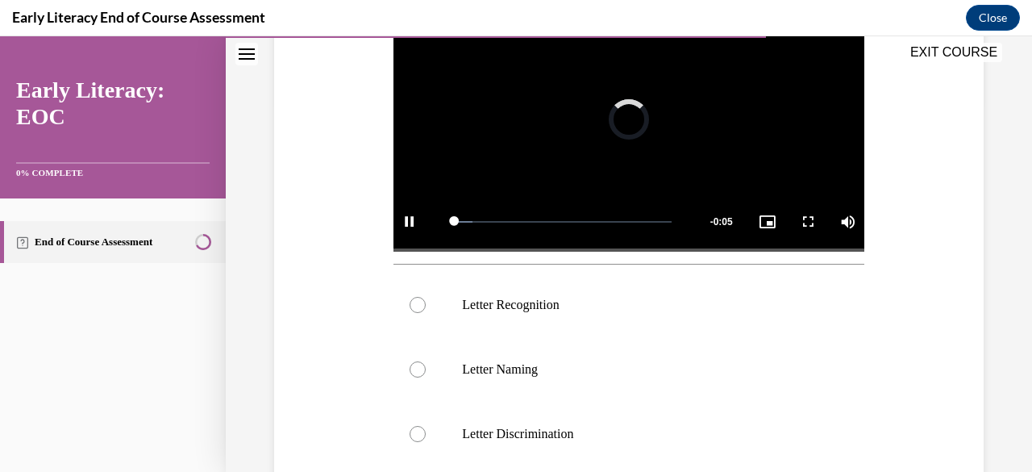
scroll to position [323, 0]
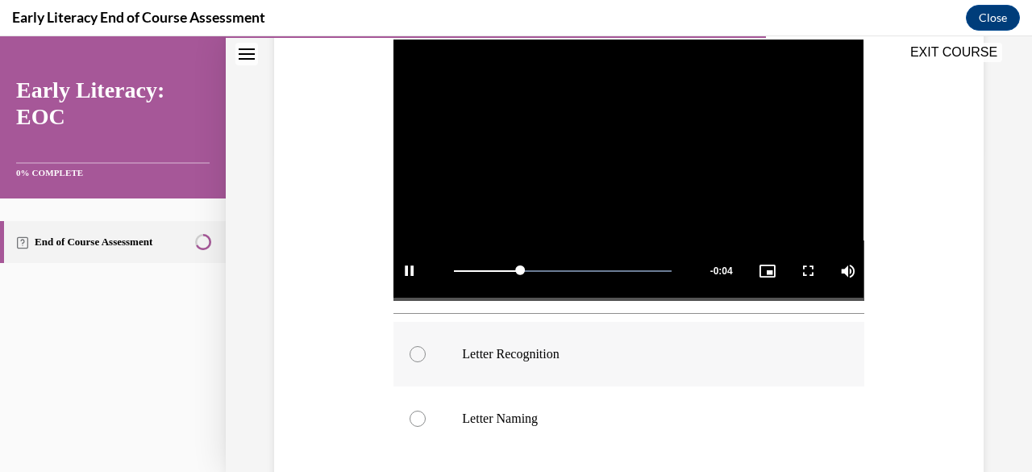
click at [515, 353] on p "Letter Recognition" at bounding box center [642, 354] width 361 height 16
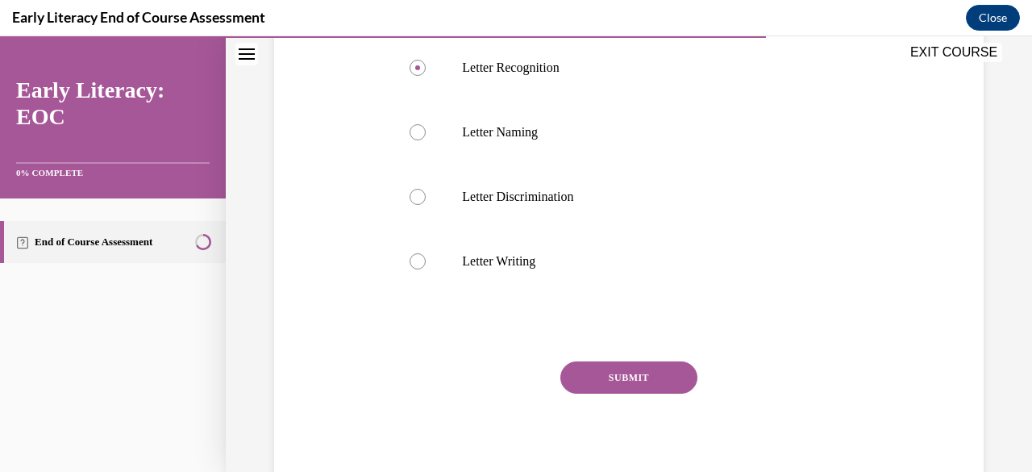
click at [627, 389] on div "SUBMIT NEXT" at bounding box center [629, 427] width 470 height 132
click at [636, 377] on button "SUBMIT" at bounding box center [629, 377] width 137 height 32
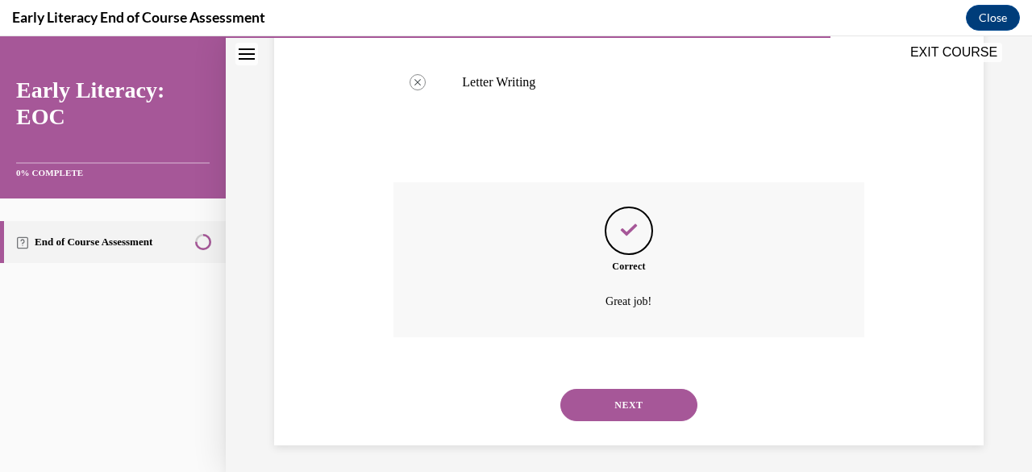
click at [647, 404] on button "NEXT" at bounding box center [629, 405] width 137 height 32
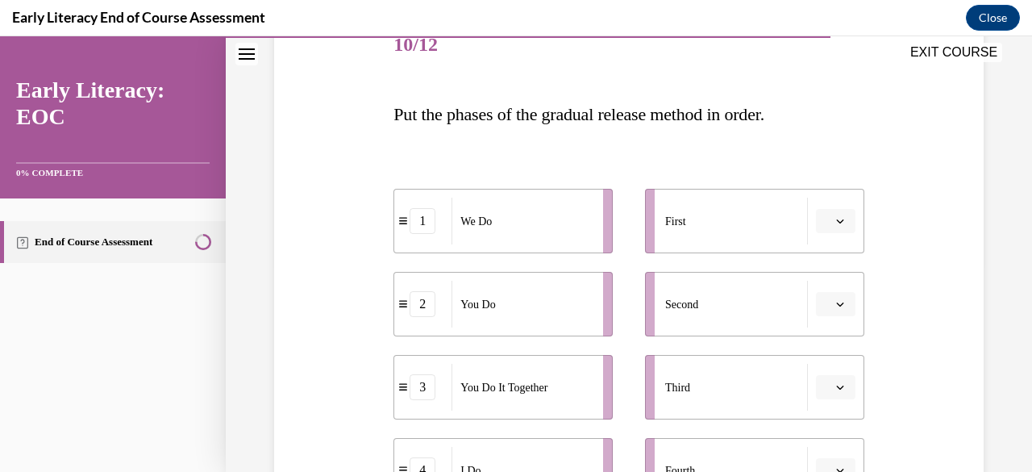
scroll to position [372, 0]
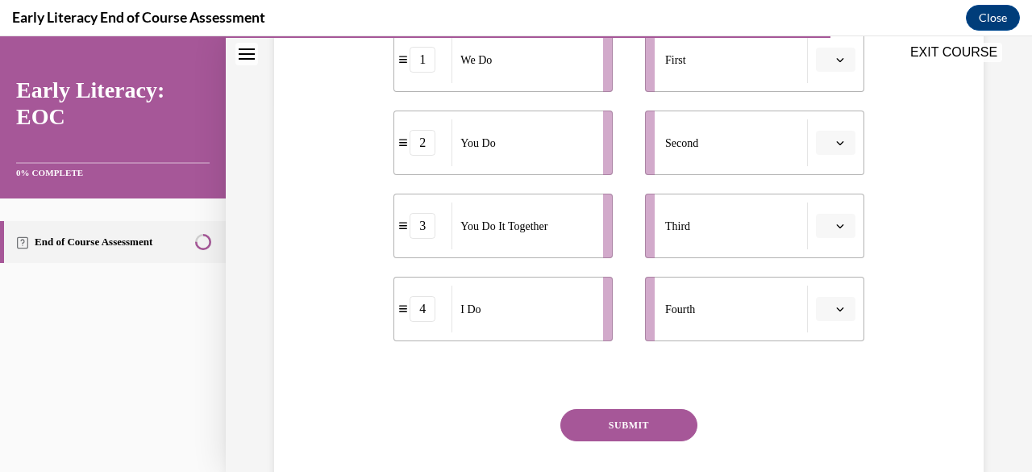
click at [831, 72] on li "First" at bounding box center [754, 59] width 219 height 65
click at [825, 60] on div "EXIT COURSE" at bounding box center [621, 53] width 790 height 35
drag, startPoint x: 823, startPoint y: 42, endPoint x: 831, endPoint y: 68, distance: 26.8
click at [823, 43] on div "EXIT COURSE" at bounding box center [621, 53] width 790 height 35
click at [831, 68] on div "EXIT COURSE" at bounding box center [621, 53] width 790 height 35
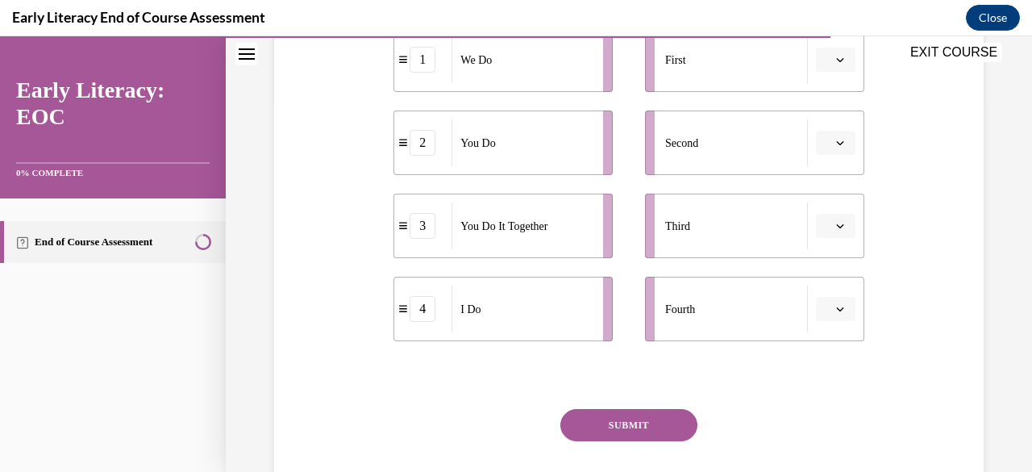
click at [831, 63] on div "EXIT COURSE" at bounding box center [621, 53] width 790 height 35
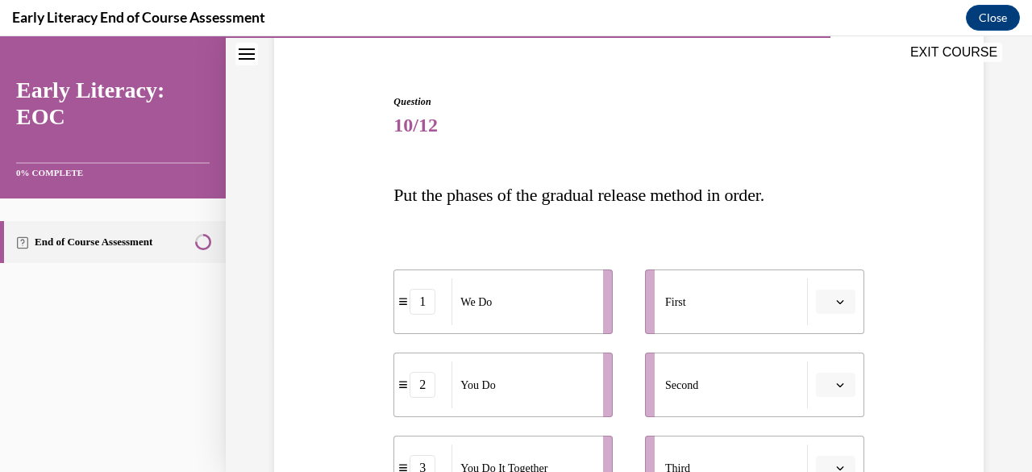
scroll to position [49, 0]
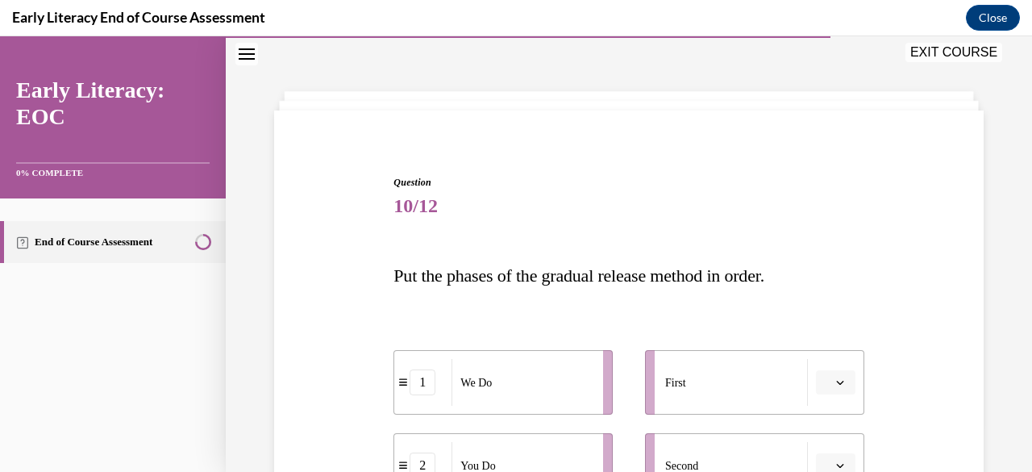
click at [836, 383] on icon "button" at bounding box center [839, 383] width 7 height 4
click at [836, 350] on div "4" at bounding box center [823, 346] width 40 height 32
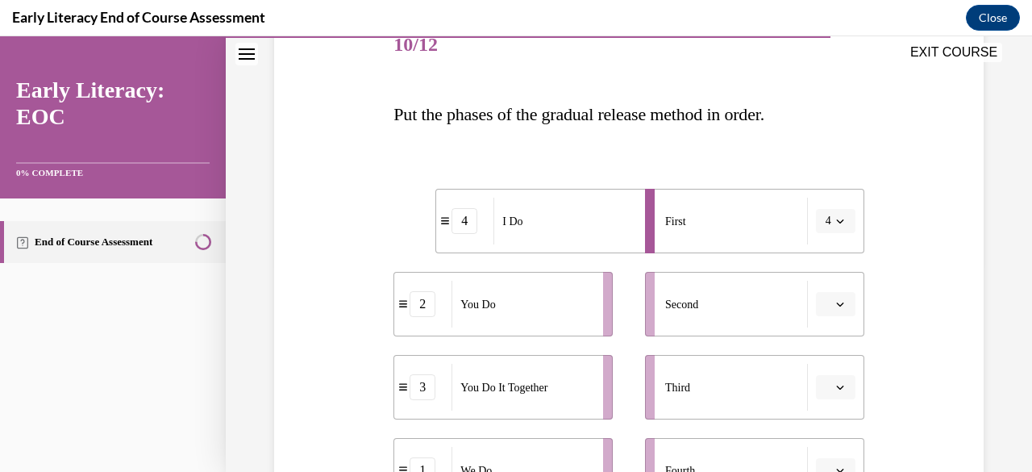
scroll to position [372, 0]
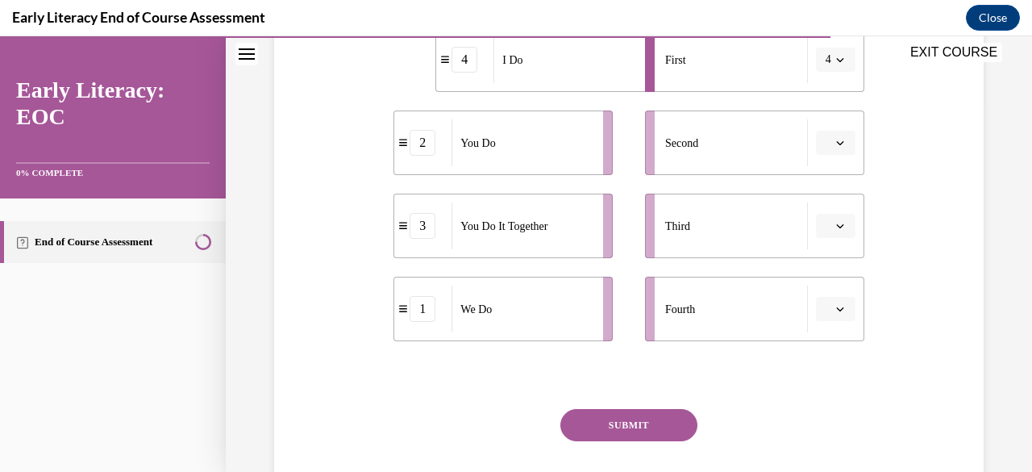
click at [840, 146] on button "button" at bounding box center [836, 143] width 40 height 24
click at [826, 215] on div "1" at bounding box center [823, 210] width 40 height 32
click at [835, 306] on span "button" at bounding box center [840, 308] width 11 height 11
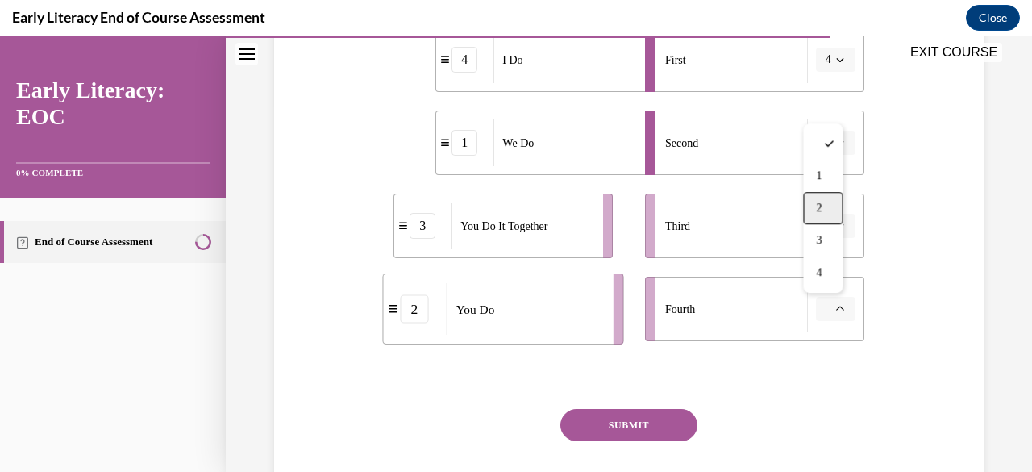
click at [821, 212] on span "2" at bounding box center [819, 208] width 6 height 13
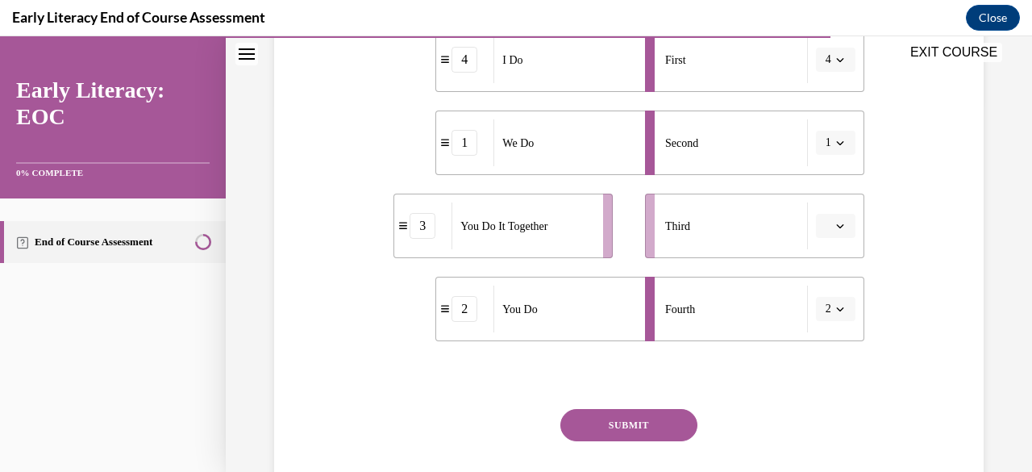
click at [831, 232] on button "button" at bounding box center [836, 226] width 40 height 24
click at [816, 356] on span "3" at bounding box center [819, 358] width 6 height 13
click at [640, 425] on button "SUBMIT" at bounding box center [629, 425] width 137 height 32
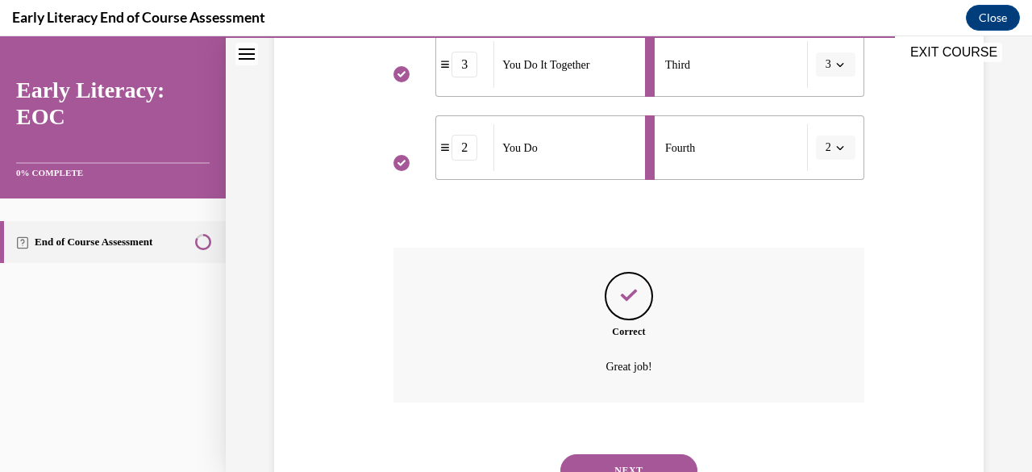
scroll to position [603, 0]
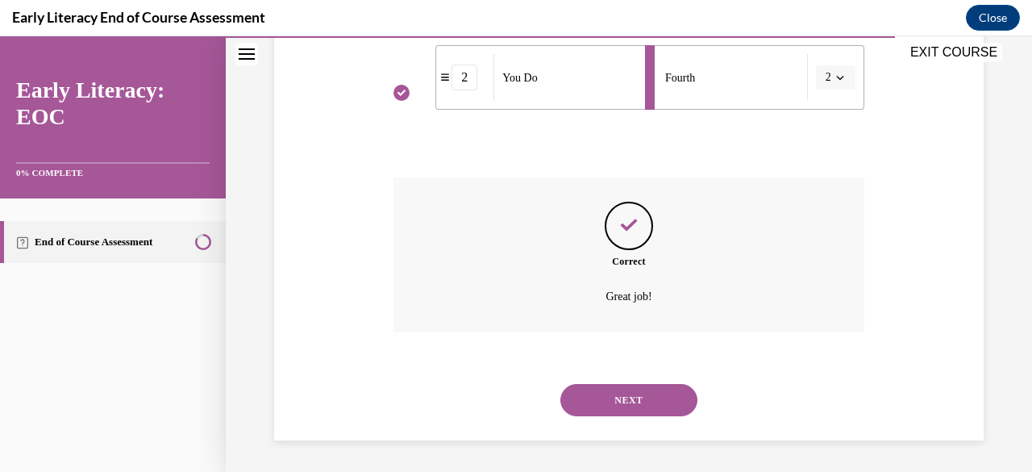
click at [656, 398] on button "NEXT" at bounding box center [629, 400] width 137 height 32
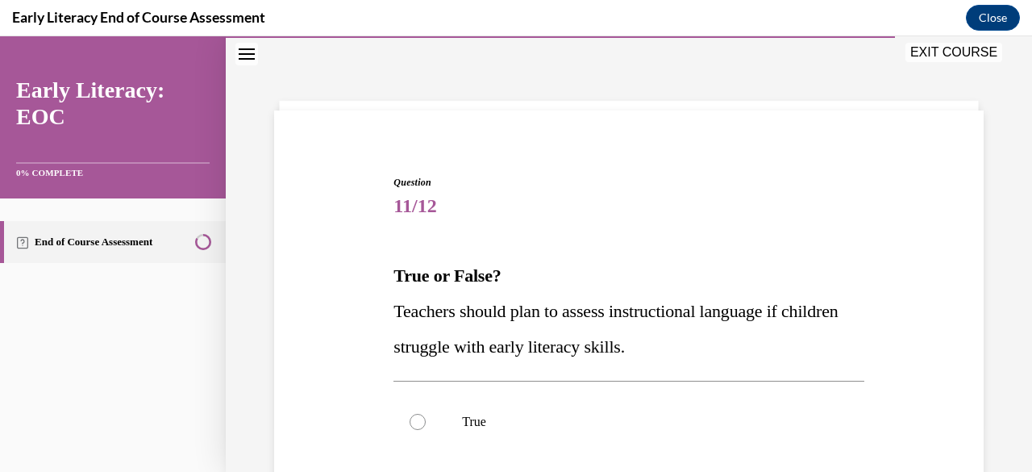
scroll to position [130, 0]
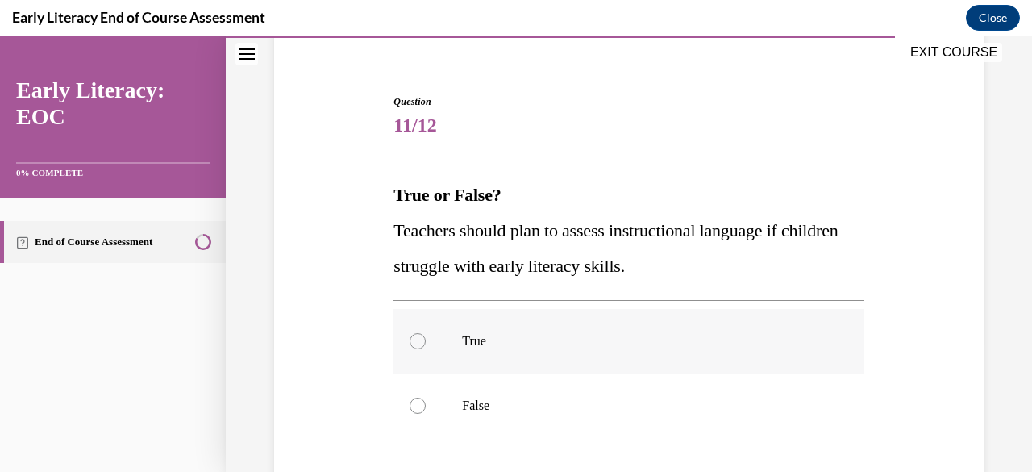
click at [440, 347] on div at bounding box center [629, 341] width 470 height 65
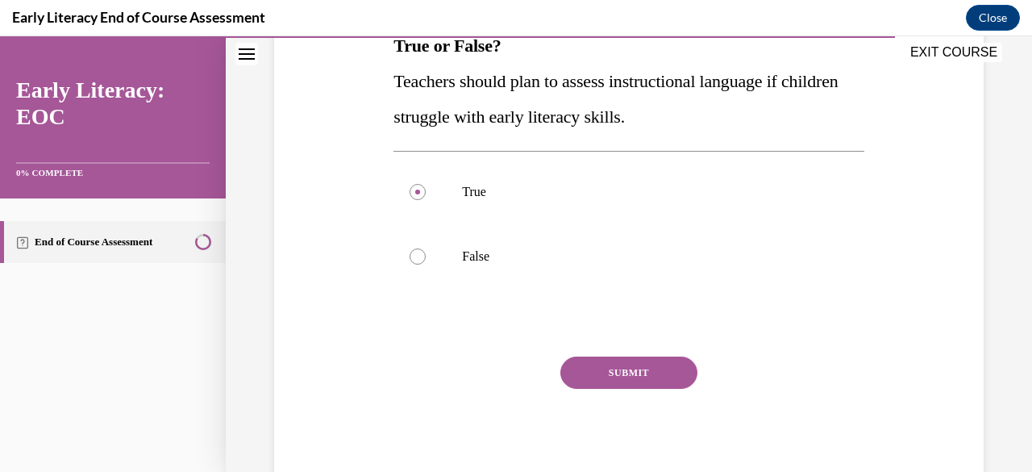
drag, startPoint x: 631, startPoint y: 379, endPoint x: 647, endPoint y: 390, distance: 19.2
click at [631, 378] on button "SUBMIT" at bounding box center [629, 372] width 137 height 32
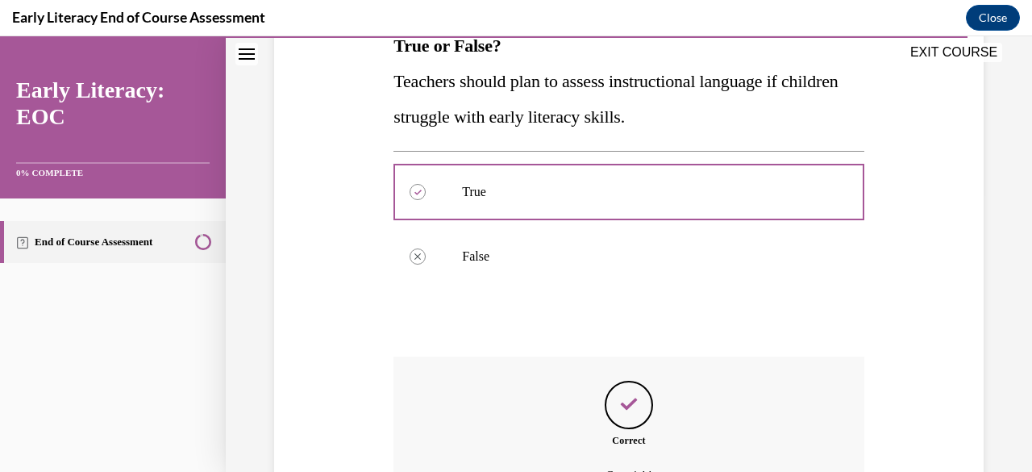
scroll to position [458, 0]
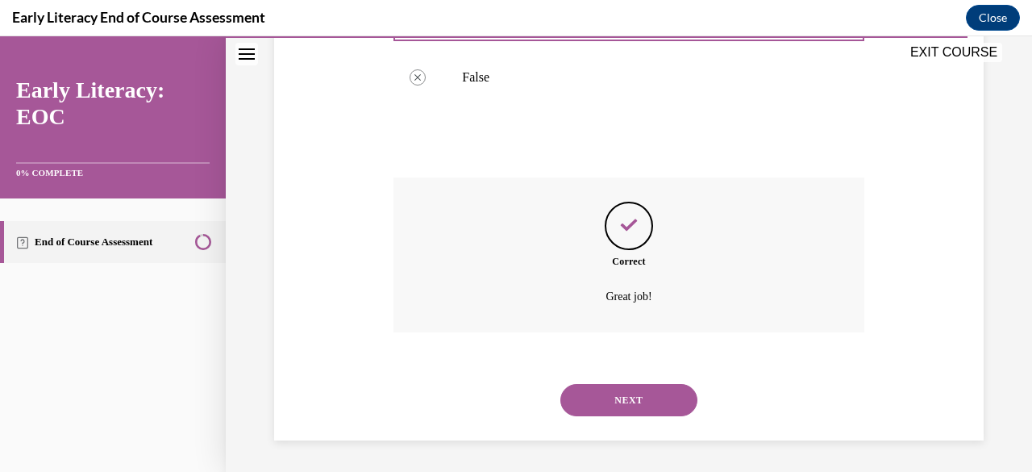
drag, startPoint x: 636, startPoint y: 400, endPoint x: 656, endPoint y: 412, distance: 24.2
click at [637, 401] on button "NEXT" at bounding box center [629, 400] width 137 height 32
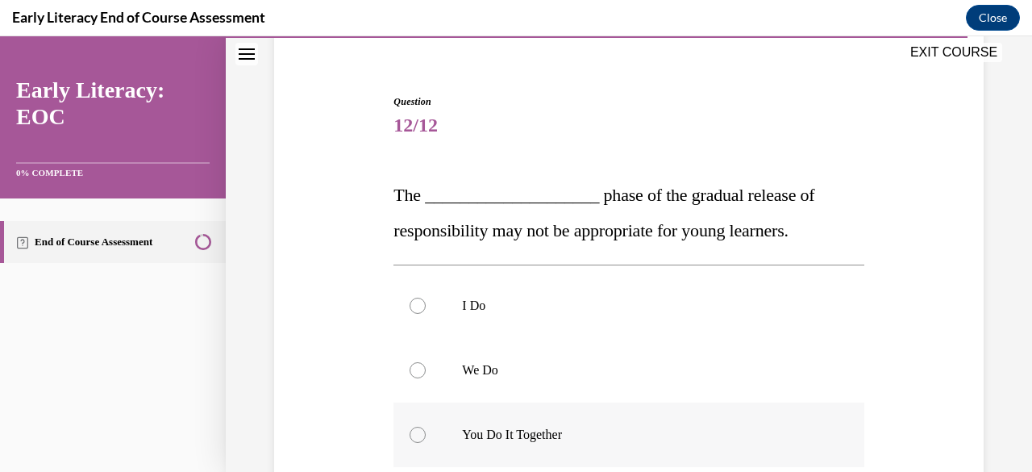
scroll to position [210, 0]
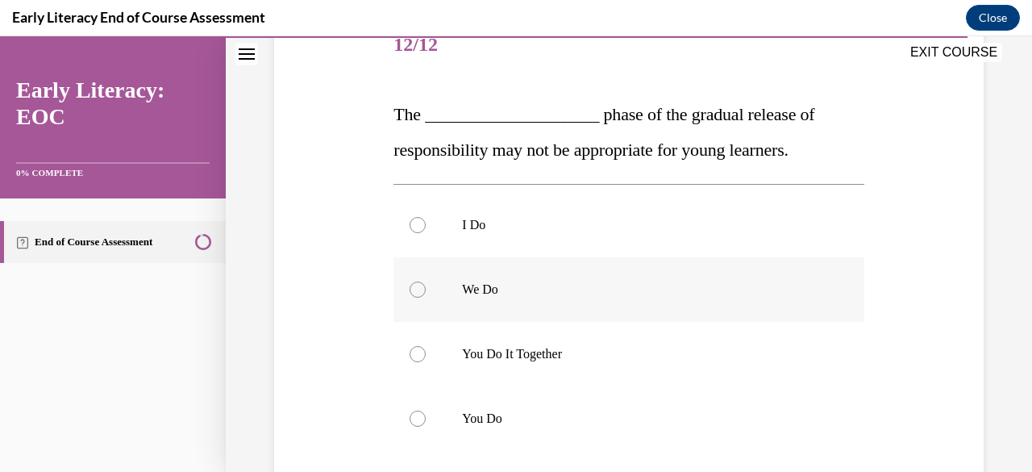
click at [458, 293] on div at bounding box center [629, 289] width 470 height 65
click at [499, 365] on div at bounding box center [629, 354] width 470 height 65
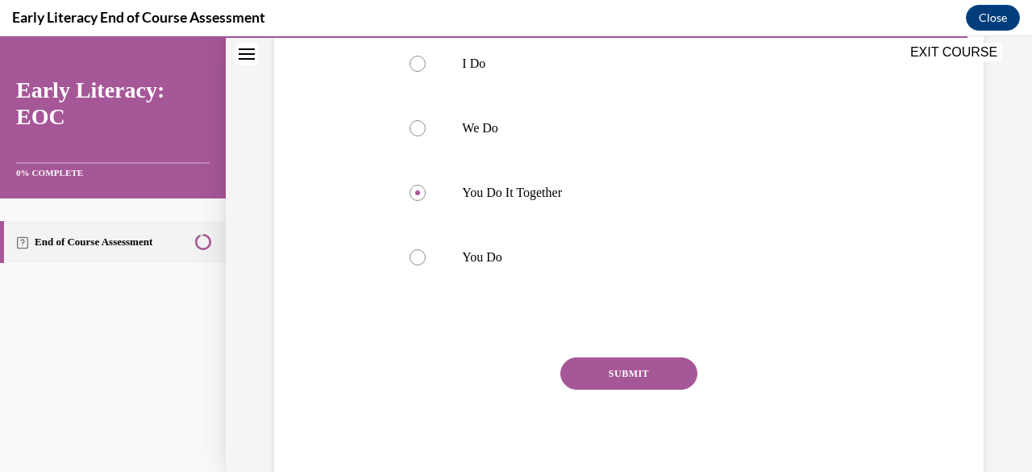
click at [640, 370] on button "SUBMIT" at bounding box center [629, 373] width 137 height 32
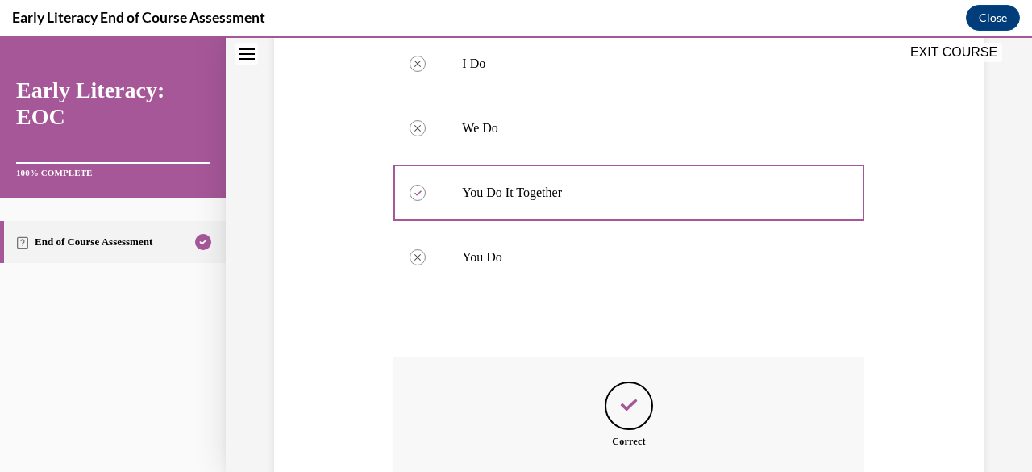
scroll to position [552, 0]
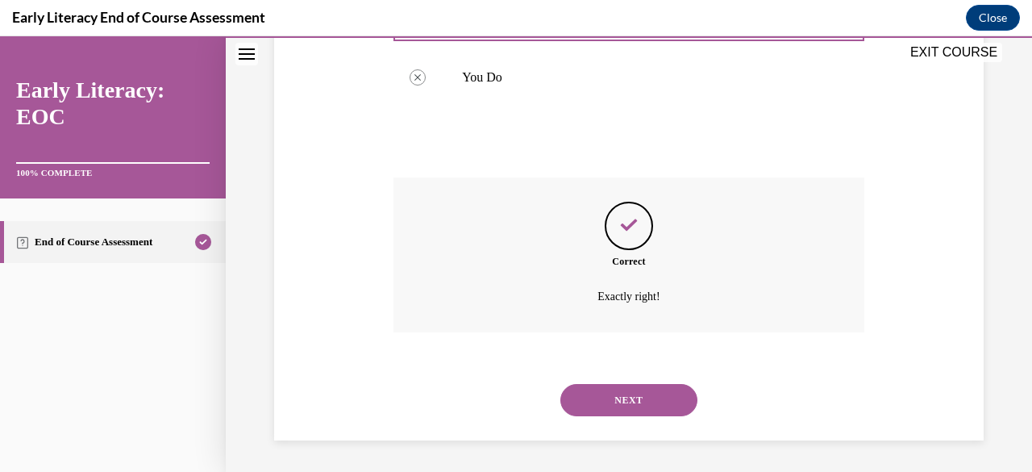
click at [650, 394] on button "NEXT" at bounding box center [629, 400] width 137 height 32
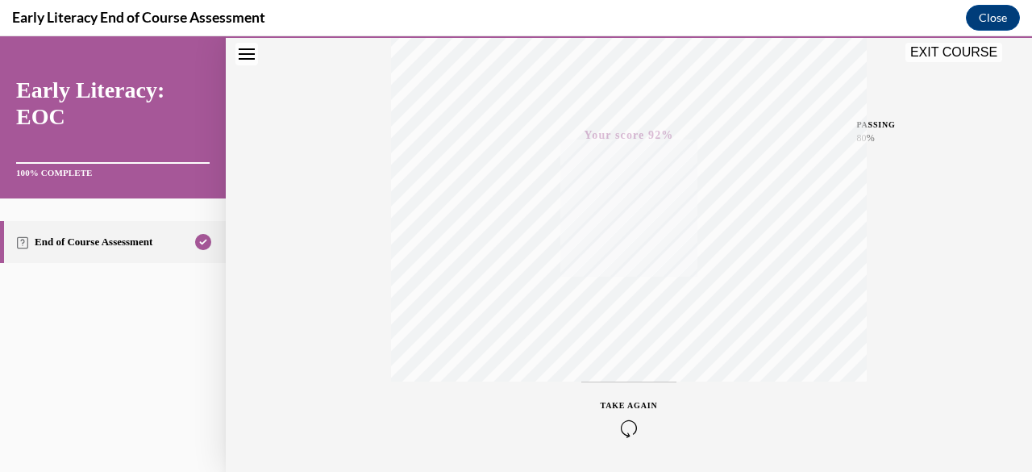
scroll to position [332, 0]
click at [625, 425] on icon "button" at bounding box center [629, 432] width 57 height 18
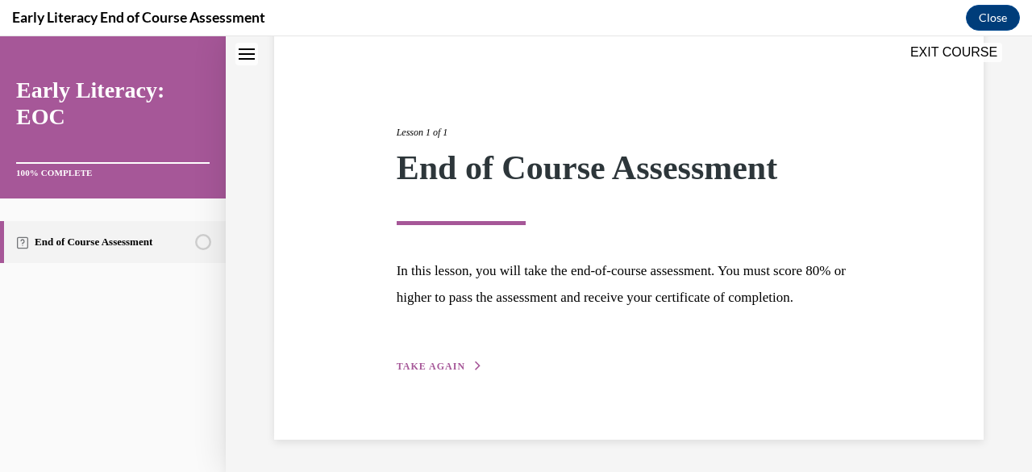
scroll to position [161, 0]
click at [940, 48] on button "EXIT COURSE" at bounding box center [954, 52] width 97 height 19
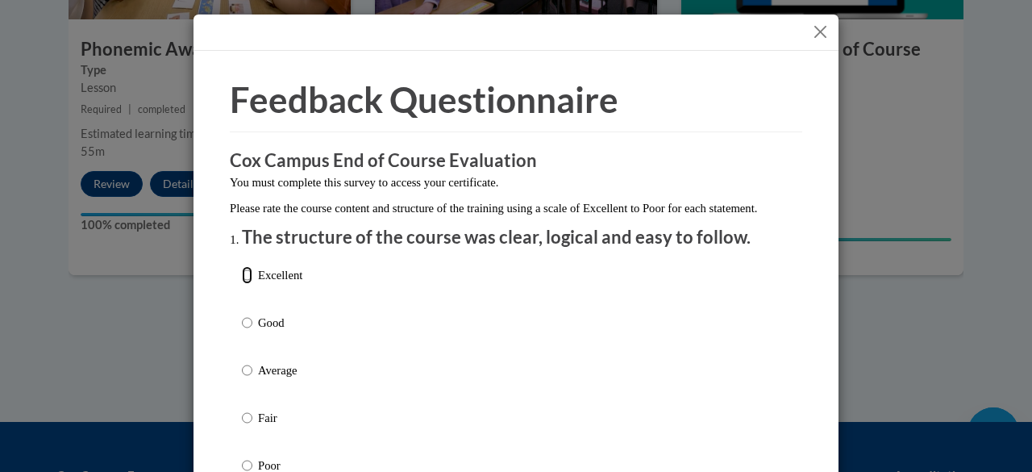
click at [245, 284] on input "Excellent" at bounding box center [247, 275] width 10 height 18
radio input "true"
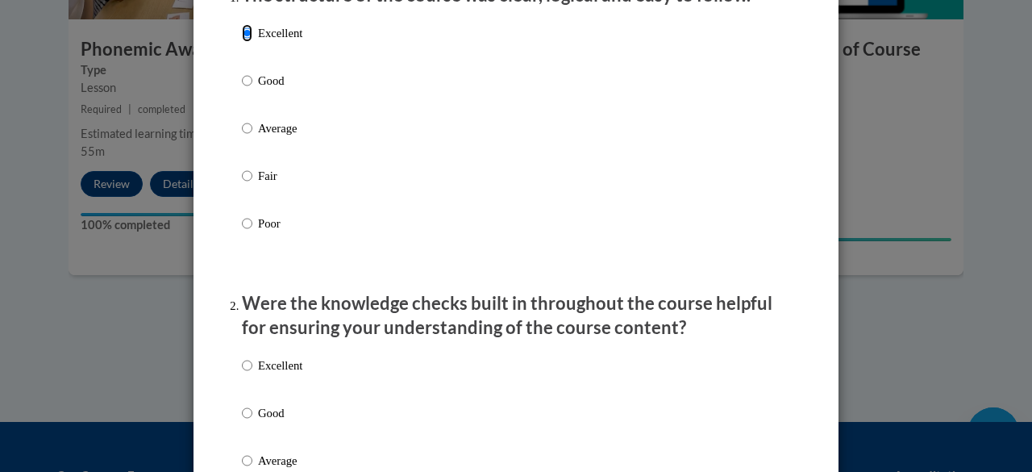
scroll to position [403, 0]
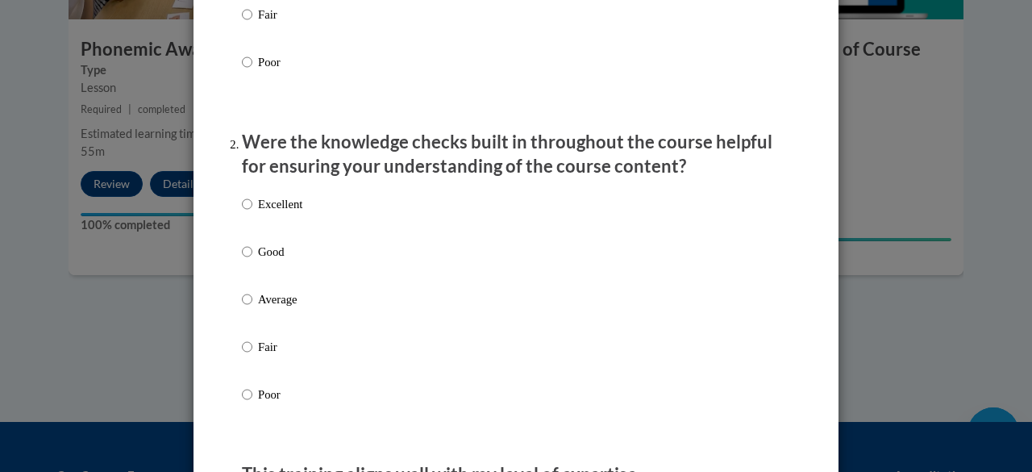
click at [242, 213] on input "Excellent" at bounding box center [247, 204] width 10 height 18
radio input "true"
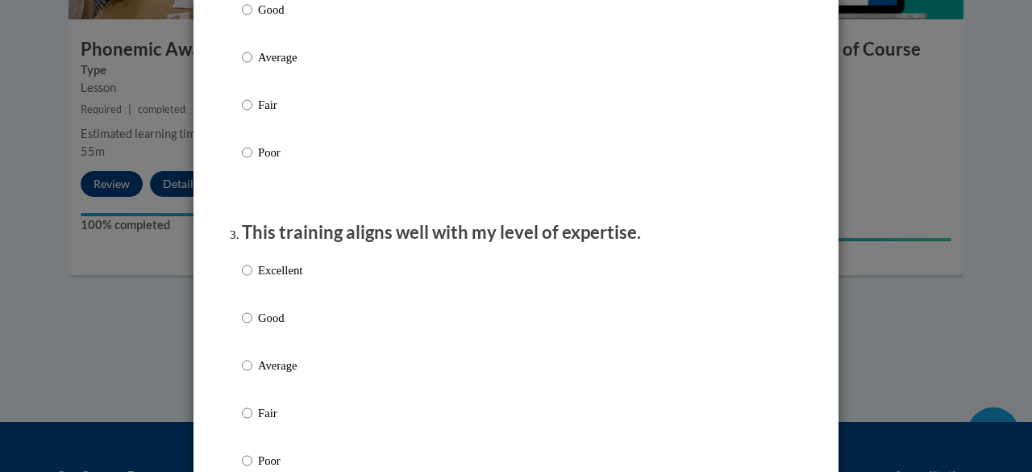
scroll to position [726, 0]
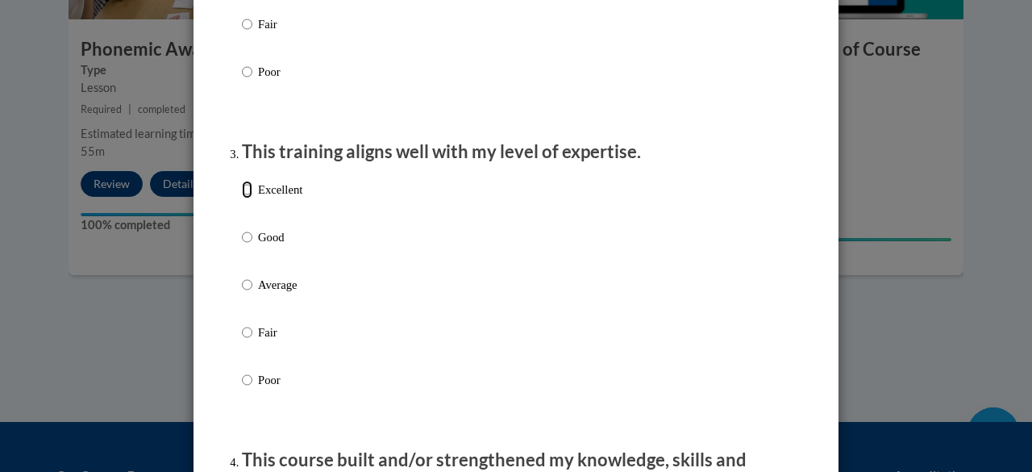
drag, startPoint x: 242, startPoint y: 206, endPoint x: 251, endPoint y: 210, distance: 10.1
click at [243, 198] on input "Excellent" at bounding box center [247, 190] width 10 height 18
radio input "true"
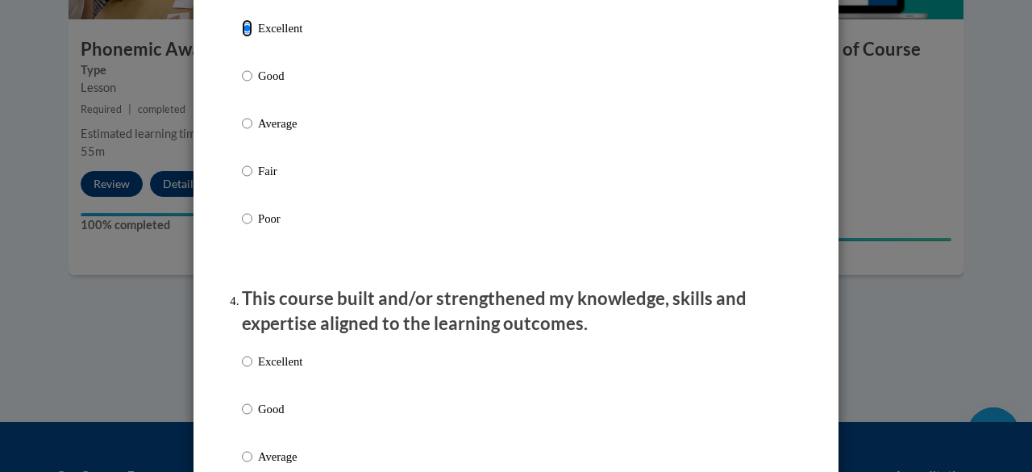
scroll to position [968, 0]
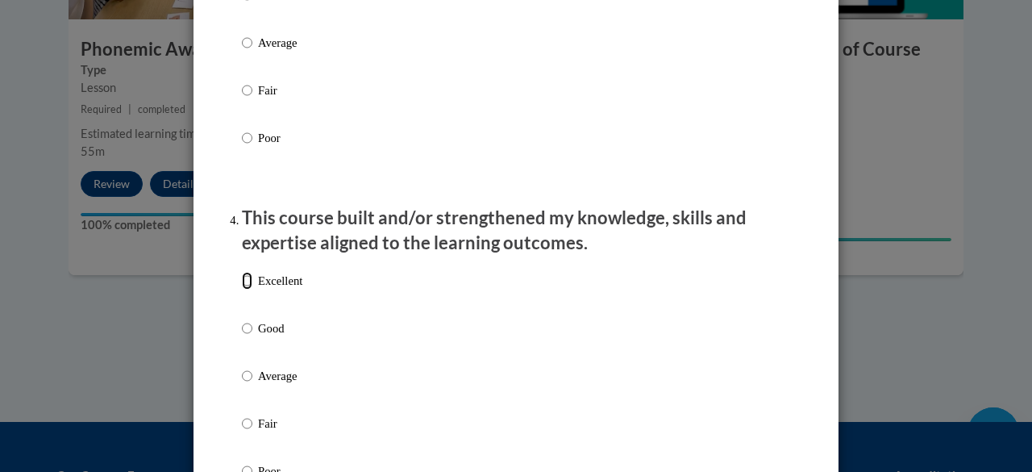
click at [244, 290] on input "Excellent" at bounding box center [247, 281] width 10 height 18
radio input "true"
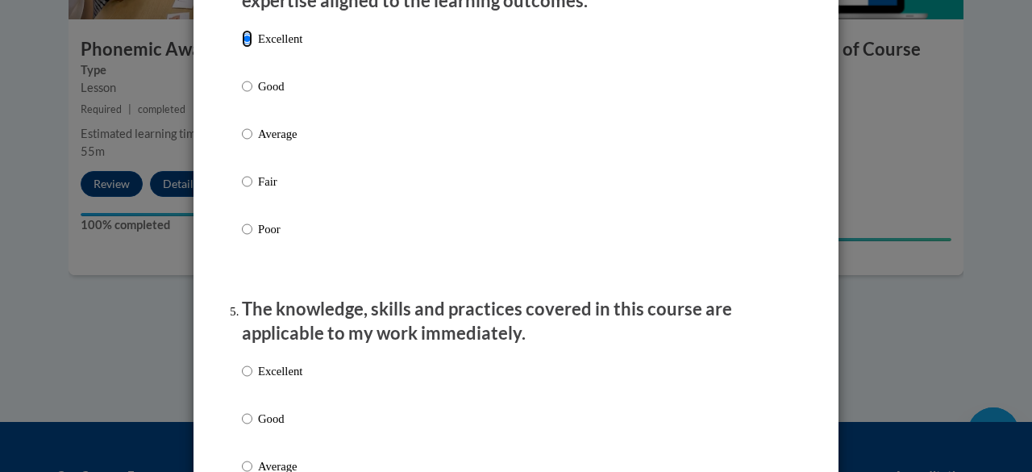
scroll to position [1290, 0]
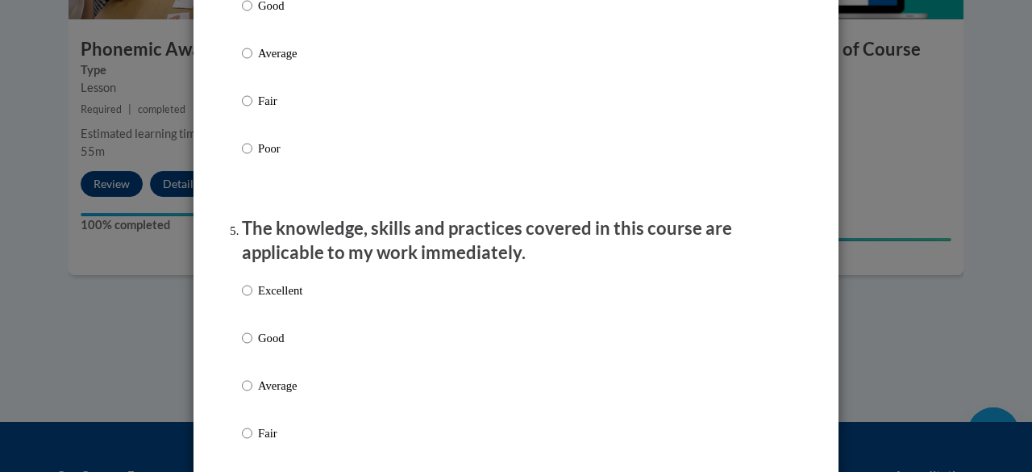
click at [242, 315] on label "Excellent" at bounding box center [272, 303] width 60 height 44
click at [242, 299] on input "Excellent" at bounding box center [247, 290] width 10 height 18
radio input "true"
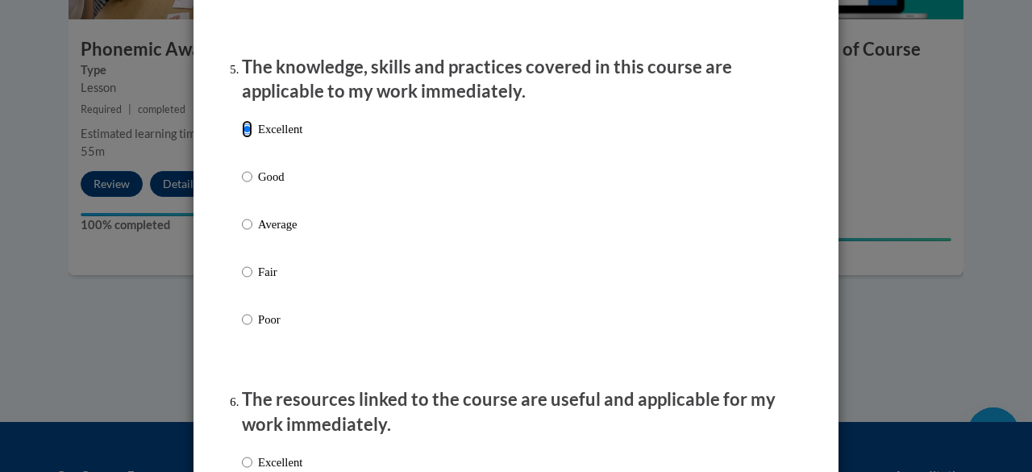
scroll to position [1532, 0]
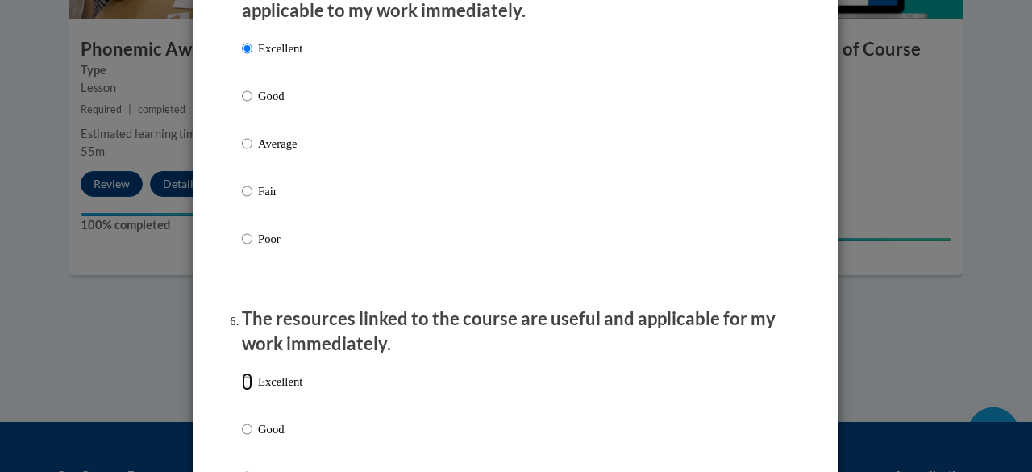
click at [242, 390] on input "Excellent" at bounding box center [247, 382] width 10 height 18
radio input "true"
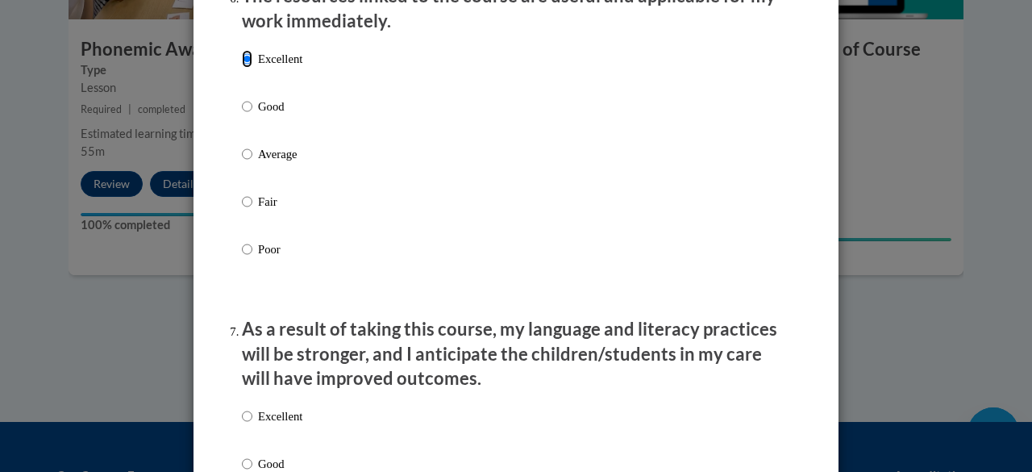
scroll to position [1936, 0]
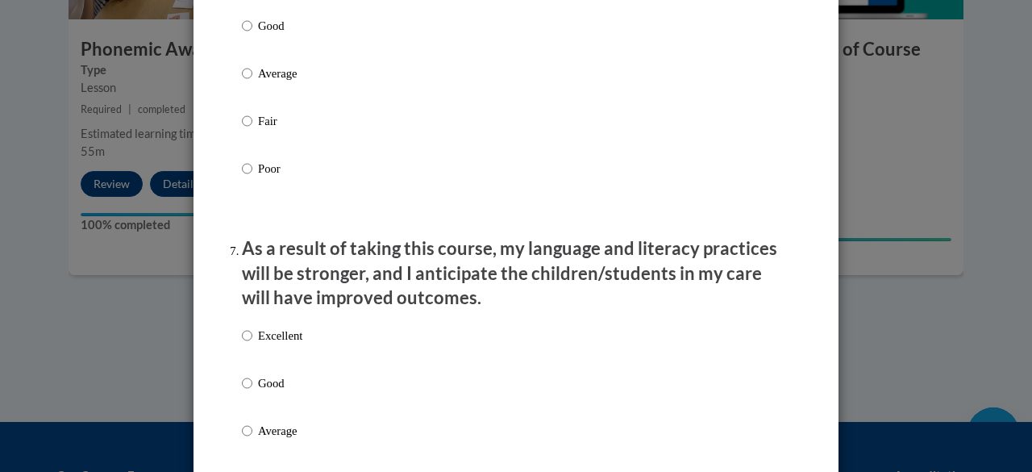
drag, startPoint x: 237, startPoint y: 347, endPoint x: 247, endPoint y: 354, distance: 12.1
drag, startPoint x: 238, startPoint y: 351, endPoint x: 256, endPoint y: 356, distance: 19.2
click at [242, 344] on input "Excellent" at bounding box center [247, 336] width 10 height 18
radio input "true"
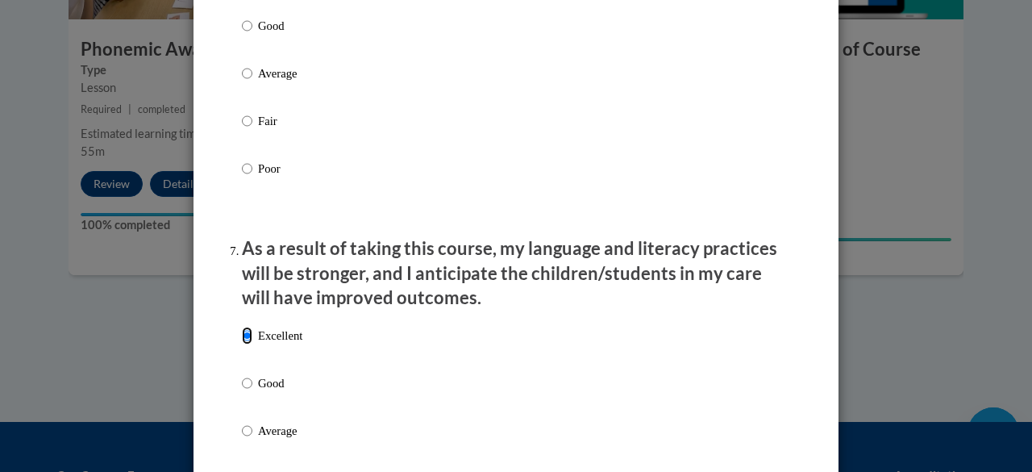
scroll to position [2258, 0]
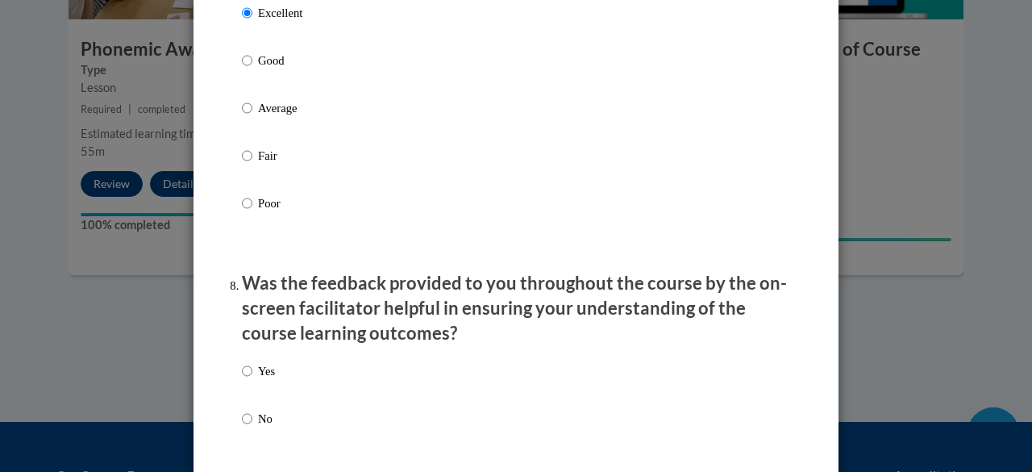
click at [251, 381] on label "Yes" at bounding box center [258, 384] width 33 height 44
click at [251, 380] on input "Yes" at bounding box center [247, 371] width 10 height 18
radio input "true"
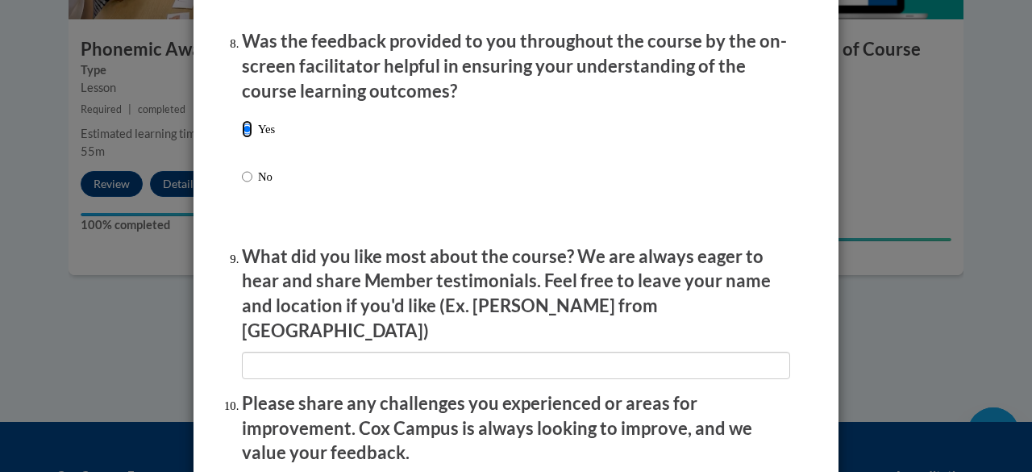
scroll to position [2581, 0]
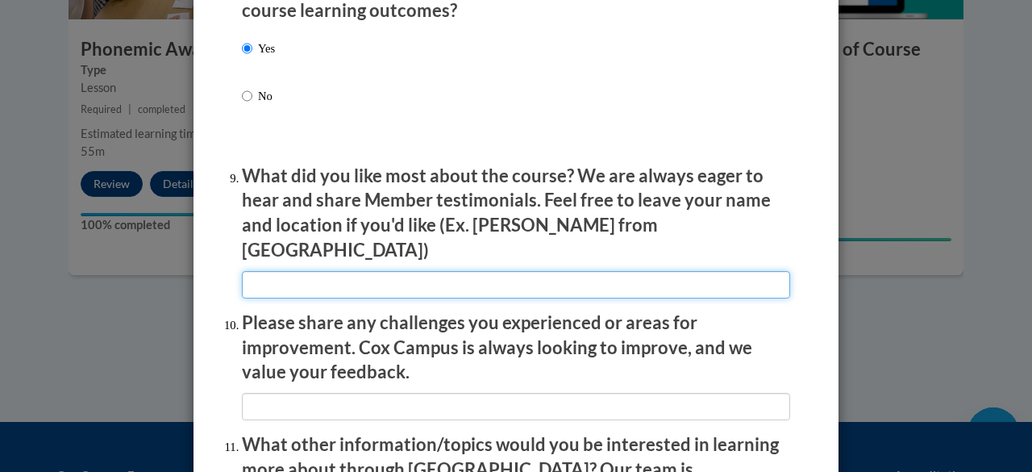
click at [418, 273] on input "textbox" at bounding box center [516, 284] width 548 height 27
type input "The charts and the visuals from real life experiences."
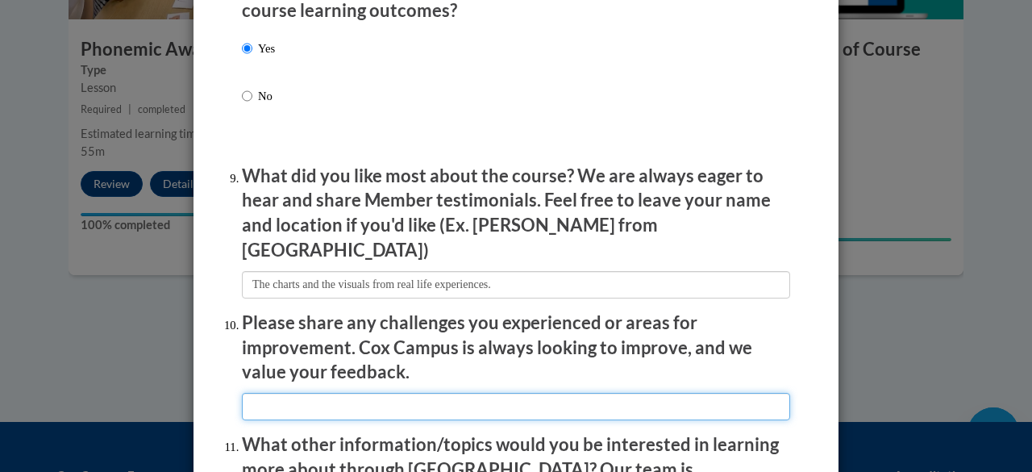
click at [486, 397] on input "textbox" at bounding box center [516, 406] width 548 height 27
type input "I"
type input "S"
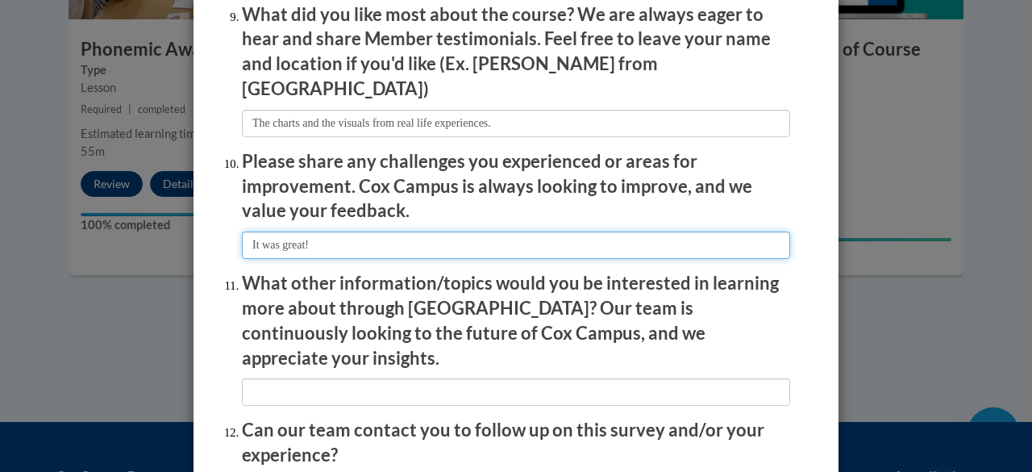
type input "It was great!"
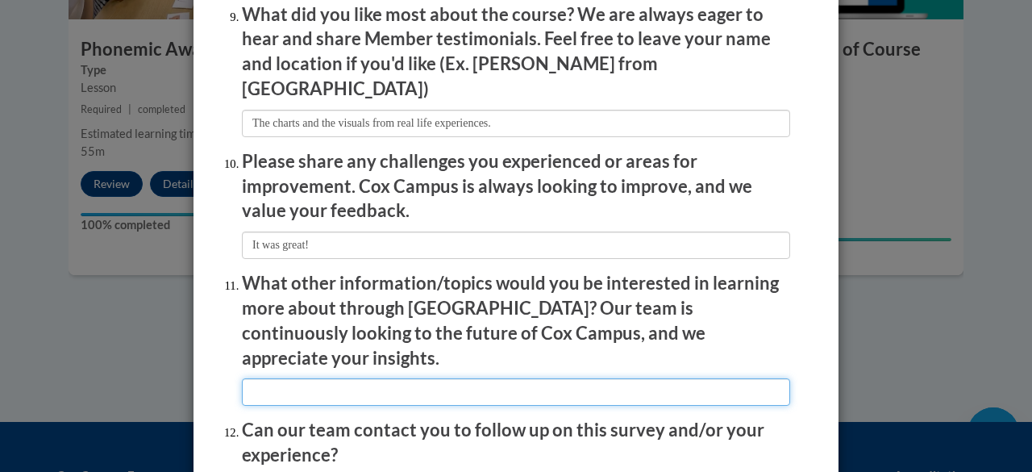
click at [316, 378] on input "textbox" at bounding box center [516, 391] width 548 height 27
drag, startPoint x: 353, startPoint y: 359, endPoint x: 324, endPoint y: 356, distance: 29.2
click at [334, 378] on input "textbox" at bounding box center [516, 391] width 548 height 27
click at [456, 378] on input "textbox" at bounding box center [516, 391] width 548 height 27
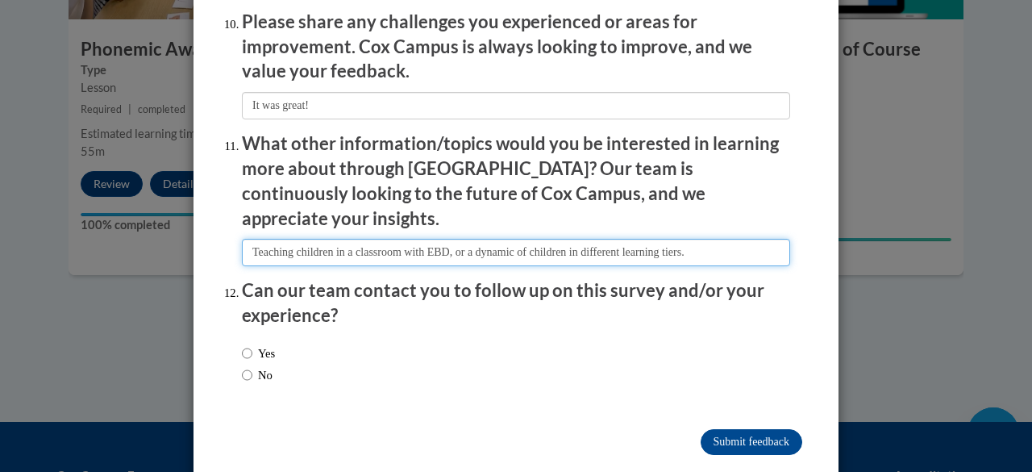
type input "Teaching children in a classroom with EBD, or a dynamic of children in differen…"
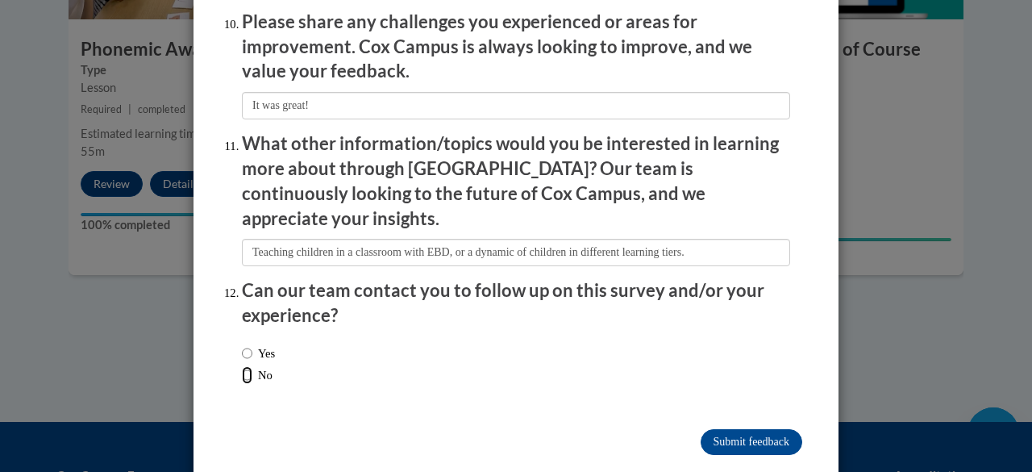
click at [244, 366] on input "No" at bounding box center [247, 375] width 10 height 18
radio input "true"
click at [717, 429] on input "Submit feedback" at bounding box center [752, 442] width 102 height 26
